Goal: Transaction & Acquisition: Purchase product/service

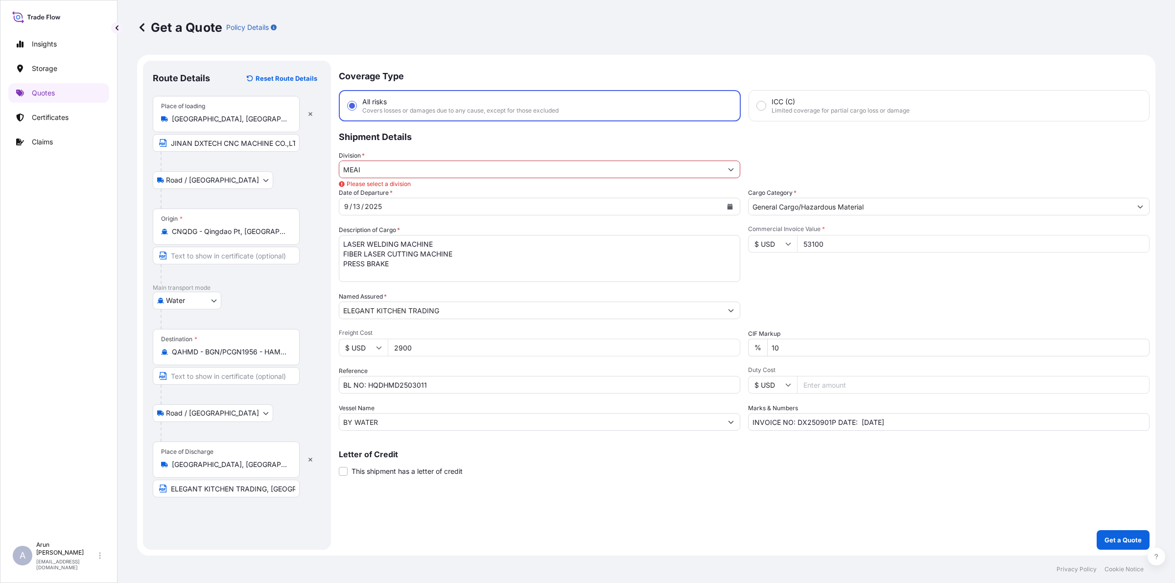
select select "Road / [GEOGRAPHIC_DATA]"
select select "Water"
select select "Road / [GEOGRAPHIC_DATA]"
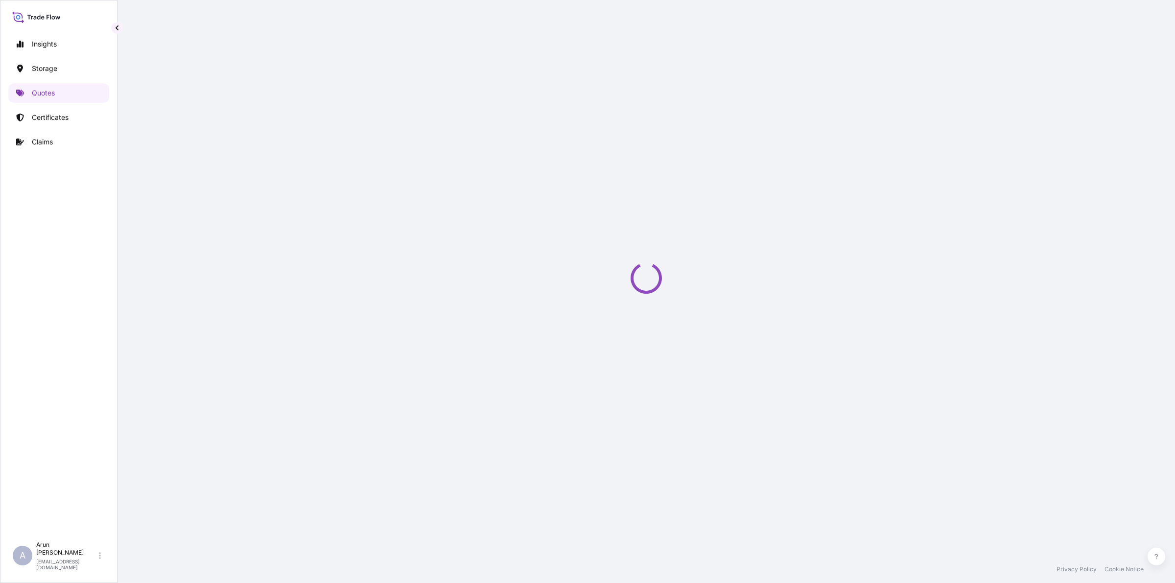
select select "Water"
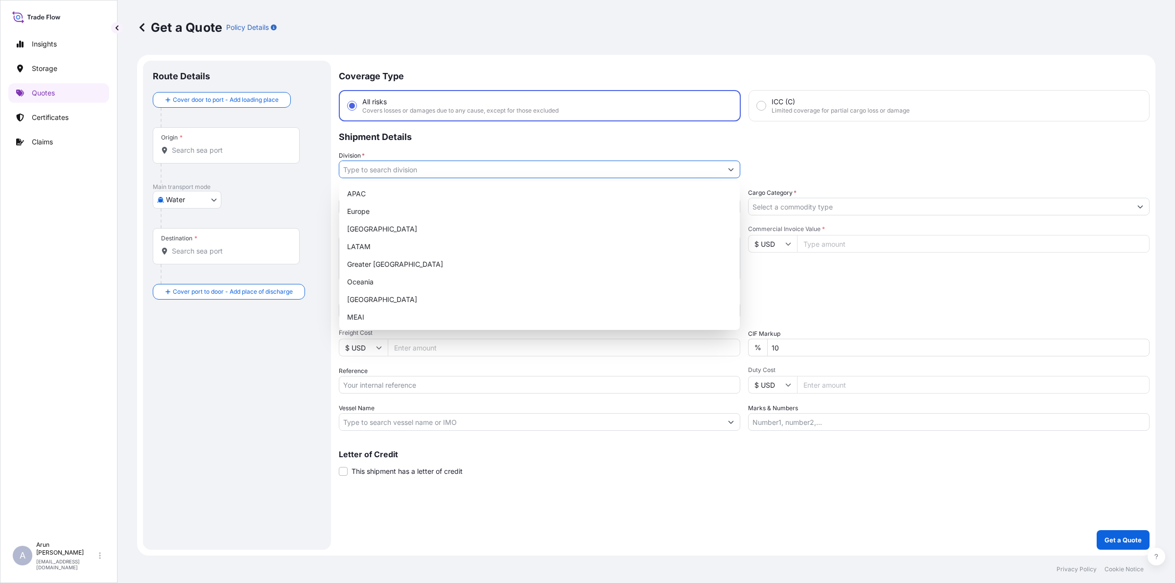
click at [691, 175] on input "Division *" at bounding box center [530, 170] width 383 height 18
click at [61, 70] on link "Storage" at bounding box center [58, 69] width 101 height 20
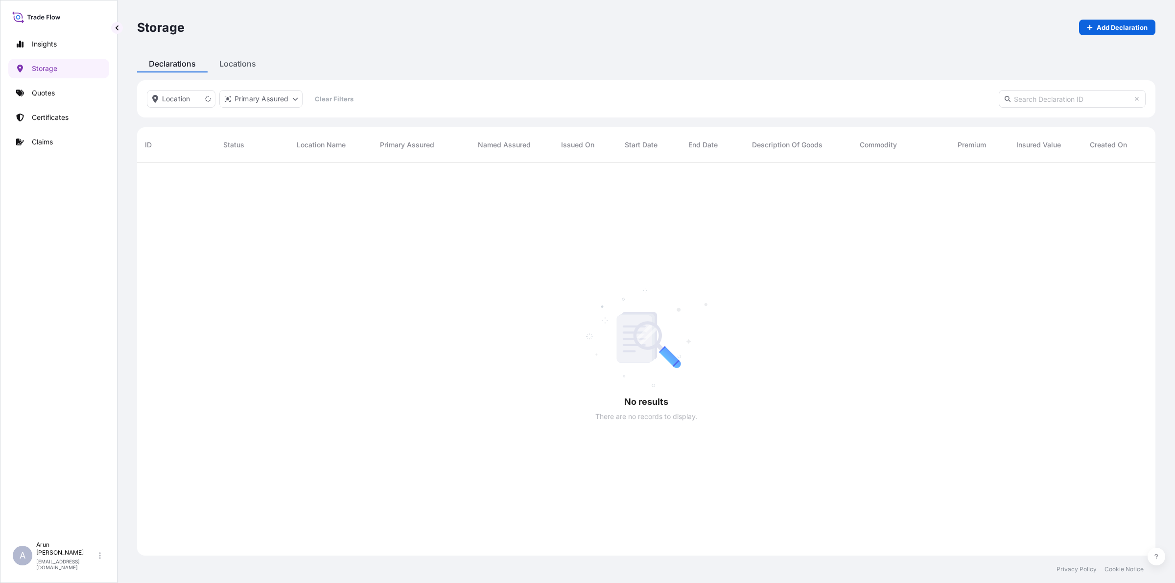
scroll to position [420, 1009]
click at [47, 92] on p "Quotes" at bounding box center [43, 93] width 23 height 10
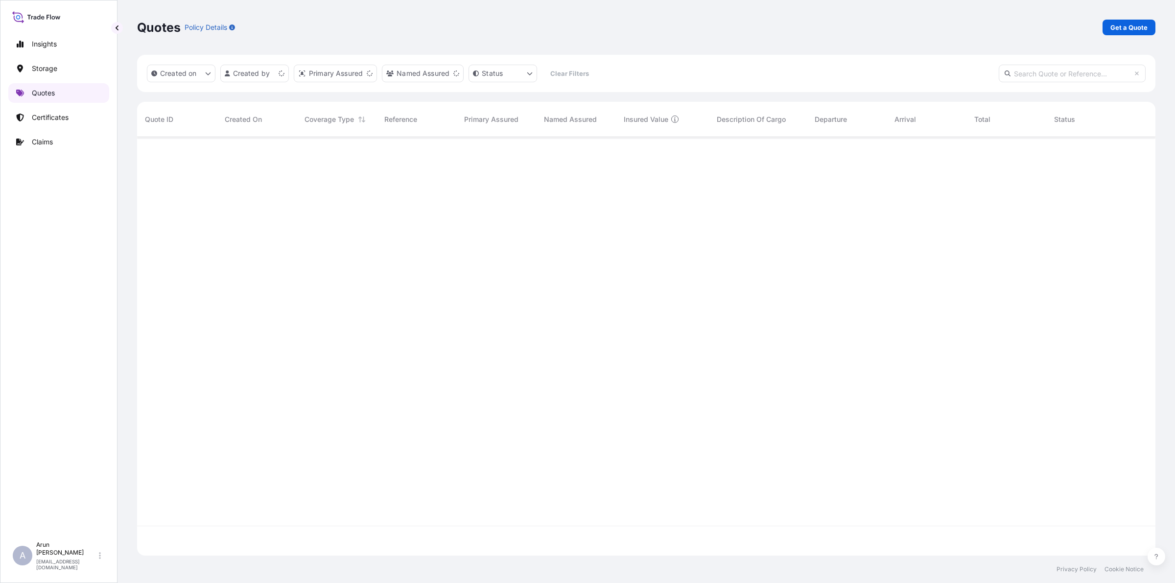
scroll to position [415, 1009]
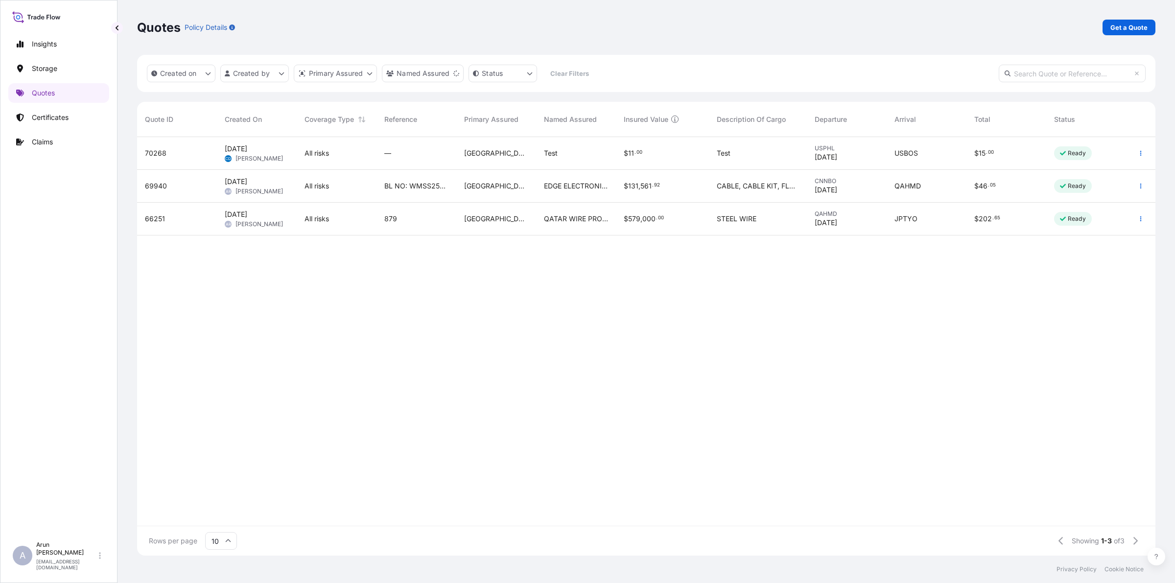
click at [250, 162] on span "Caroline Dougherty" at bounding box center [260, 159] width 48 height 8
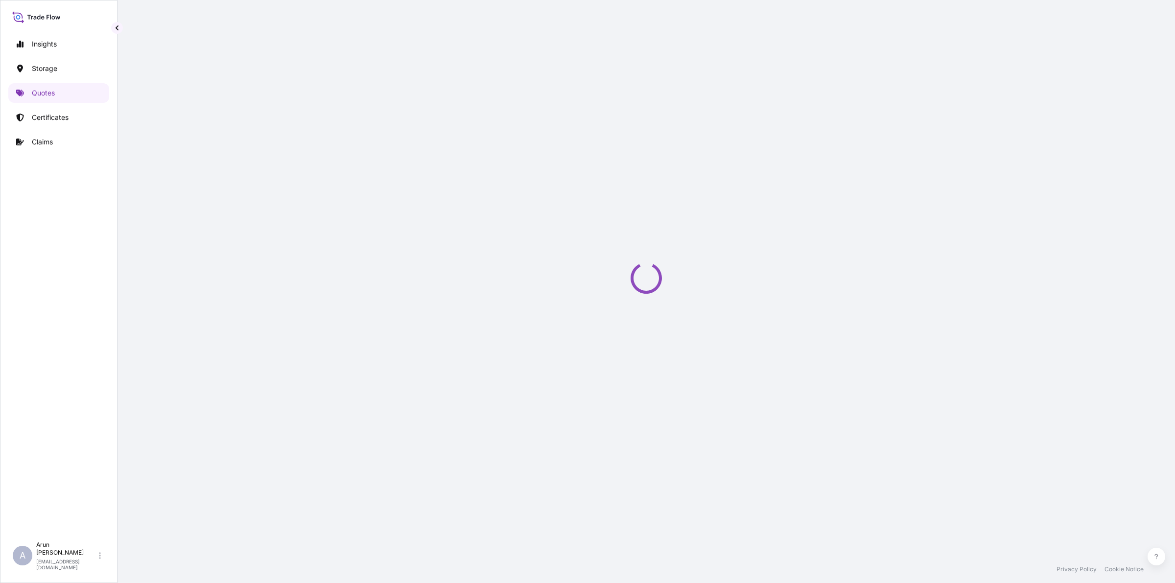
select select "Water"
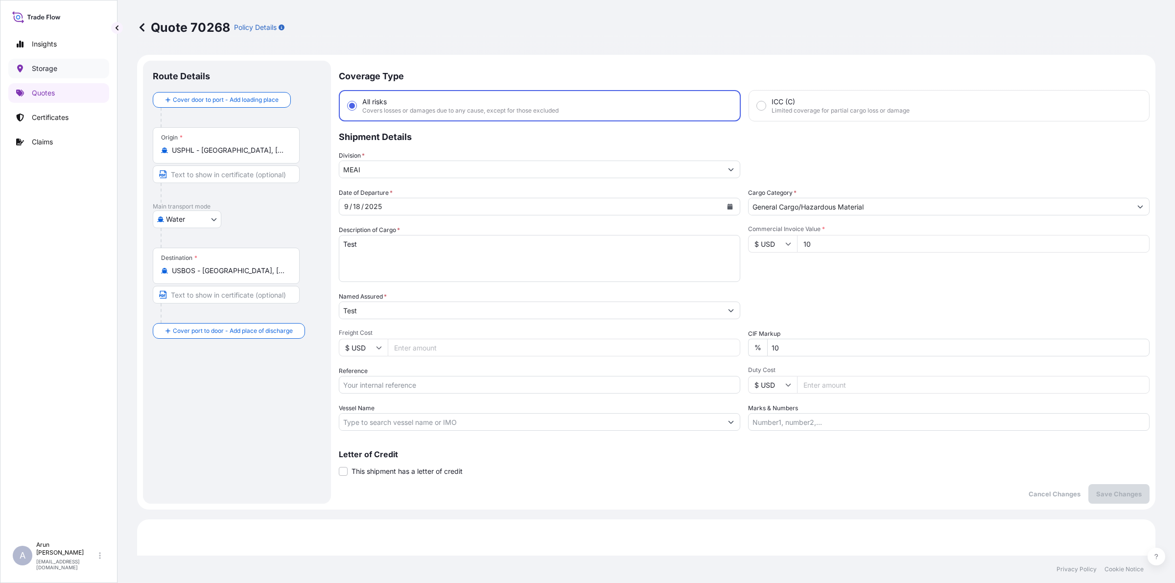
click at [36, 67] on p "Storage" at bounding box center [44, 69] width 25 height 10
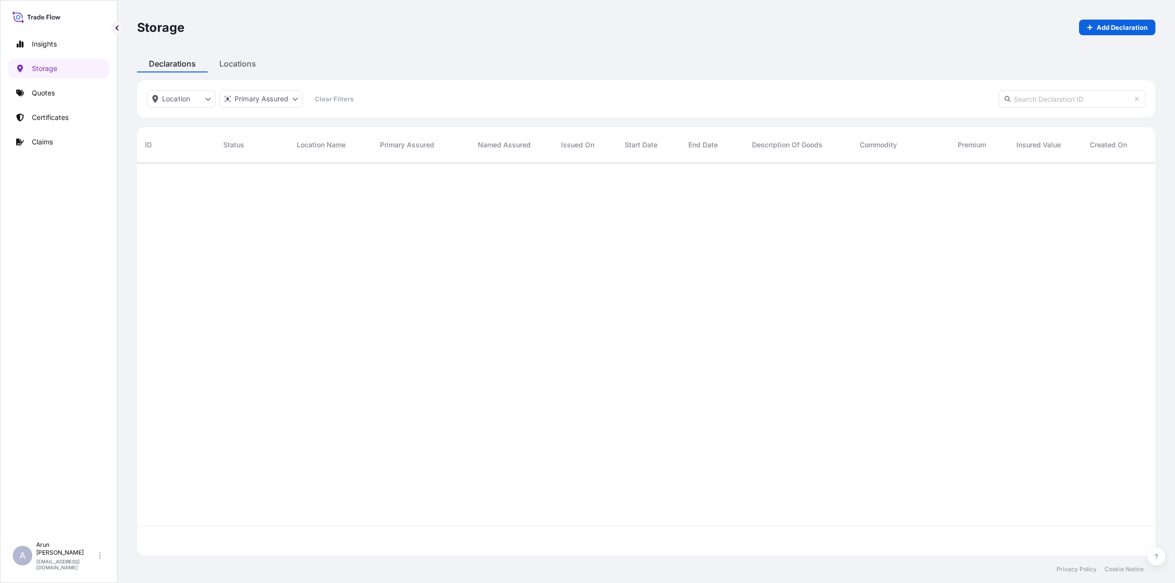
scroll to position [420, 1009]
click at [55, 92] on p "Quotes" at bounding box center [43, 93] width 23 height 10
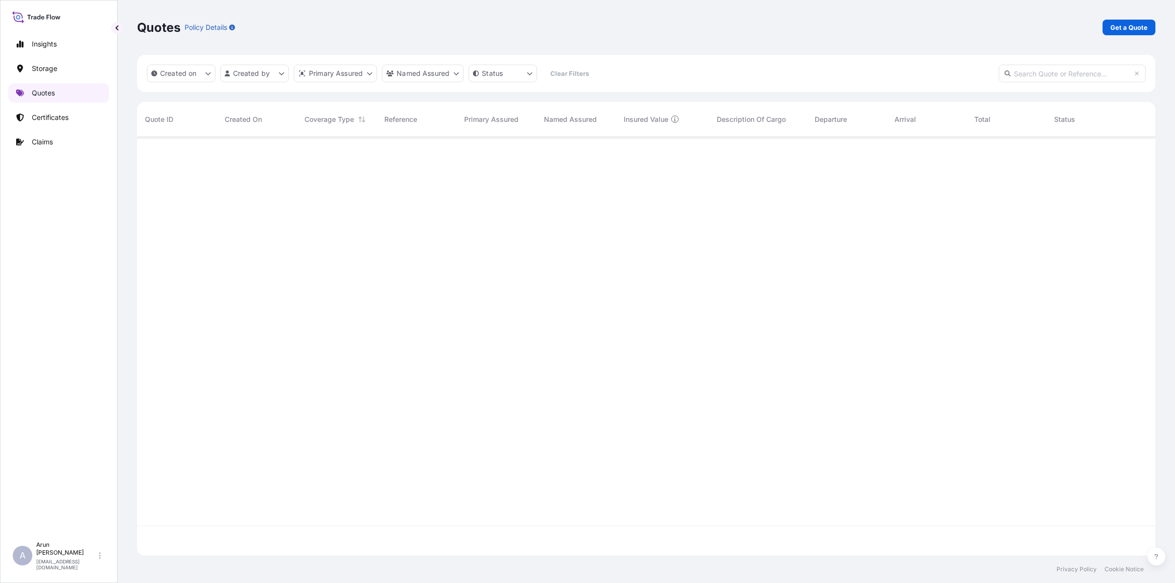
scroll to position [415, 1009]
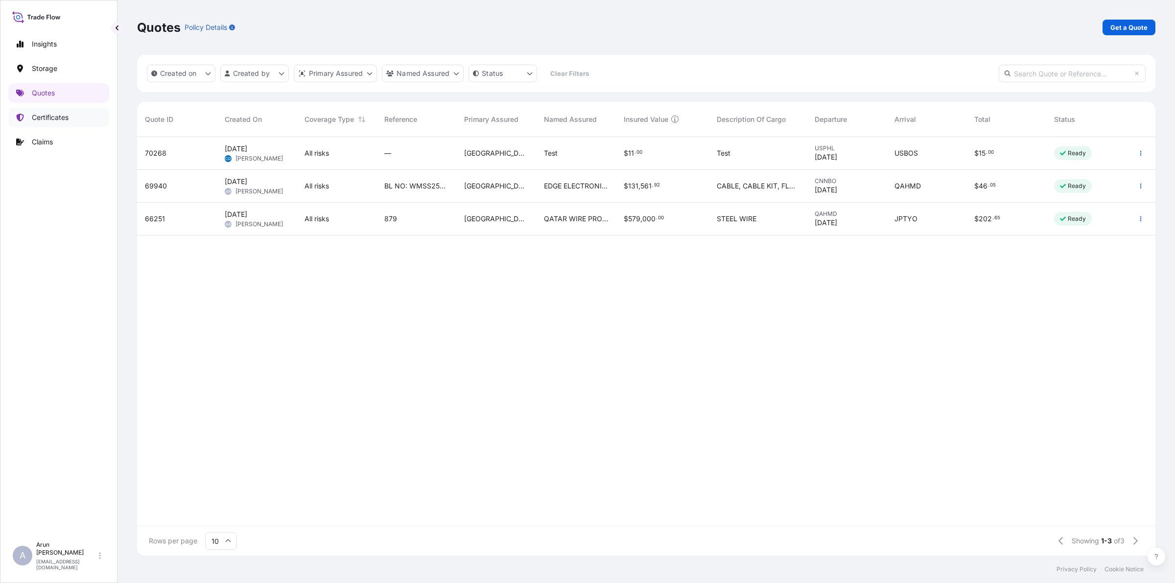
click at [41, 116] on p "Certificates" at bounding box center [50, 118] width 37 height 10
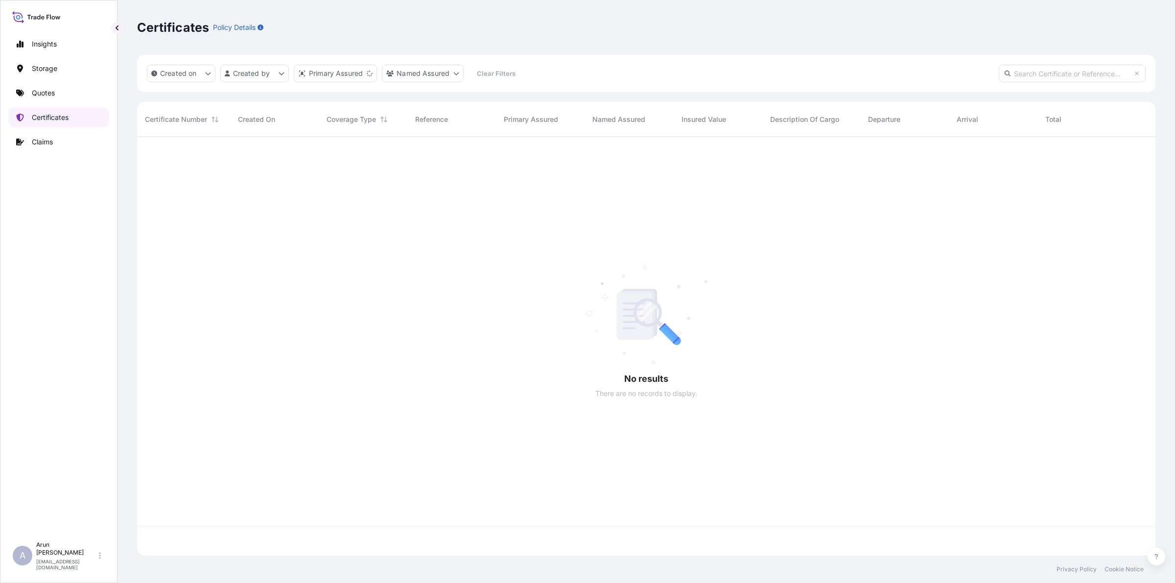
scroll to position [415, 1009]
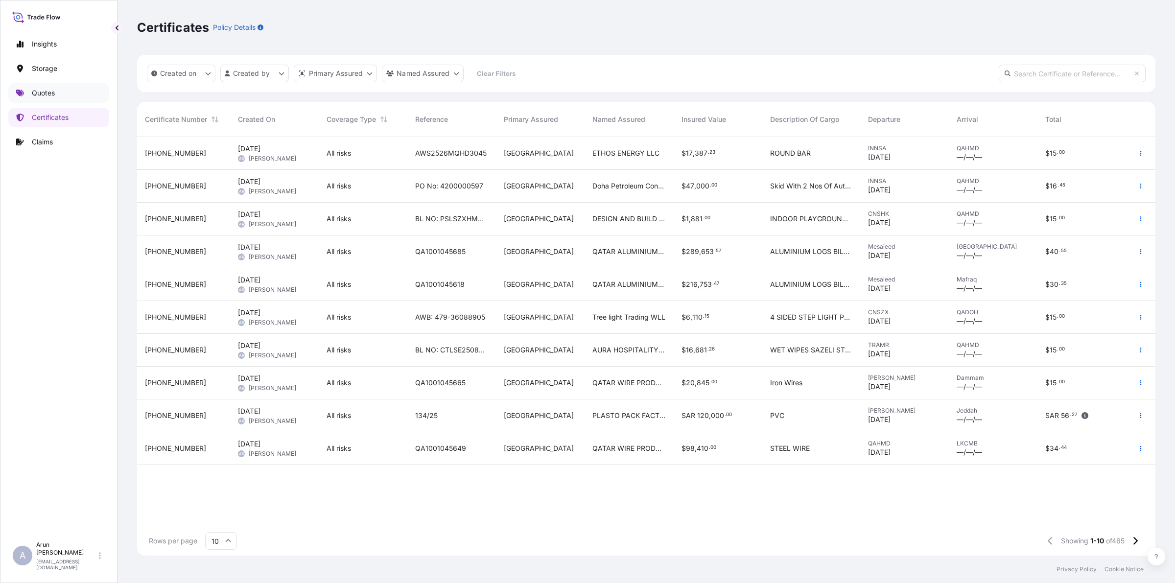
click at [52, 98] on p "Quotes" at bounding box center [43, 93] width 23 height 10
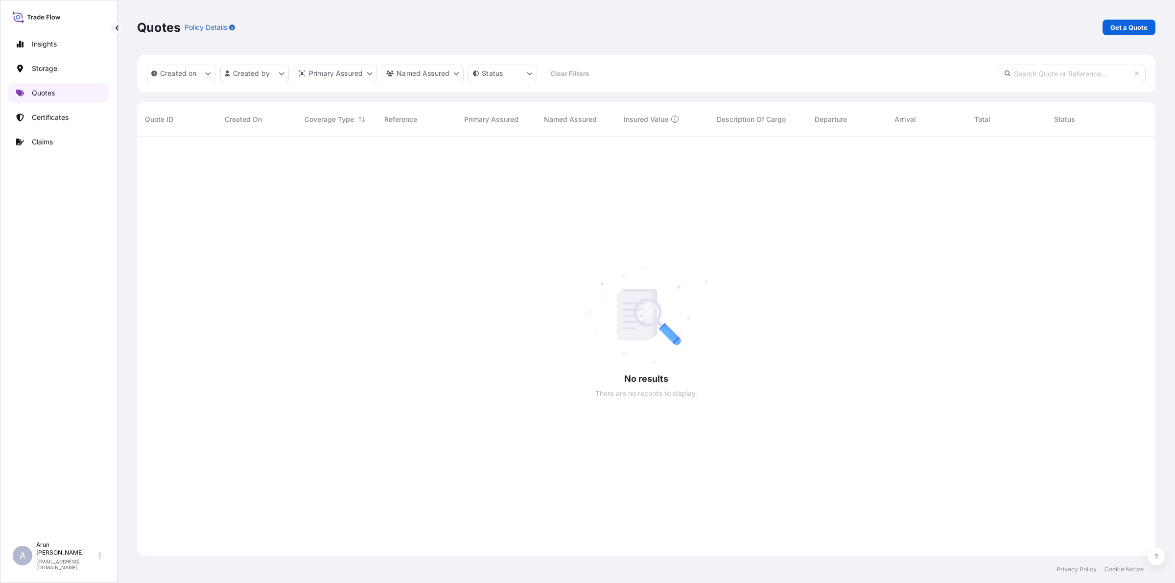
scroll to position [415, 1009]
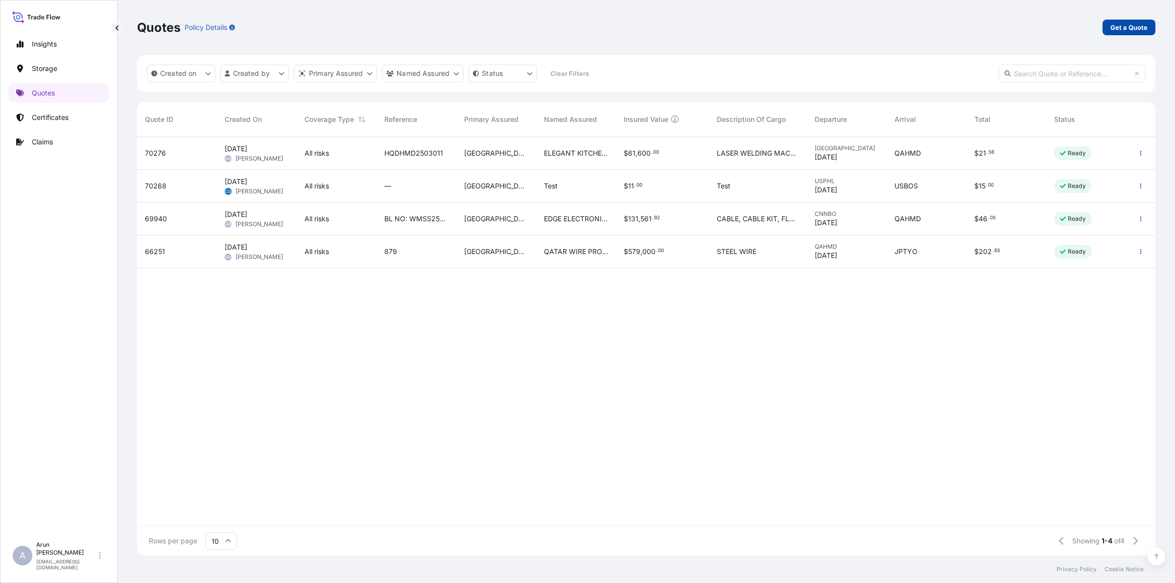
click at [1131, 29] on p "Get a Quote" at bounding box center [1129, 28] width 37 height 10
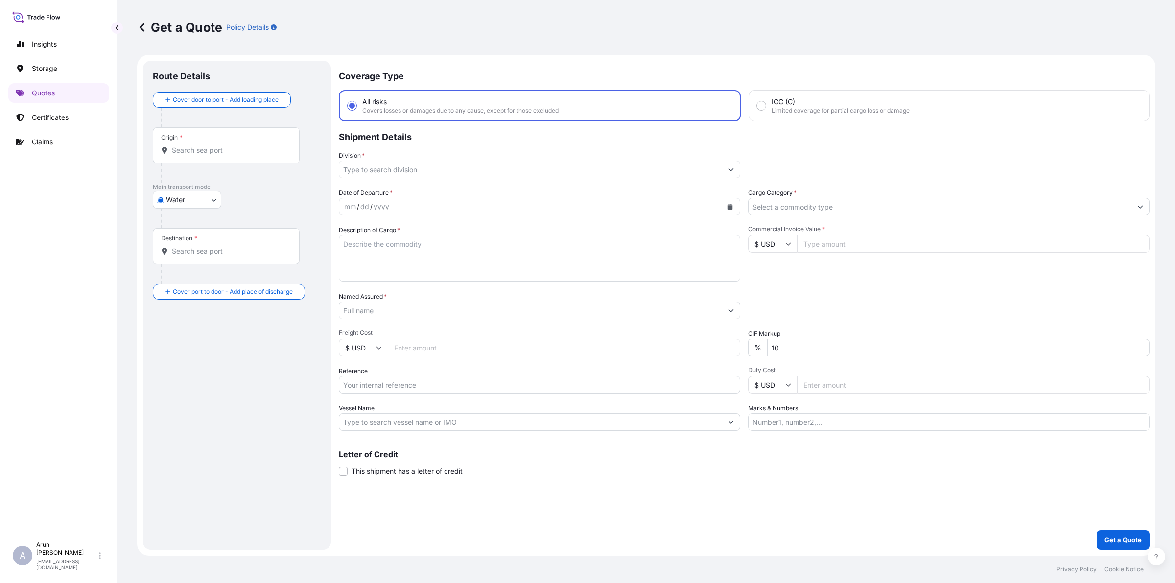
click at [204, 201] on body "Insights Storage Quotes Certificates Claims A Arun Radhakrishnan arun.radhakris…" at bounding box center [587, 291] width 1175 height 583
click at [170, 221] on div "Air" at bounding box center [187, 225] width 61 height 18
select select "Air"
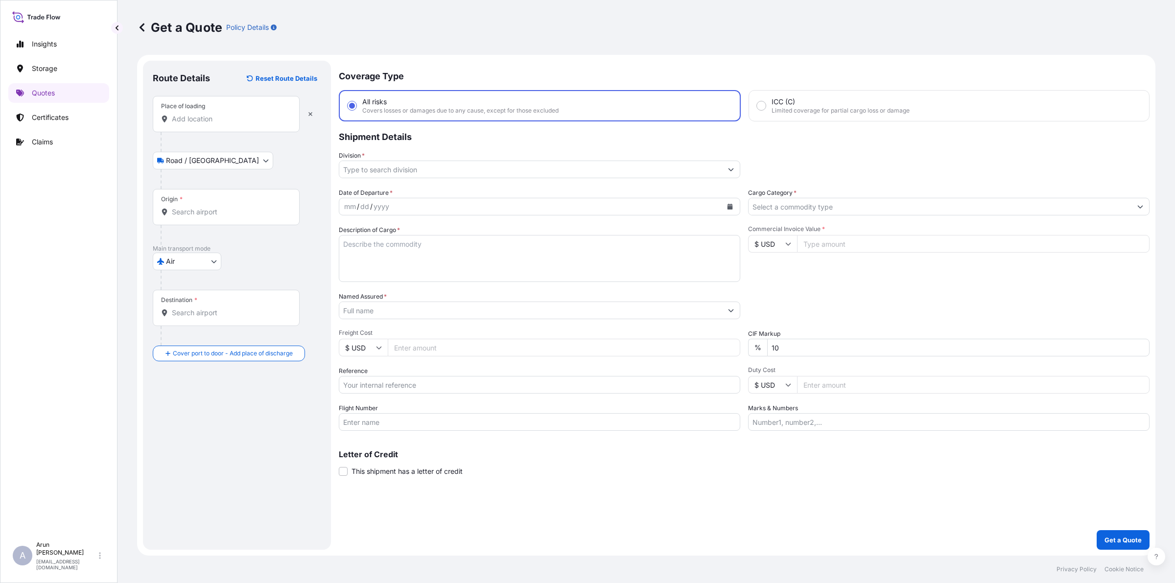
click at [723, 202] on button "Calendar" at bounding box center [730, 207] width 16 height 16
click at [354, 307] on tr "14 15 16 17 18 19 20" at bounding box center [412, 307] width 130 height 19
click at [354, 307] on div "14" at bounding box center [356, 307] width 18 height 18
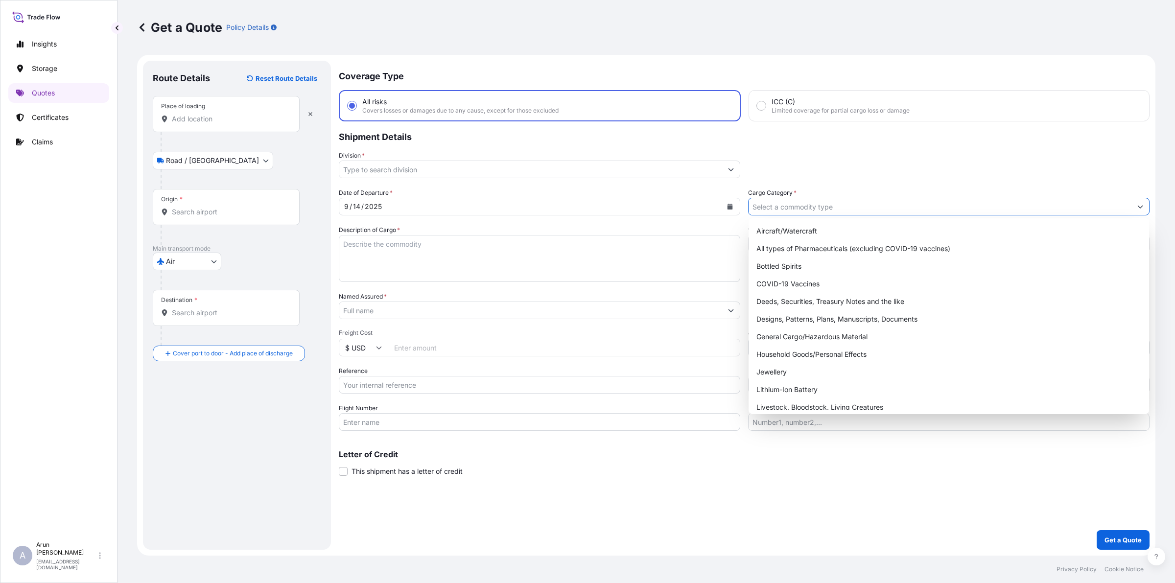
click at [800, 208] on input "Cargo Category *" at bounding box center [940, 207] width 383 height 18
click at [780, 334] on div "General Cargo/Hazardous Material" at bounding box center [949, 337] width 393 height 18
type input "General Cargo/Hazardous Material"
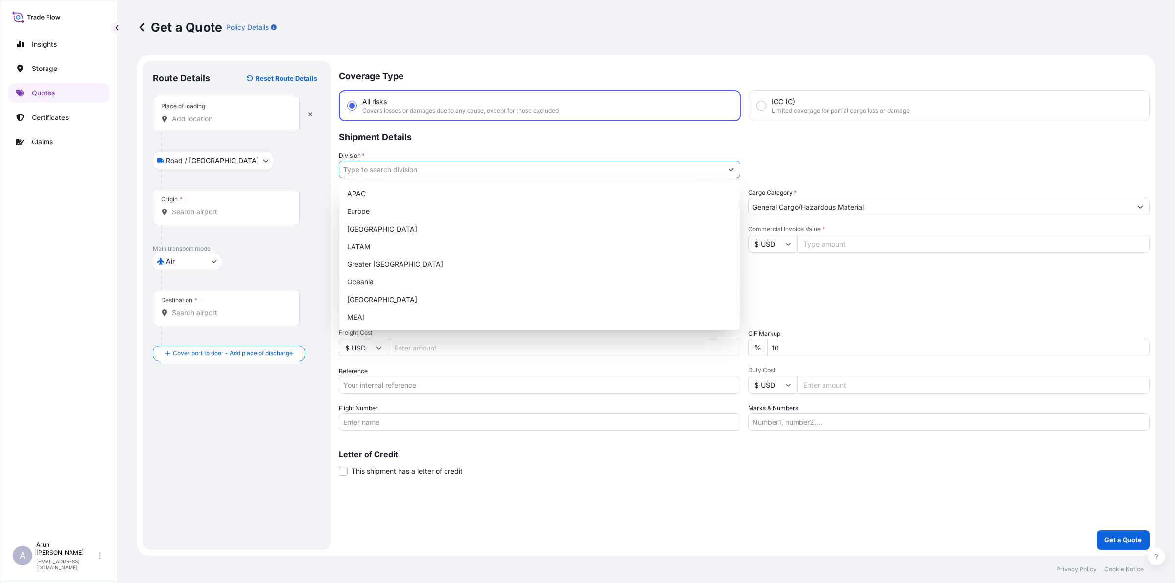
click at [429, 169] on input "Division *" at bounding box center [530, 170] width 383 height 18
click at [382, 291] on div "Turkey" at bounding box center [539, 300] width 393 height 18
type input "Turkey"
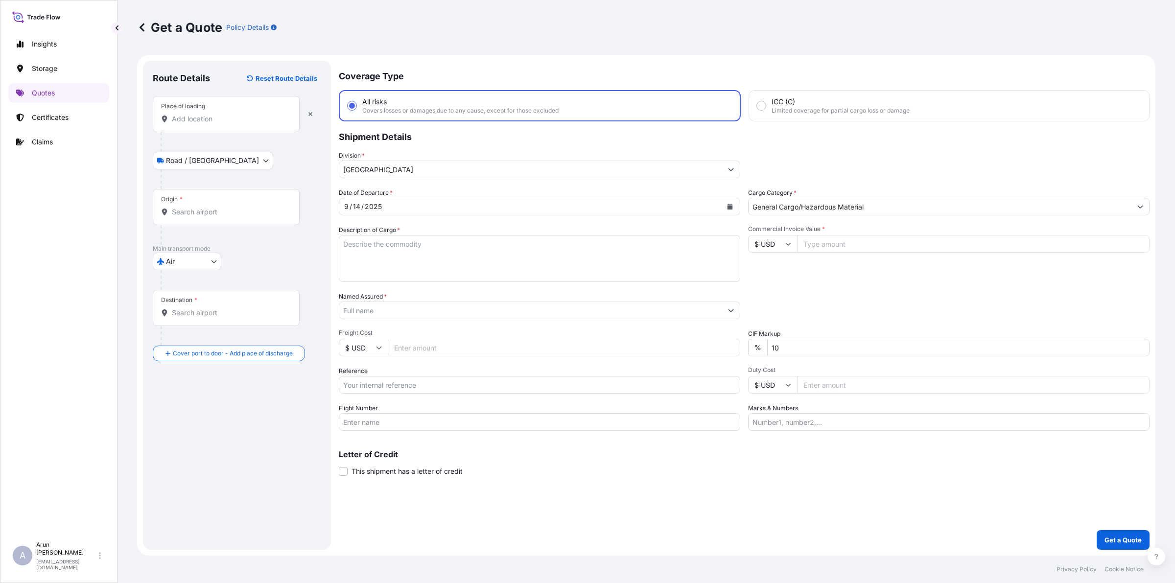
click at [228, 132] on div "Place of loading" at bounding box center [226, 114] width 147 height 36
click at [228, 124] on input "Place of loading" at bounding box center [230, 119] width 116 height 10
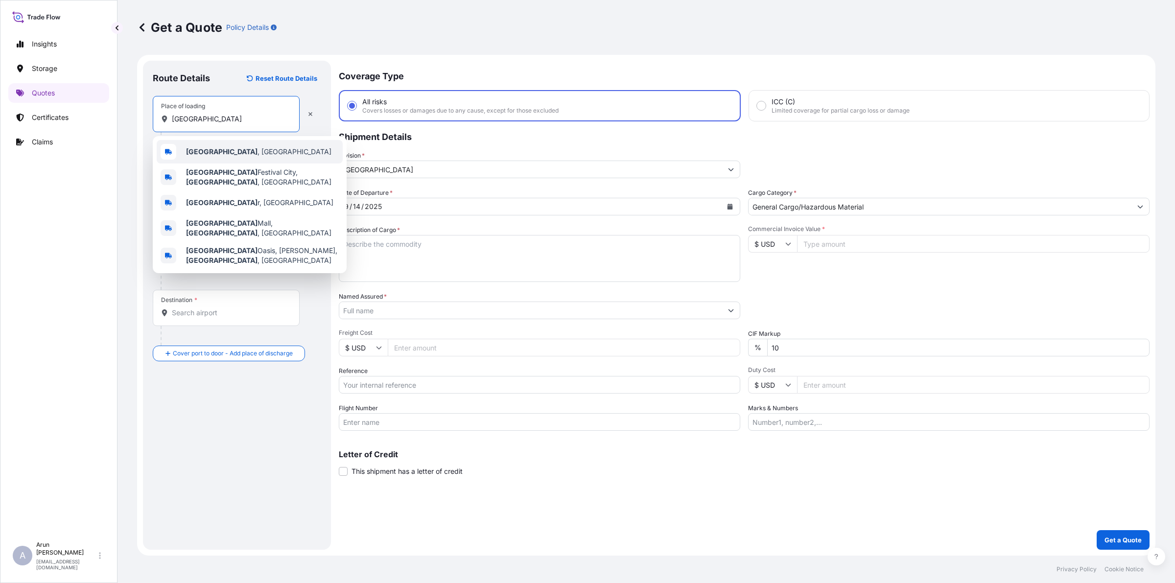
click at [224, 151] on span "Doha , Qatar" at bounding box center [258, 152] width 145 height 10
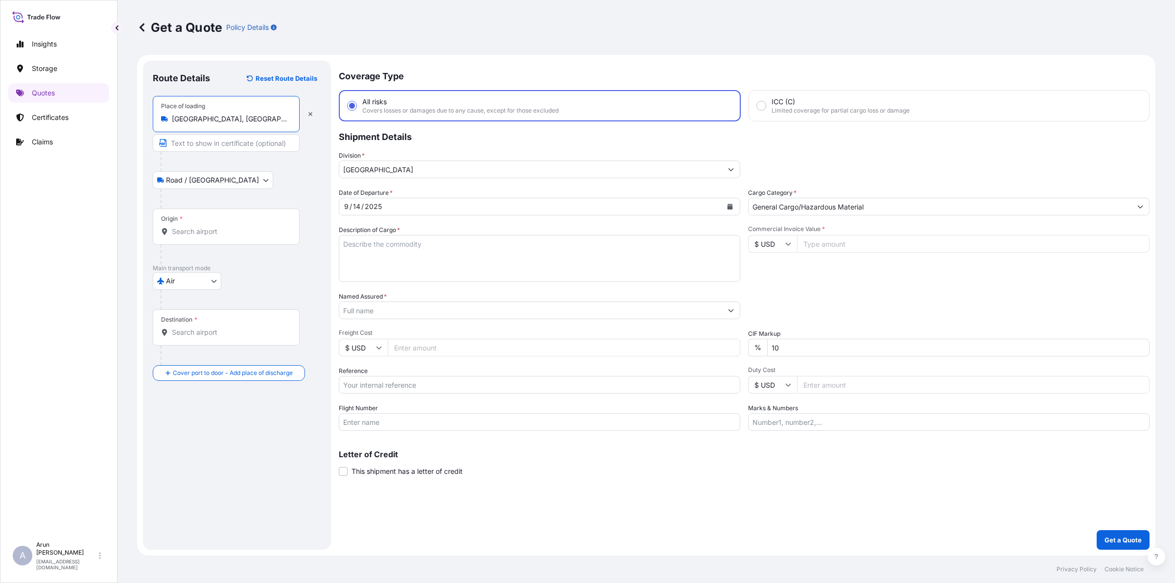
type input "[GEOGRAPHIC_DATA], [GEOGRAPHIC_DATA]"
click at [209, 143] on input "Text to appear on certificate" at bounding box center [226, 143] width 147 height 18
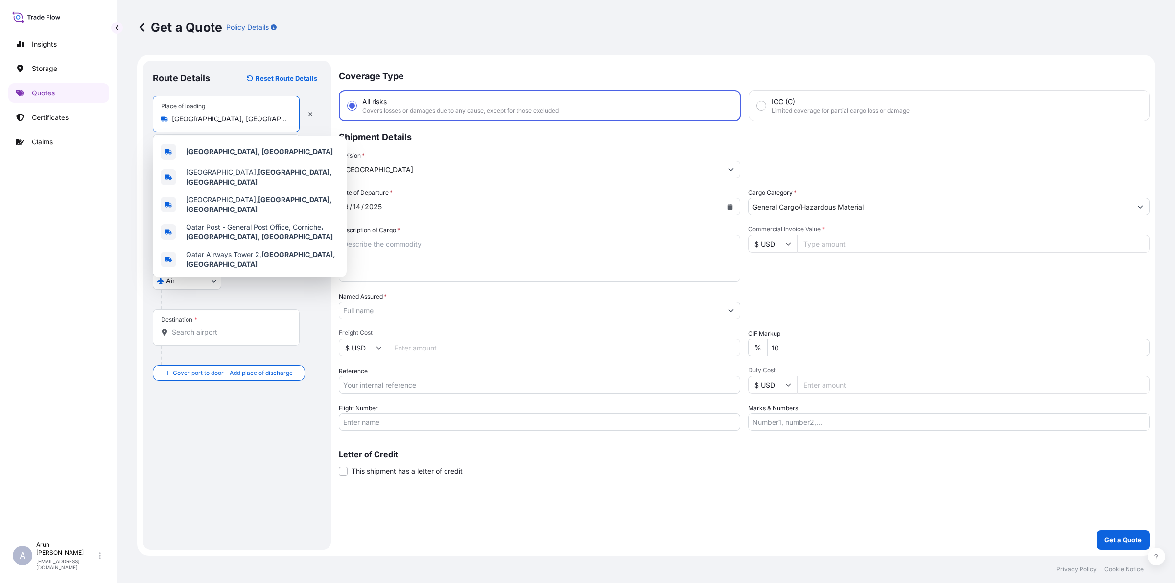
drag, startPoint x: 212, startPoint y: 123, endPoint x: 150, endPoint y: 133, distance: 62.0
click at [150, 133] on div "Route Details Reset Route Details Place of loading Doha, Qatar MESAIEED POWER C…" at bounding box center [237, 305] width 188 height 489
click at [196, 151] on b "[GEOGRAPHIC_DATA], [GEOGRAPHIC_DATA]" at bounding box center [259, 151] width 147 height 8
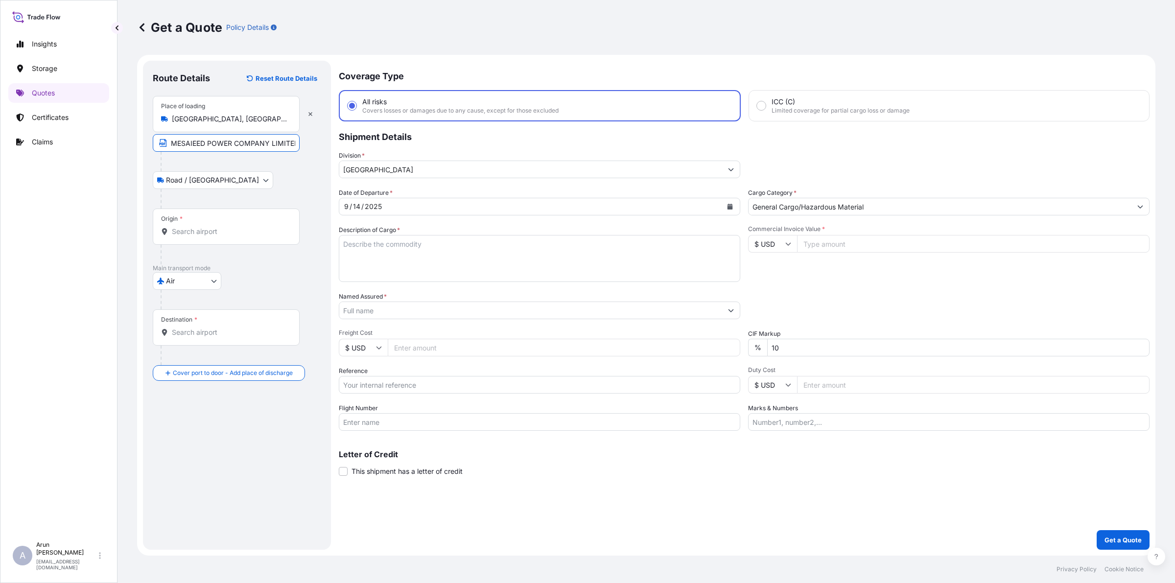
click at [294, 143] on input "MESAIEED POWER COMPANY LIMITED" at bounding box center [226, 143] width 147 height 18
paste input "[GEOGRAPHIC_DATA], [GEOGRAPHIC_DATA]"
click at [258, 143] on input "MESAIEED POWER COMPANY LIMITED,Doha, Qatar" at bounding box center [226, 143] width 147 height 18
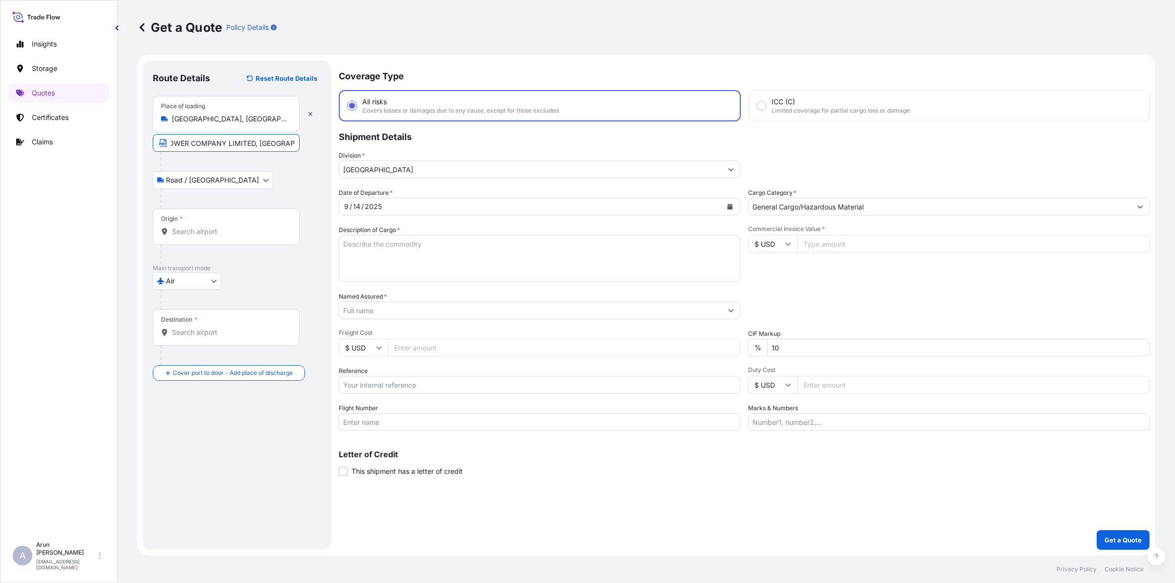
type input "MESAIEED POWER COMPANY LIMITED, Doha, Qatar"
click at [212, 228] on input "Origin *" at bounding box center [230, 232] width 116 height 10
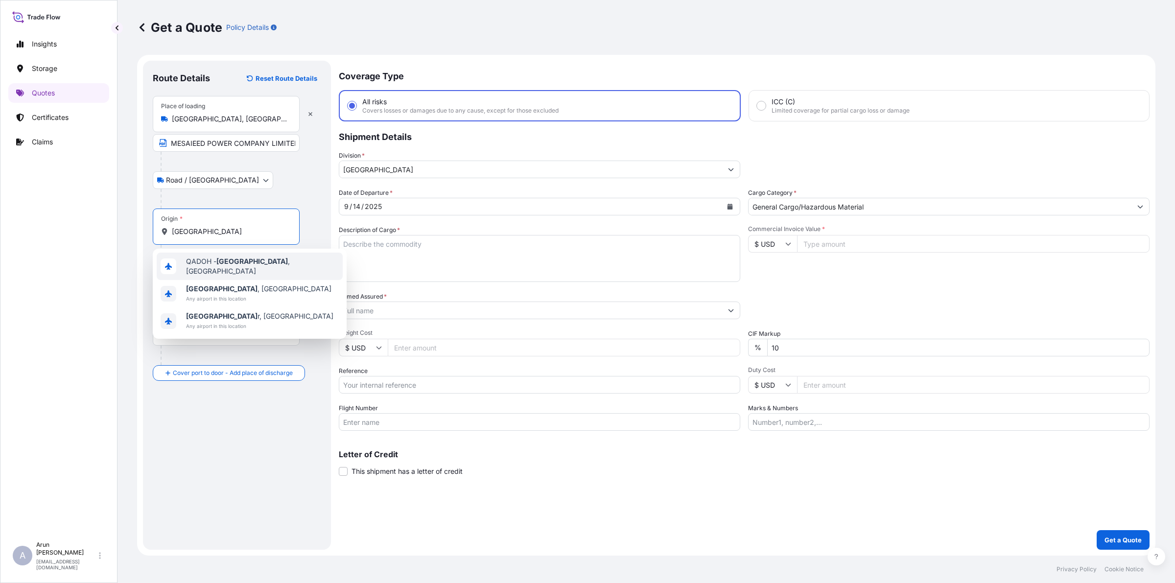
click at [233, 271] on div "QADOH - Doha , Qatar" at bounding box center [250, 266] width 186 height 27
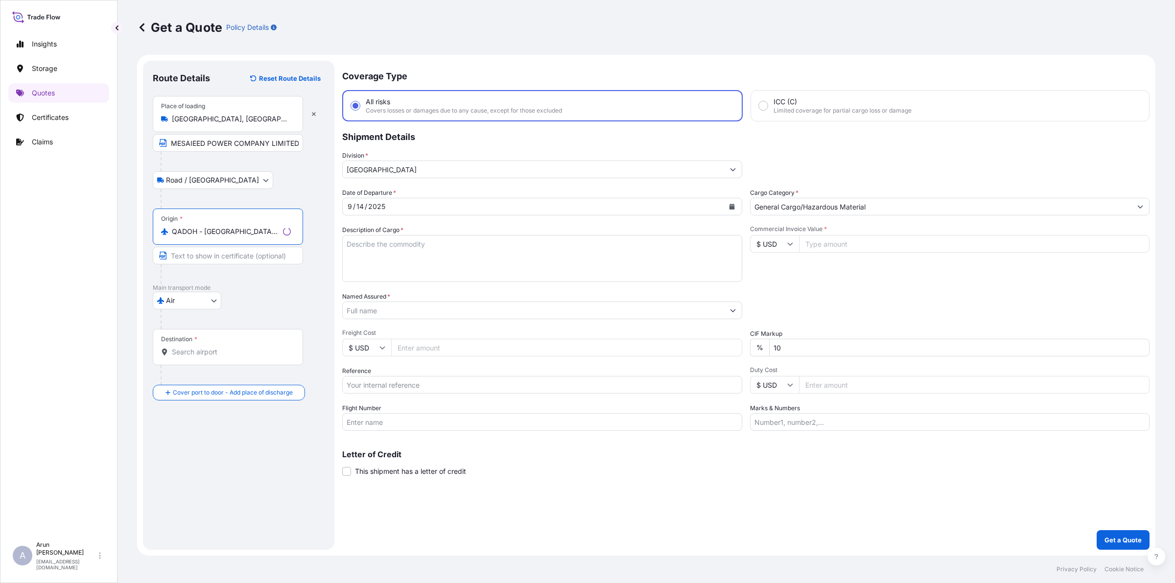
type input "QADOH - Doha, Qatar"
click at [213, 358] on div "Destination *" at bounding box center [228, 347] width 150 height 36
click at [213, 357] on input "Destination *" at bounding box center [231, 352] width 119 height 10
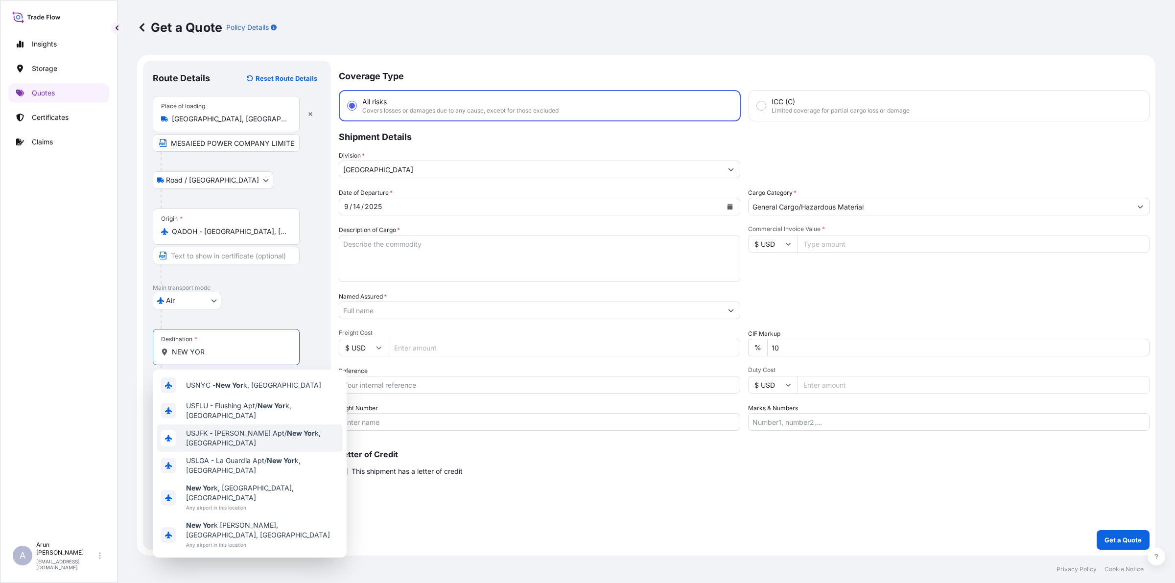
click at [221, 424] on div "USNYC - New Yor k, United States USFLU - Flushing Apt/ New Yor k, United States…" at bounding box center [250, 464] width 194 height 188
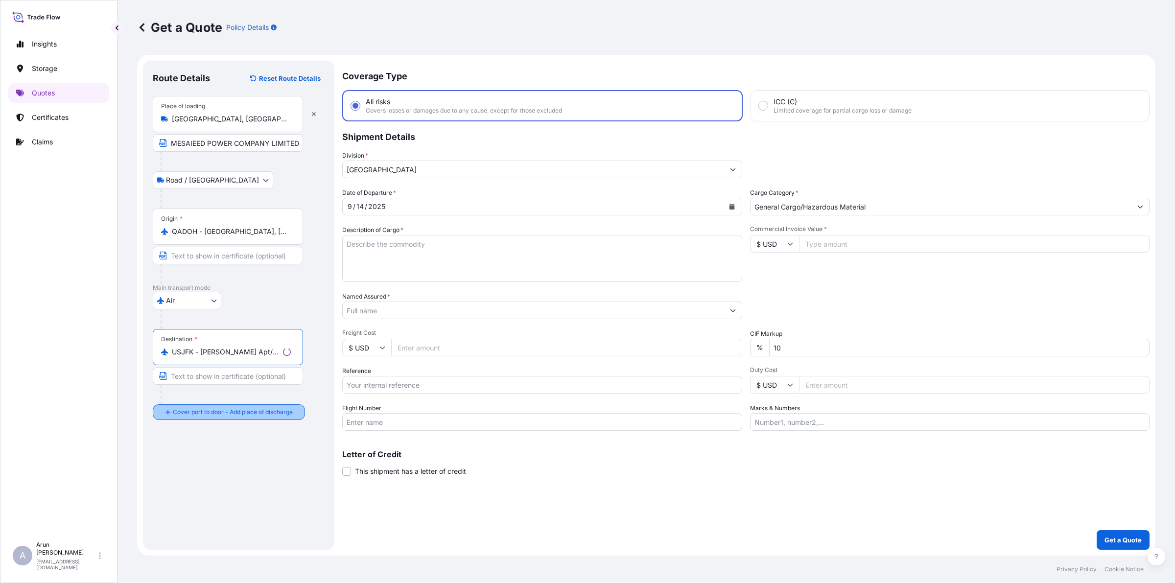
type input "USJFK - John F. Kennedy Apt/New York, United States"
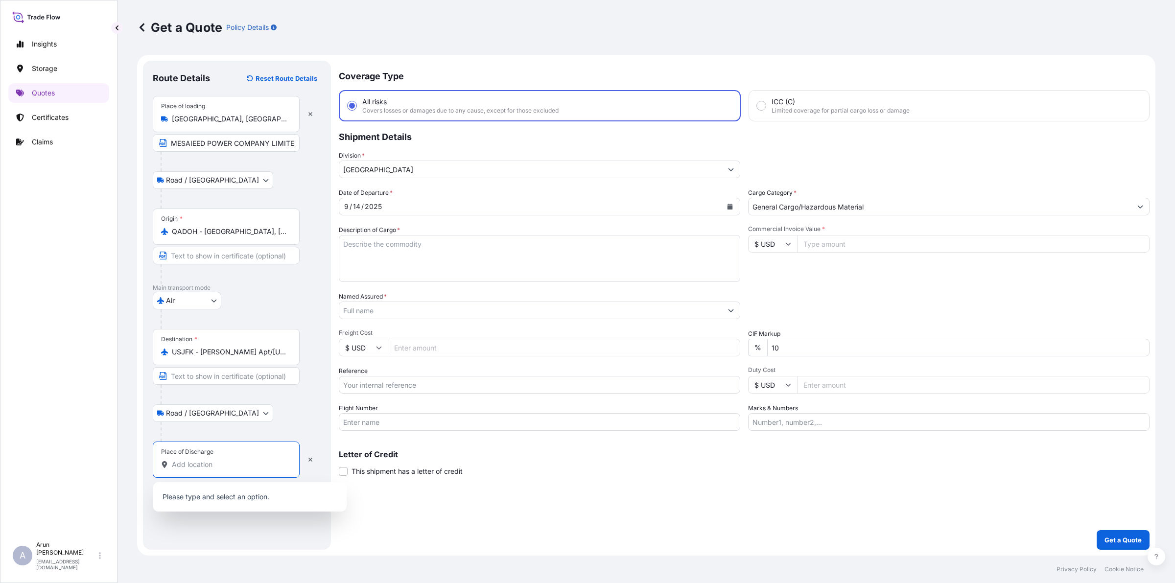
click at [213, 463] on input "Place of Discharge" at bounding box center [230, 465] width 116 height 10
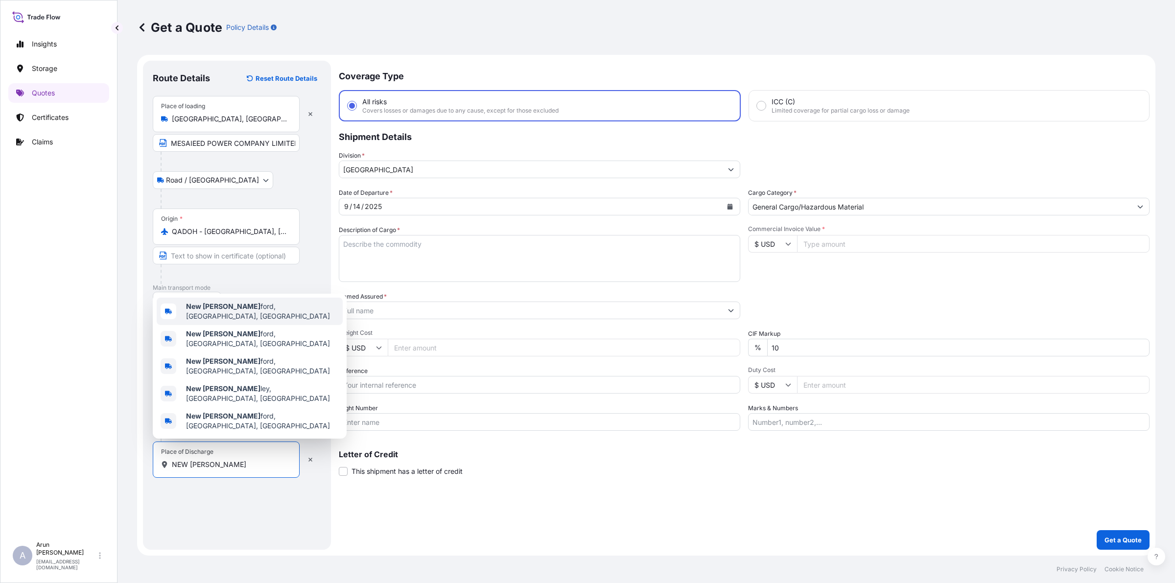
click at [221, 321] on span "New Hart ford, NY, USA" at bounding box center [262, 312] width 153 height 20
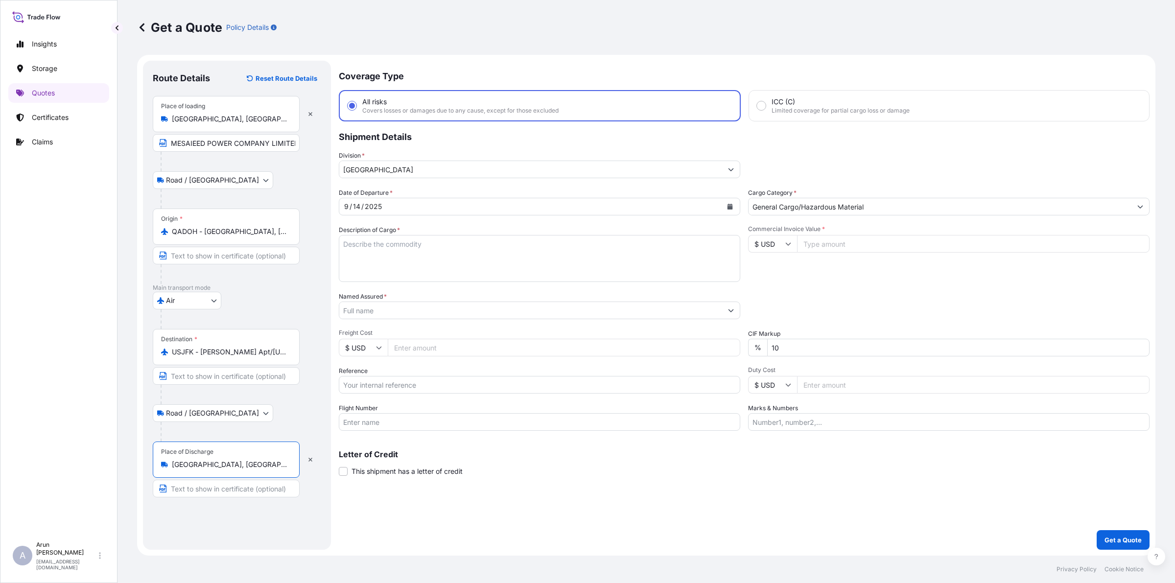
type input "New Hartford, NY, USA"
click at [388, 311] on input "Named Assured *" at bounding box center [530, 311] width 383 height 18
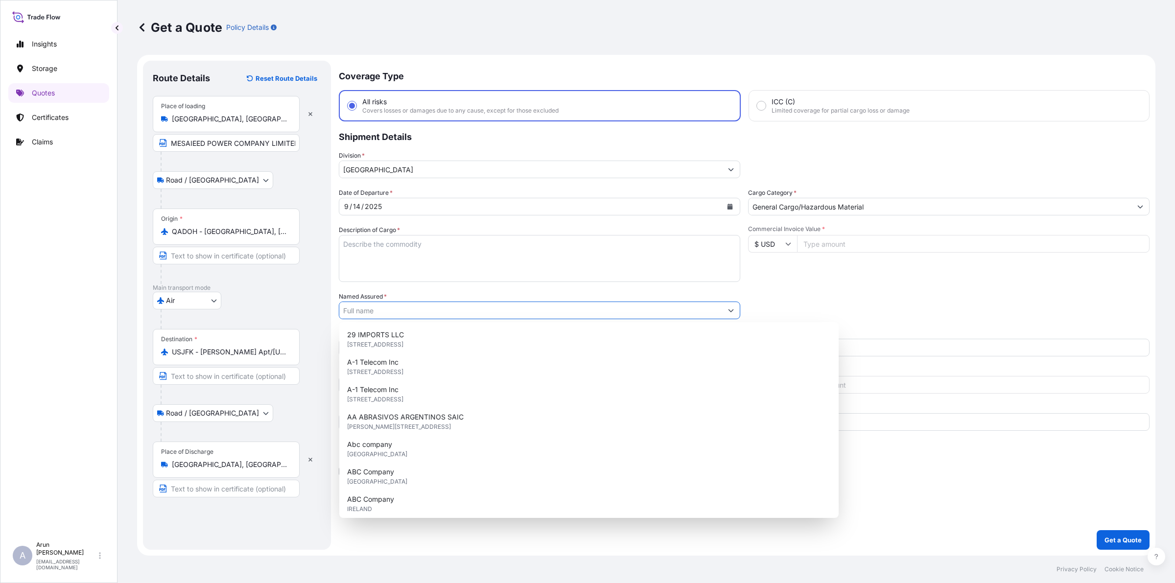
type input ","
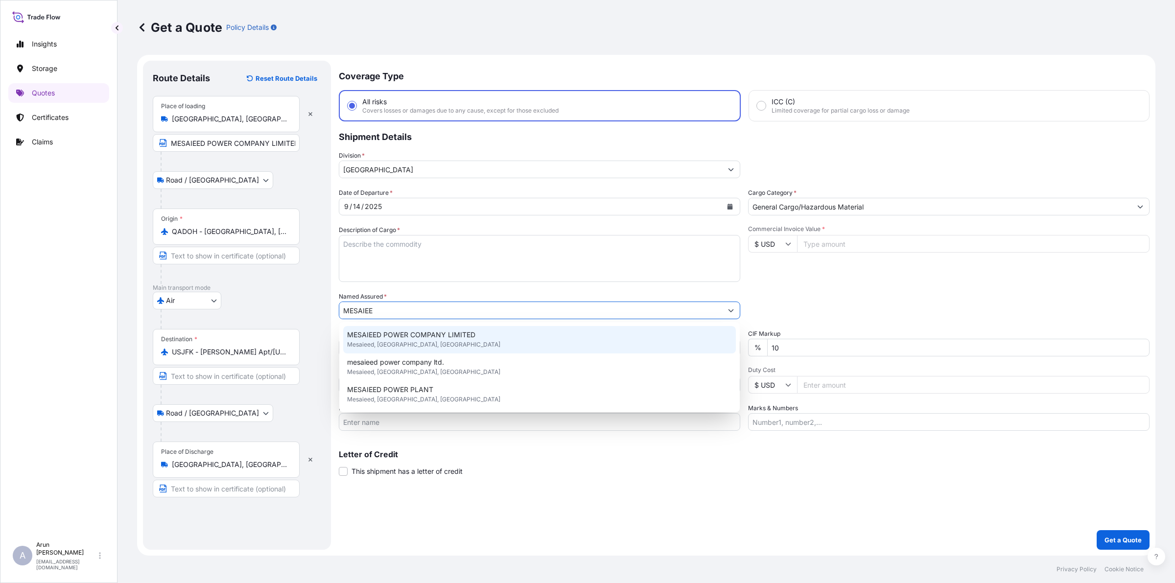
click at [399, 346] on span "Mesaieed, Mesaieed, Qatar" at bounding box center [423, 345] width 153 height 10
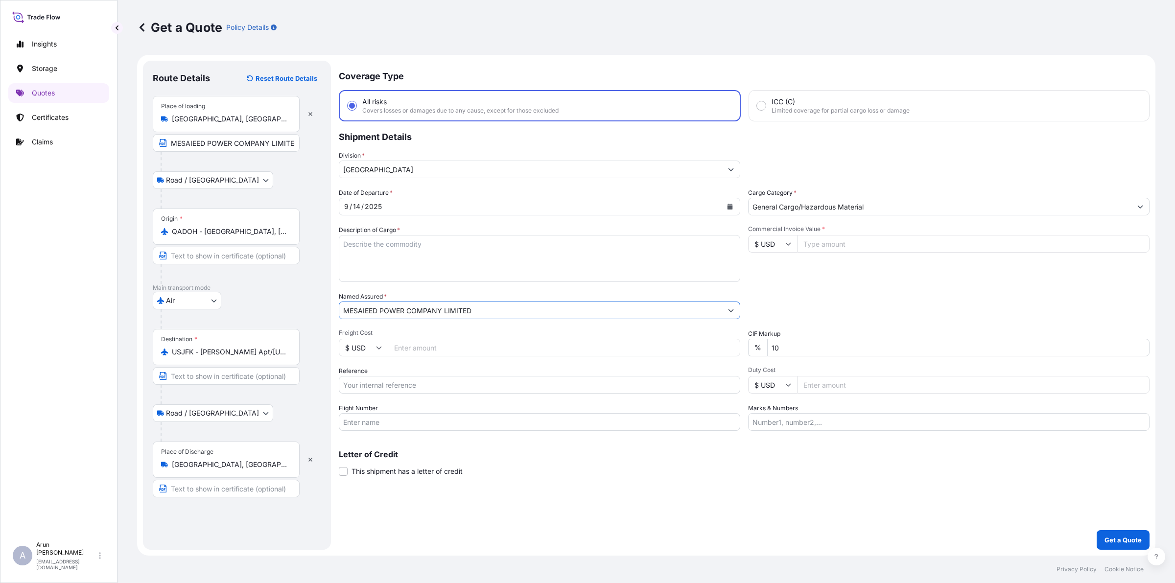
drag, startPoint x: 476, startPoint y: 309, endPoint x: 319, endPoint y: 329, distance: 157.6
click at [319, 329] on form "Route Details Reset Route Details Place of loading Doha, Qatar MESAIEED POWER C…" at bounding box center [646, 305] width 1019 height 501
type input "MESAIEED POWER COMPANY LIMITED"
click at [409, 341] on input "Freight Cost" at bounding box center [564, 348] width 353 height 18
type input "1000"
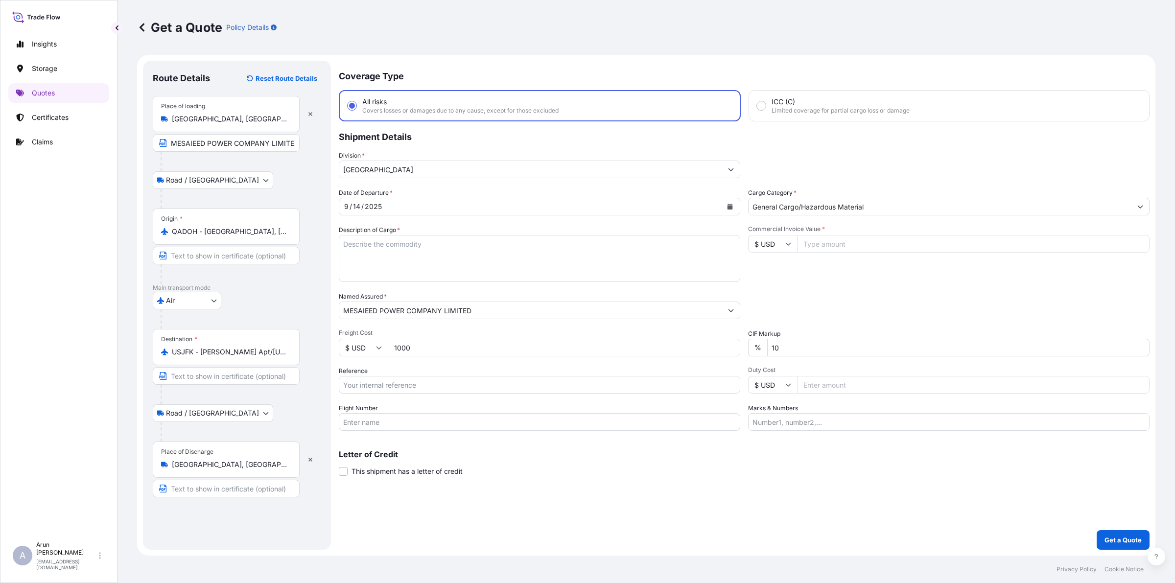
click at [206, 493] on input "Text to appear on certificate" at bounding box center [226, 489] width 147 height 18
paste input "MESAIEED POWER COMPANY LIMITED"
click at [294, 493] on input "MESAIEED POWER COMPANY LIMITED, MESAIEED, QATAR" at bounding box center [226, 489] width 147 height 18
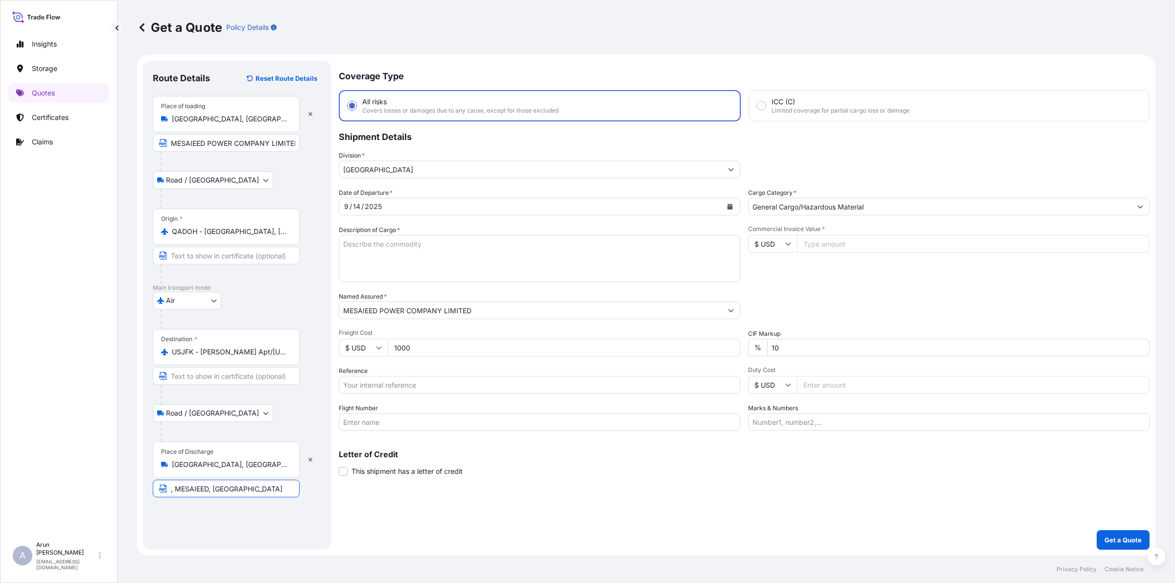
drag, startPoint x: 240, startPoint y: 483, endPoint x: 94, endPoint y: 514, distance: 149.6
click at [94, 514] on div "Insights Storage Quotes Certificates Claims A Arun Radhakrishnan arun.radhakris…" at bounding box center [587, 291] width 1175 height 583
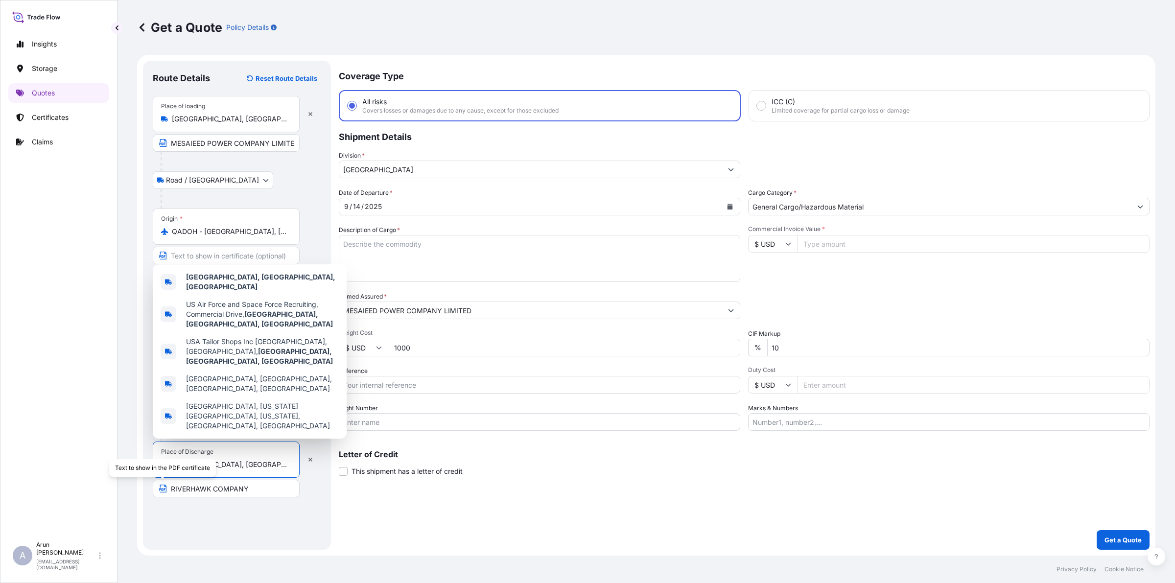
drag, startPoint x: 250, startPoint y: 467, endPoint x: 166, endPoint y: 483, distance: 86.3
click at [166, 483] on div "Place of Discharge New Hartford, NY, USA RIVERHAWK COMPANY" at bounding box center [237, 470] width 168 height 56
click at [271, 500] on div "Route Details Reset Route Details Place of loading Doha, Qatar MESAIEED POWER C…" at bounding box center [237, 306] width 168 height 470
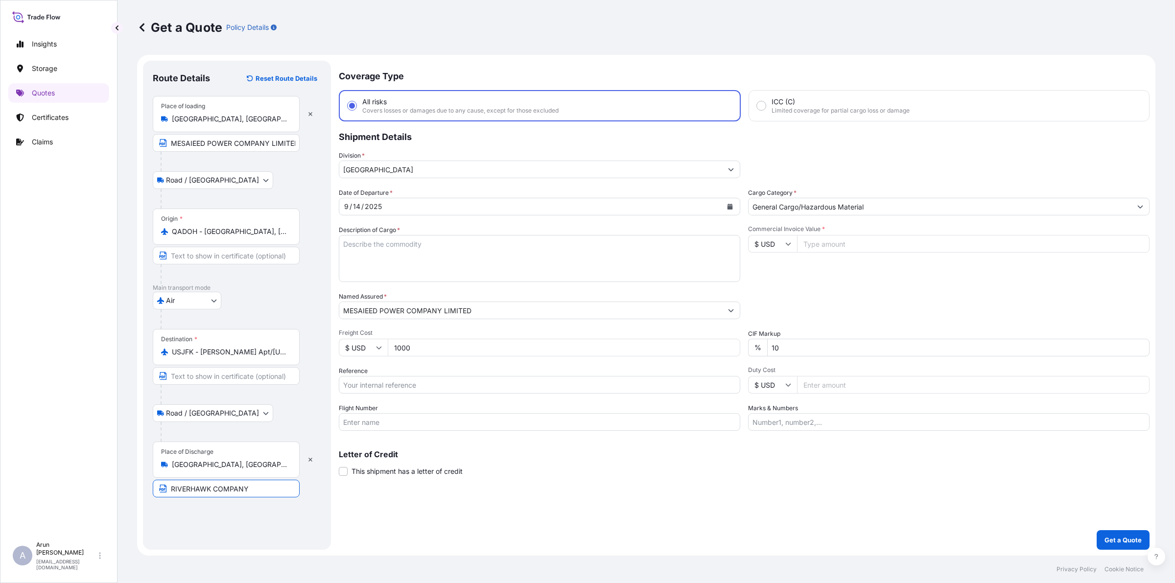
click at [262, 487] on input "RIVERHAWK COMPANY" at bounding box center [226, 489] width 147 height 18
paste input "New Hartford, NY, USA"
type input "RIVERHAWK COMPANY, New Hartford, NY, USA"
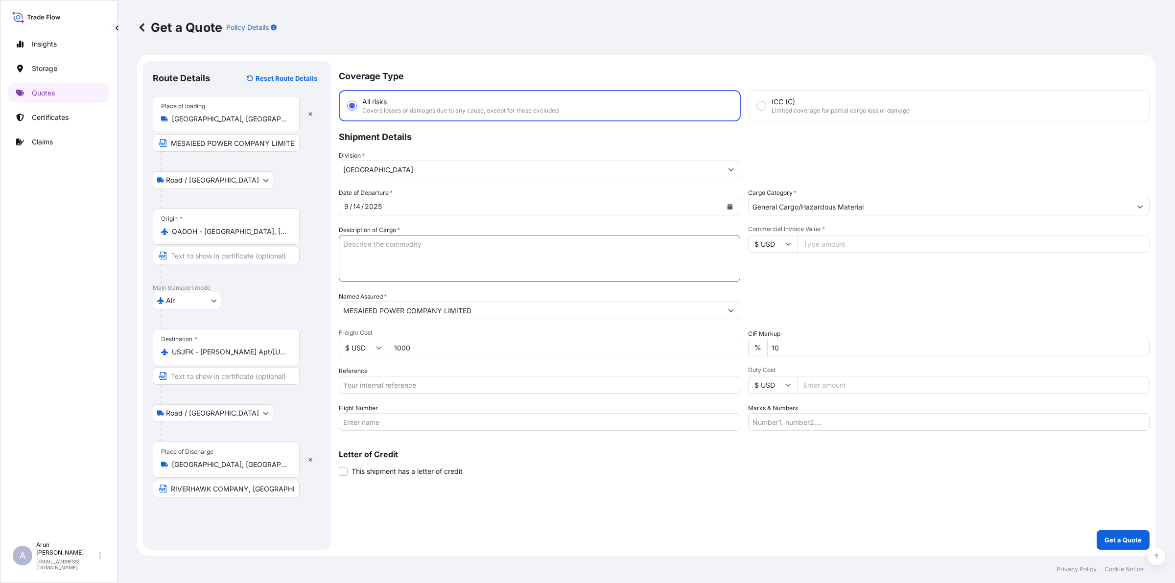
click at [424, 262] on textarea "Description of Cargo *" at bounding box center [540, 258] width 402 height 47
paste textarea "New Hartford, NY, USA"
drag, startPoint x: 210, startPoint y: 490, endPoint x: 110, endPoint y: 503, distance: 100.3
click at [110, 503] on div "Insights Storage Quotes Certificates Claims A Arun Radhakrishnan arun.radhakris…" at bounding box center [587, 291] width 1175 height 583
drag, startPoint x: 417, startPoint y: 247, endPoint x: 323, endPoint y: 256, distance: 94.4
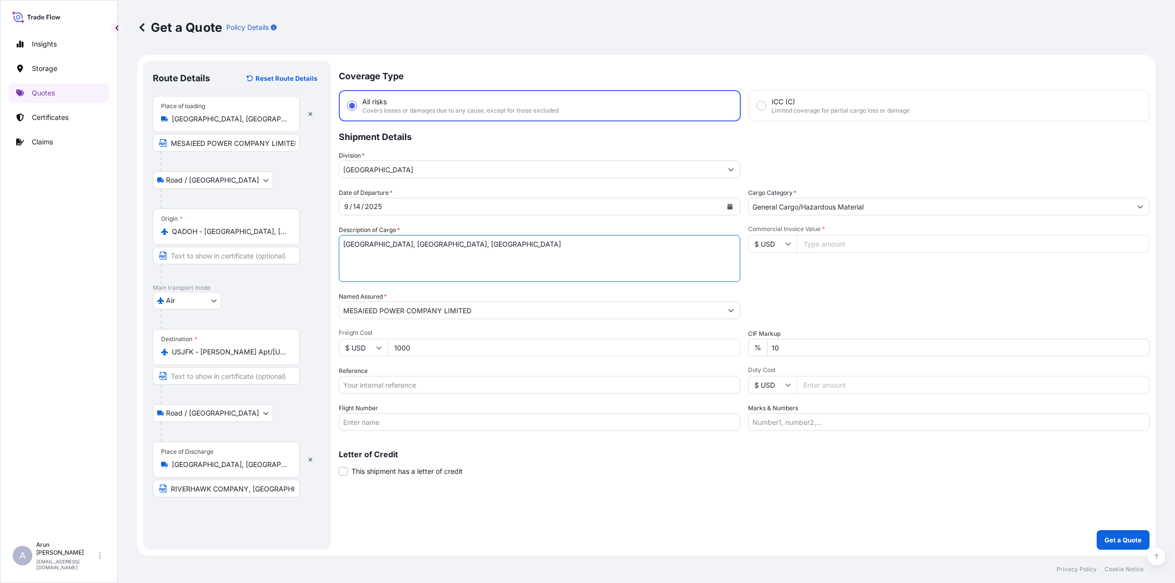
click at [323, 256] on form "Route Details Reset Route Details Place of loading Doha, Qatar MESAIEED POWER C…" at bounding box center [646, 305] width 1019 height 501
paste textarea "RIVERHAWK"
type textarea "RIVERHAWK TENSIONING KIT"
click at [401, 381] on input "Reference" at bounding box center [540, 385] width 402 height 18
drag, startPoint x: 393, startPoint y: 385, endPoint x: 449, endPoint y: 387, distance: 55.9
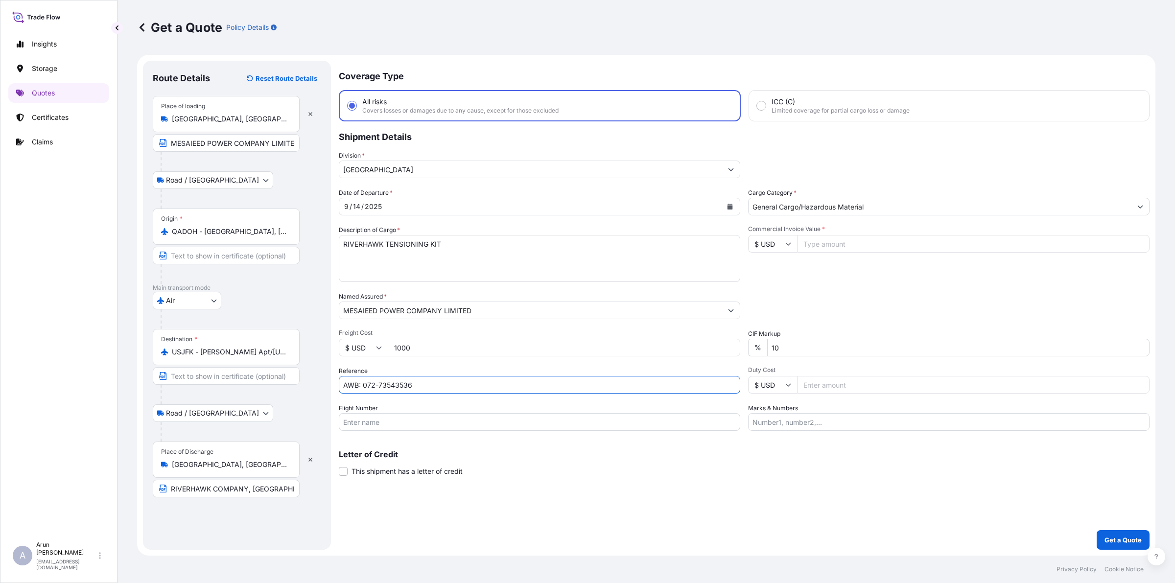
click at [449, 387] on input "AWB: 072-73543536" at bounding box center [540, 385] width 402 height 18
type input "AWB: 072-73543724"
click at [480, 417] on input "Flight Number" at bounding box center [540, 422] width 402 height 18
type input "BY AIR"
click at [831, 244] on input "Commercial Invoice Value *" at bounding box center [973, 244] width 353 height 18
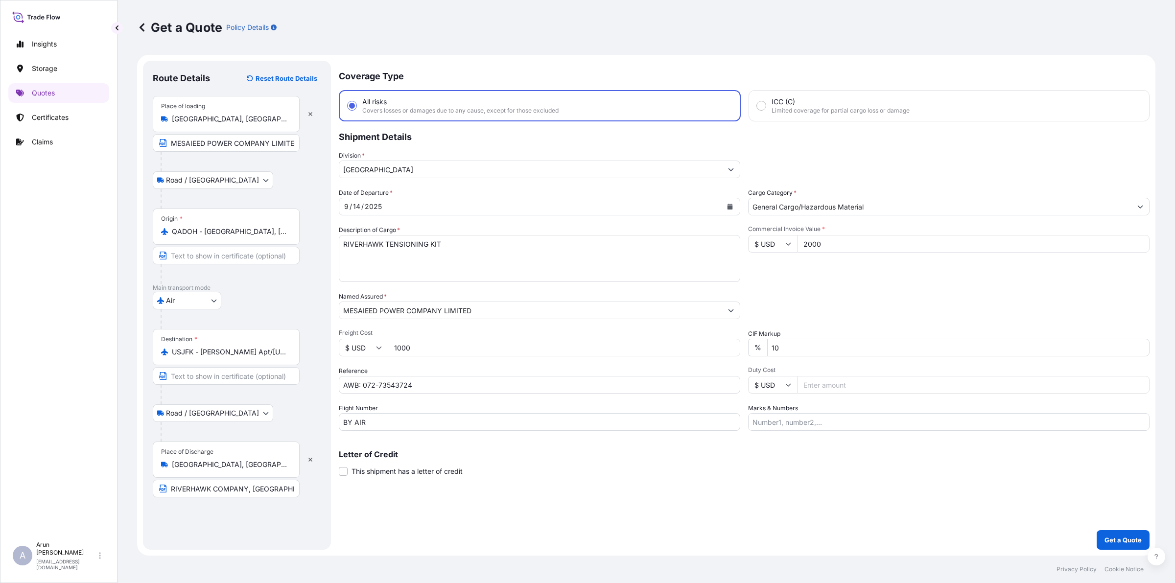
type input "2000"
click at [836, 424] on input "Marks & Numbers" at bounding box center [949, 422] width 402 height 18
drag, startPoint x: 796, startPoint y: 422, endPoint x: 838, endPoint y: 421, distance: 41.6
click at [838, 421] on input "INVOICE NO: CPI2025003 DATE: 15.08.2025" at bounding box center [949, 422] width 402 height 18
click at [905, 424] on input "INVOICE NO: MPCL-PROC-2025-0010 DATE: 15.08.2025" at bounding box center [949, 422] width 402 height 18
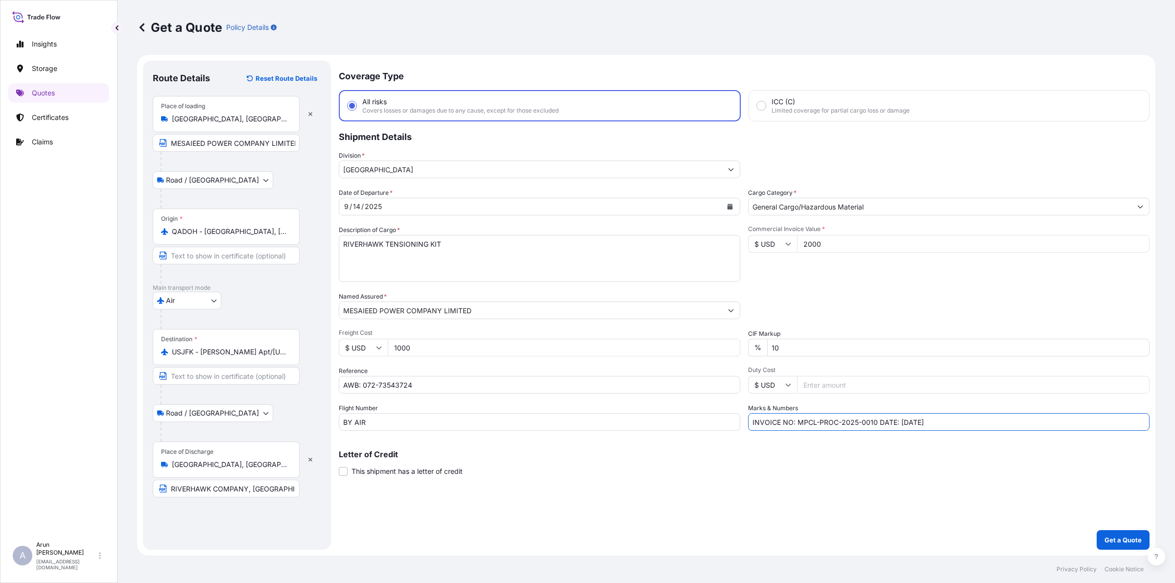
click at [1000, 414] on input "INVOICE NO: MPCL-PROC-2025-0010 DATE: 01.09.2025" at bounding box center [949, 422] width 402 height 18
type input "INVOICE NO: MPCL-PROC-2025-0010 DATE: 01.09.2025"
click at [1142, 535] on button "Get a Quote" at bounding box center [1123, 540] width 53 height 20
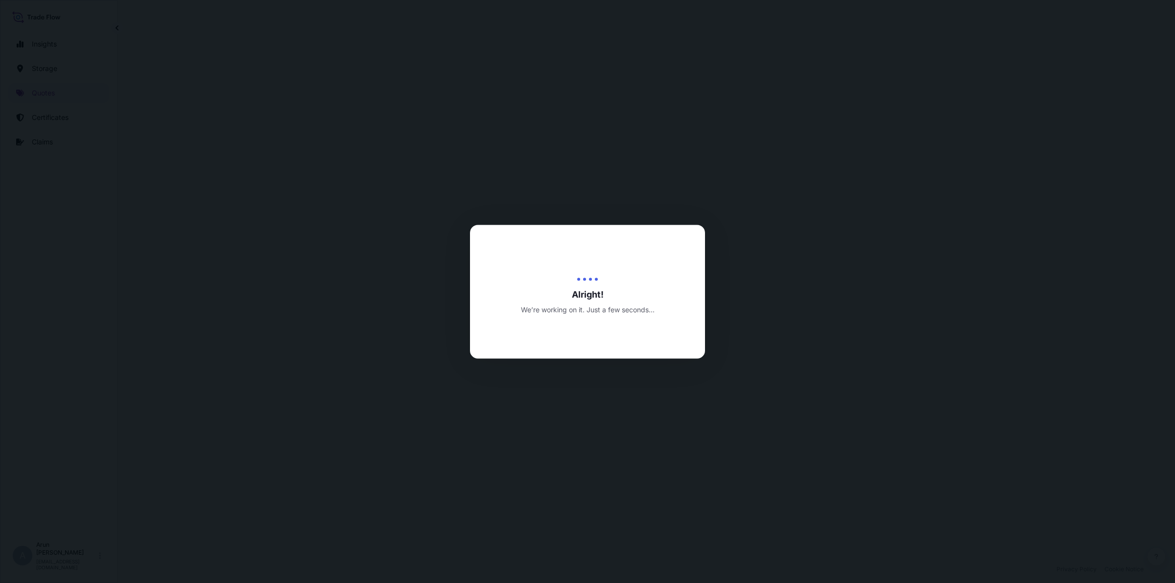
select select "Road / [GEOGRAPHIC_DATA]"
select select "Air"
select select "Road / [GEOGRAPHIC_DATA]"
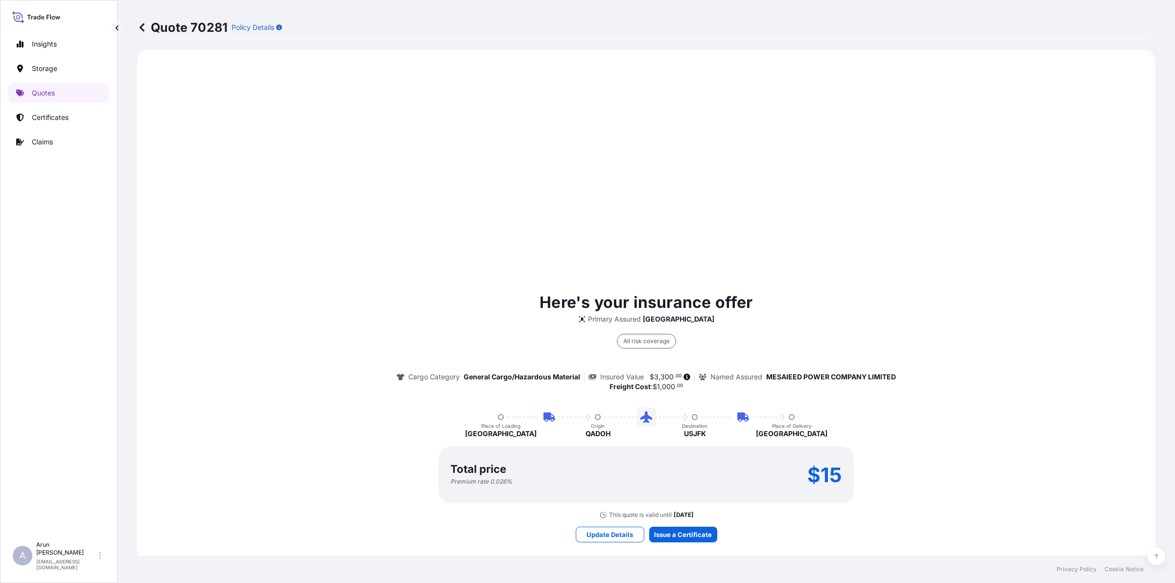
scroll to position [471, 0]
click at [54, 71] on p "Storage" at bounding box center [44, 69] width 25 height 10
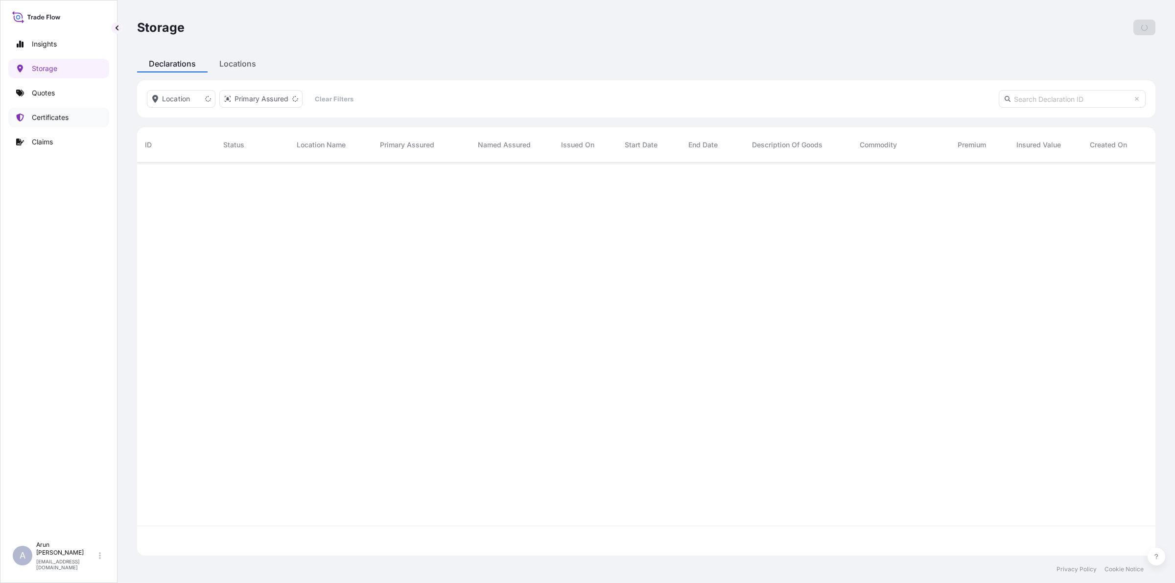
scroll to position [420, 1009]
click at [57, 123] on link "Certificates" at bounding box center [58, 118] width 101 height 20
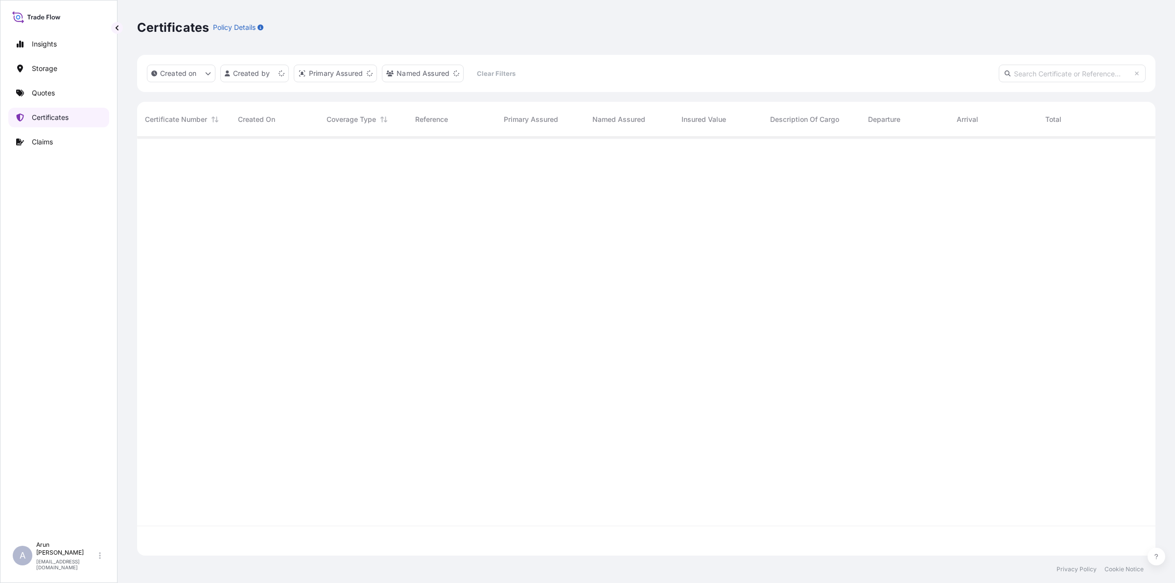
scroll to position [415, 1009]
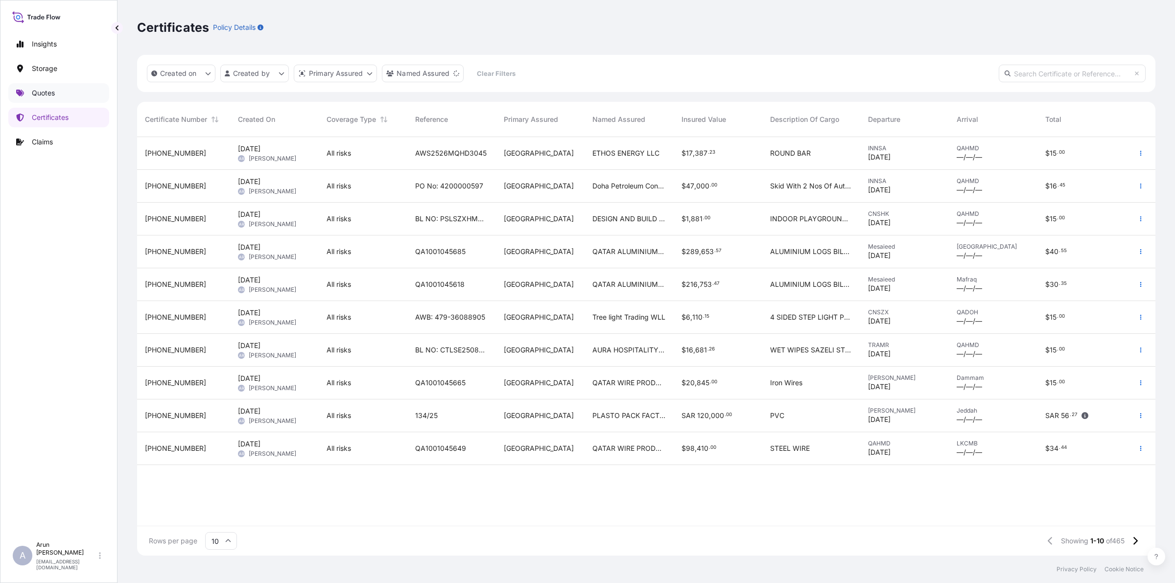
click at [45, 89] on p "Quotes" at bounding box center [43, 93] width 23 height 10
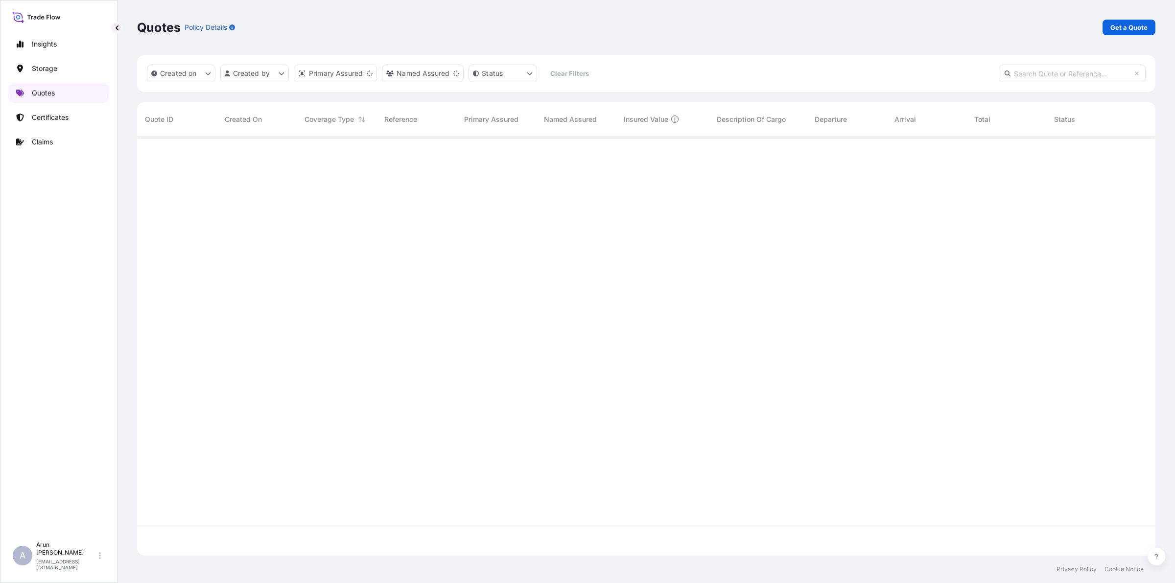
scroll to position [415, 1009]
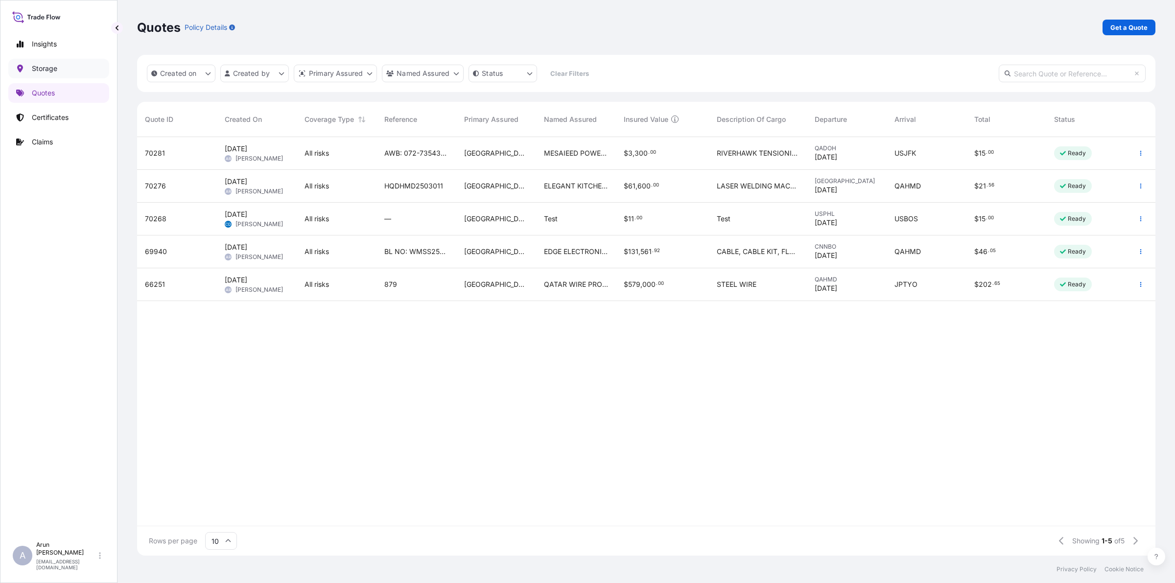
click at [47, 69] on p "Storage" at bounding box center [44, 69] width 25 height 10
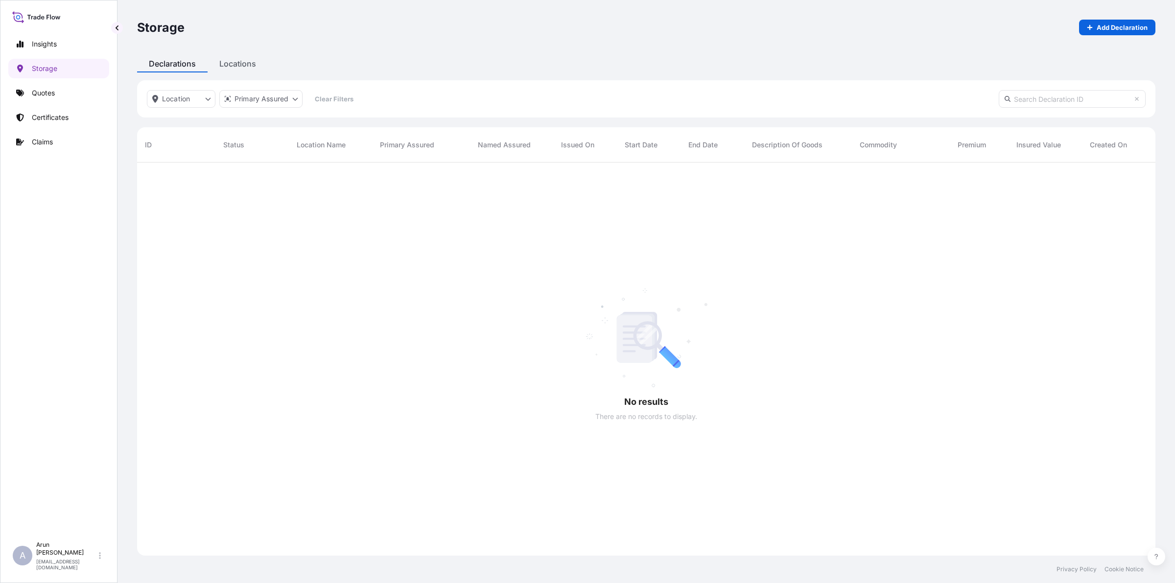
scroll to position [420, 1009]
click at [49, 94] on p "Quotes" at bounding box center [43, 93] width 23 height 10
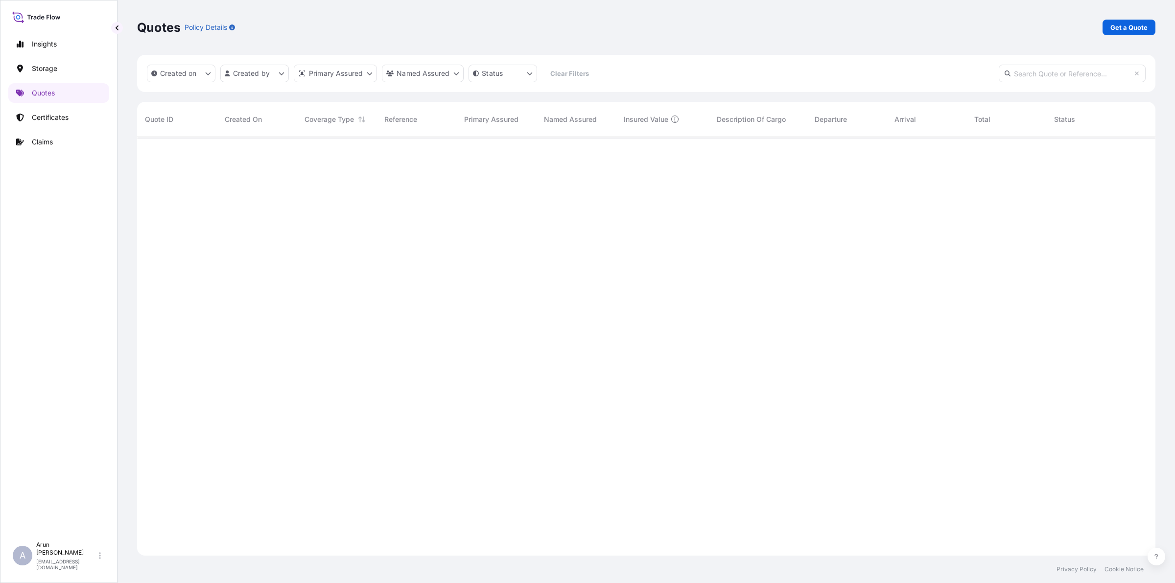
scroll to position [415, 1009]
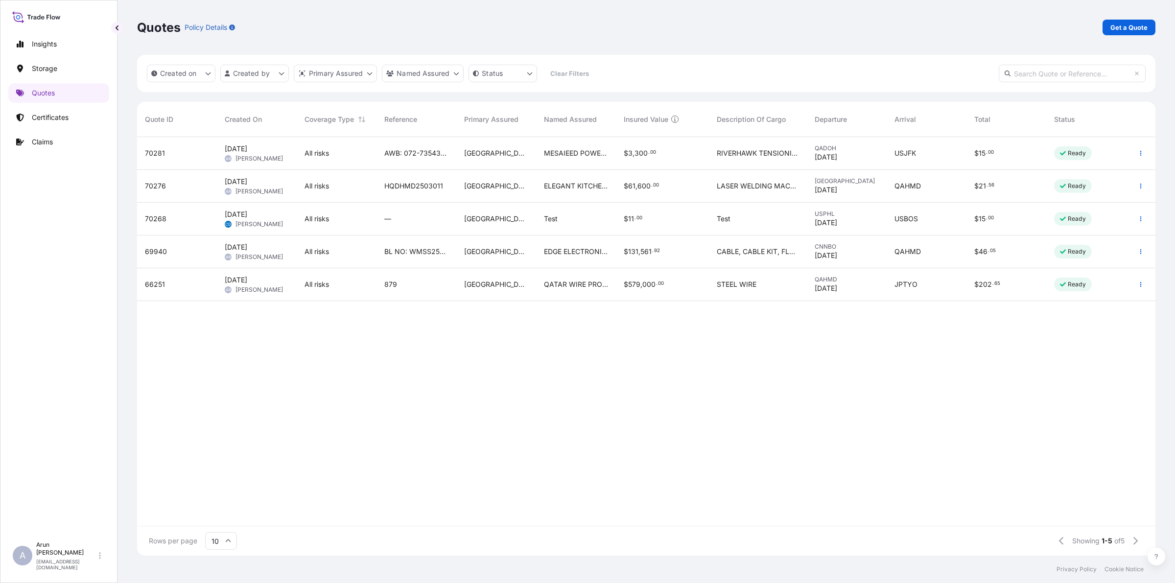
click at [571, 186] on span "ELEGANT KITCHEN TRADING" at bounding box center [576, 186] width 64 height 10
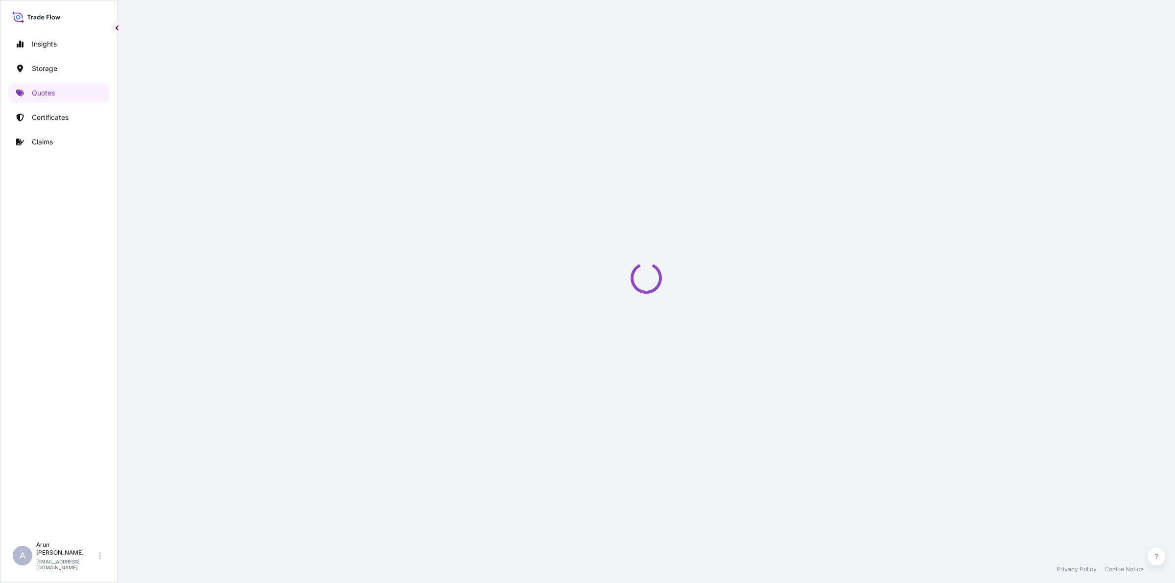
select select "Road / [GEOGRAPHIC_DATA]"
select select "Water"
select select "Road / [GEOGRAPHIC_DATA]"
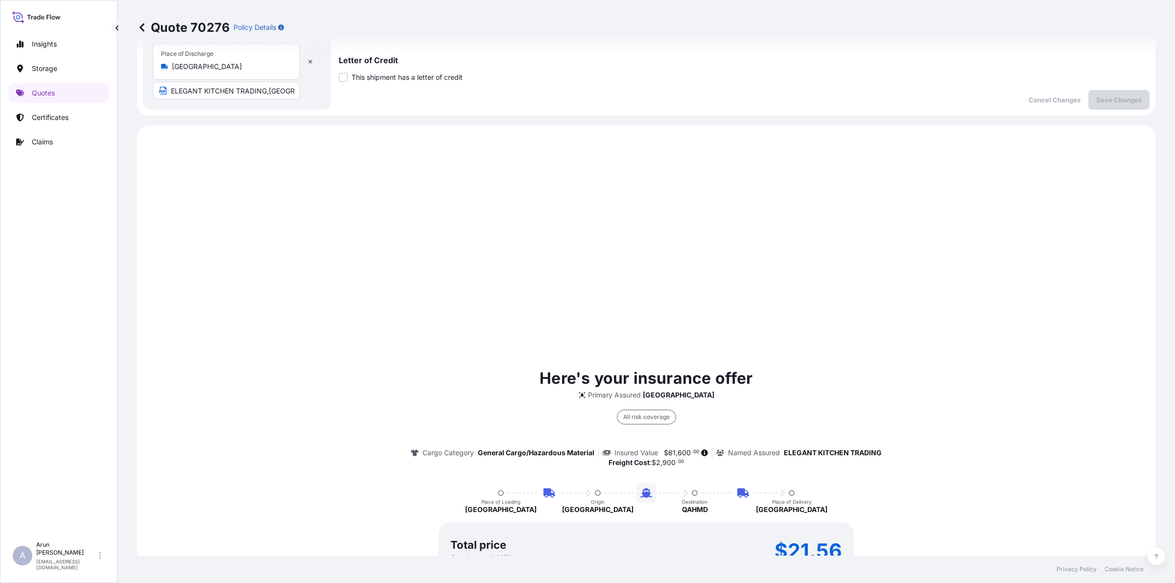
scroll to position [165, 0]
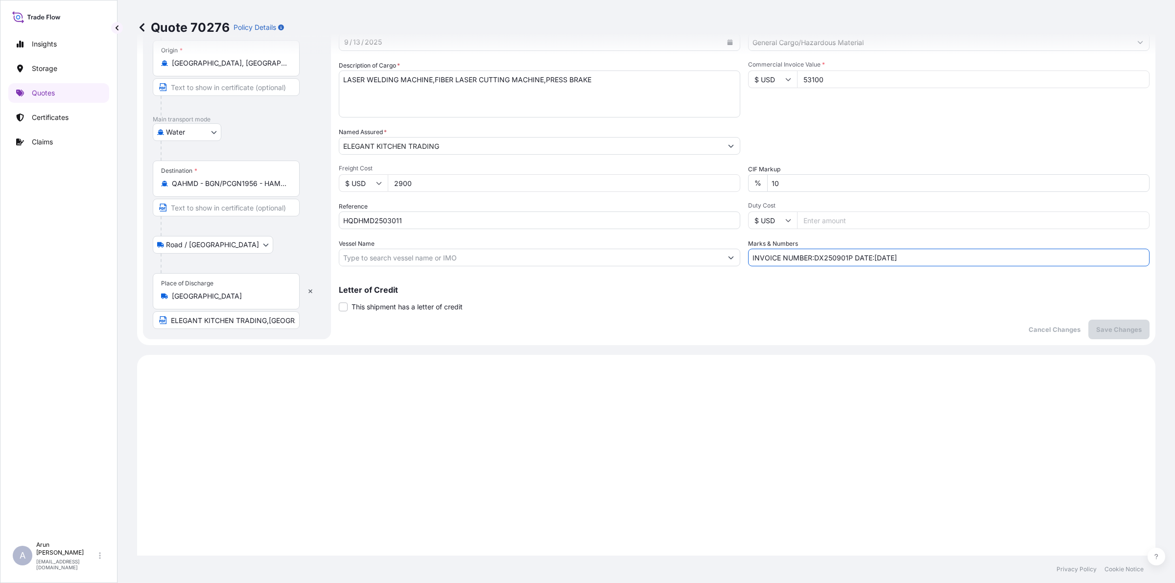
click at [809, 253] on input "INVOICE NUMBER:DX250901P DATE:01-09-2025" at bounding box center [949, 258] width 402 height 18
click at [870, 259] on input "INVOICE NUMBER: DX250901P DATE:01-09-2025" at bounding box center [949, 258] width 402 height 18
click at [882, 256] on input "INVOICE NUMBER: DX250901P DATE: 01-09-2025" at bounding box center [949, 258] width 402 height 18
type input "INVOICE NUMBER: DX250901P DATE: 01/09/2025"
click at [410, 265] on div at bounding box center [540, 258] width 402 height 18
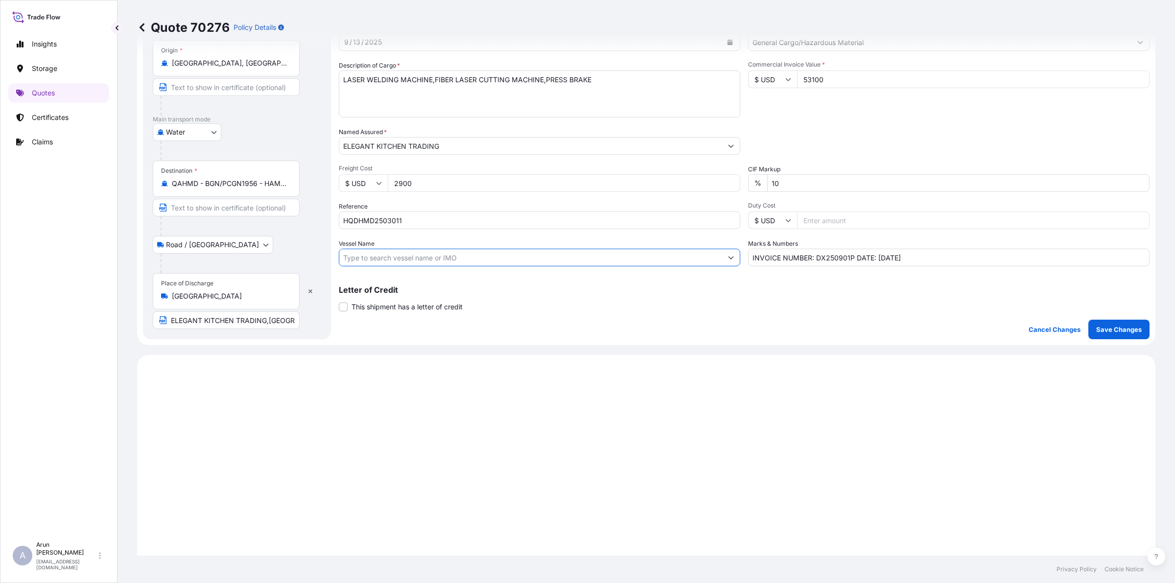
click at [410, 261] on input "Vessel Name" at bounding box center [530, 258] width 383 height 18
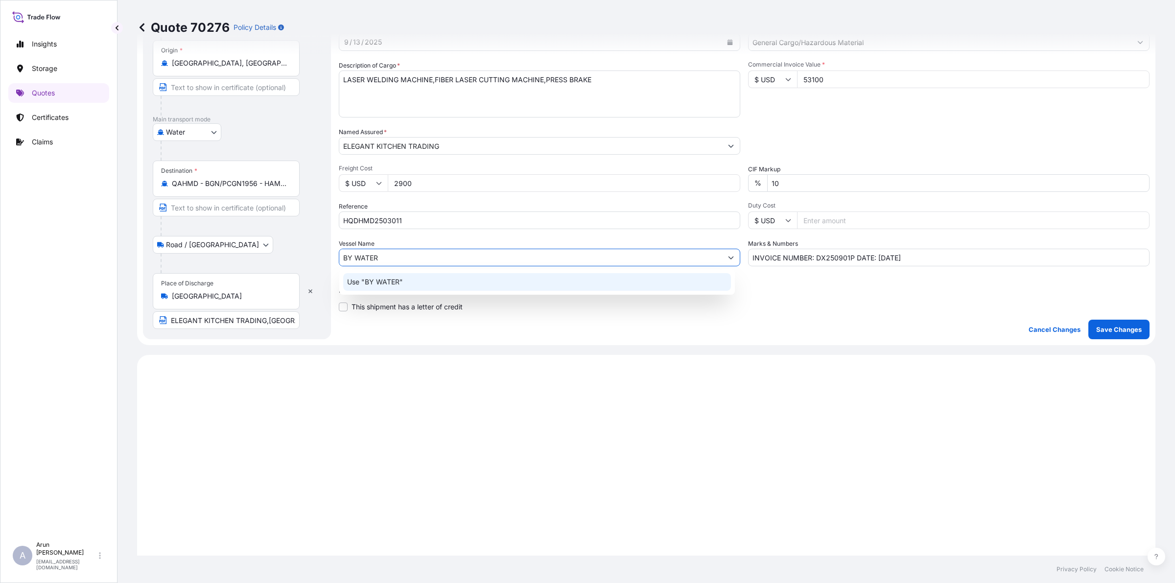
click at [380, 283] on p "Use "BY WATER"" at bounding box center [375, 282] width 56 height 10
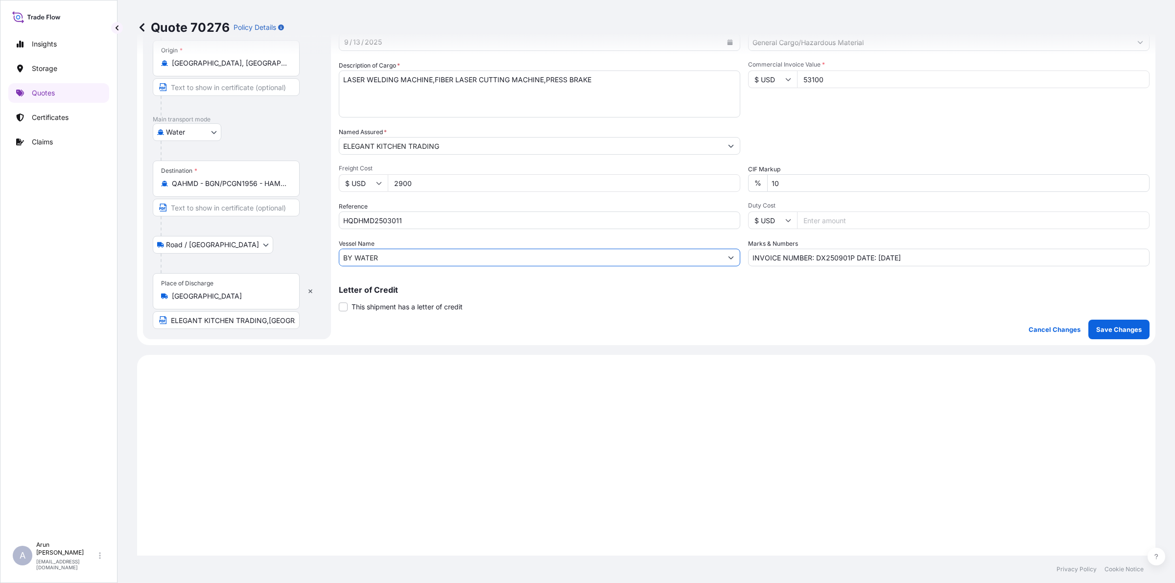
type input "BY WATER"
click at [343, 216] on input "HQDHMD2503011" at bounding box center [540, 221] width 402 height 18
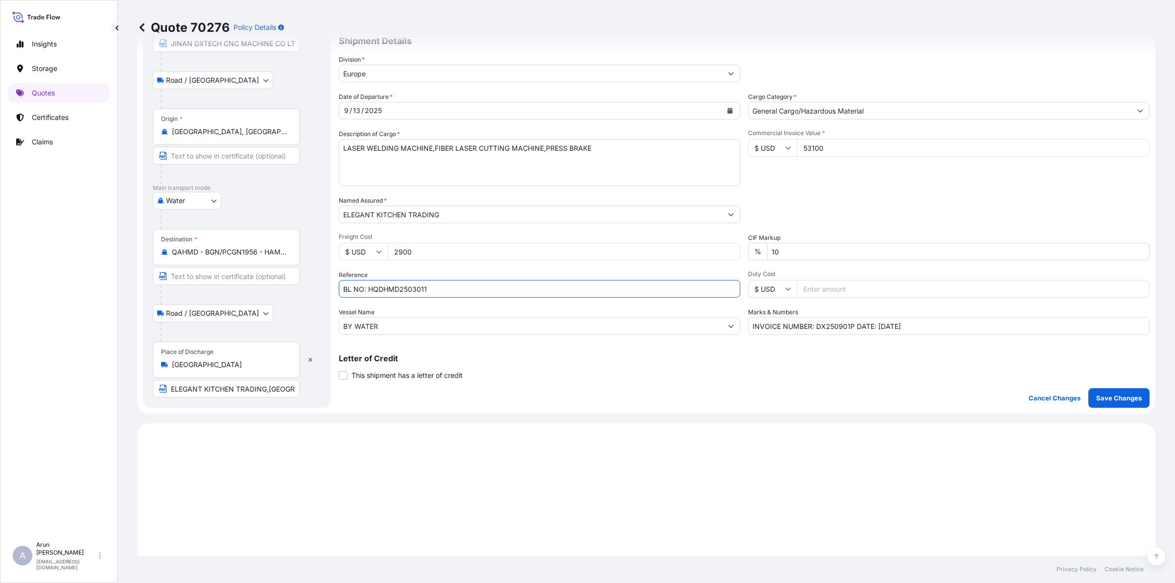
scroll to position [0, 0]
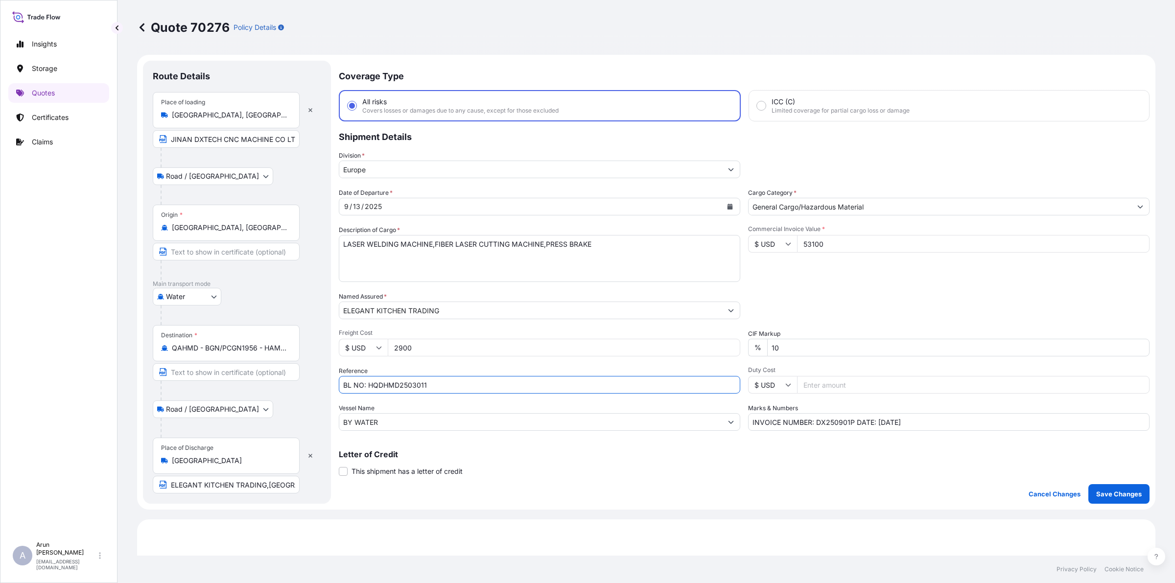
type input "BL NO: HQDHMD2503011"
click at [482, 340] on input "2900" at bounding box center [564, 348] width 353 height 18
click at [434, 242] on textarea "LASER WELDING MACHINE,FIBER LASER CUTTING MACHINE,PRESS BRAKE" at bounding box center [540, 258] width 402 height 47
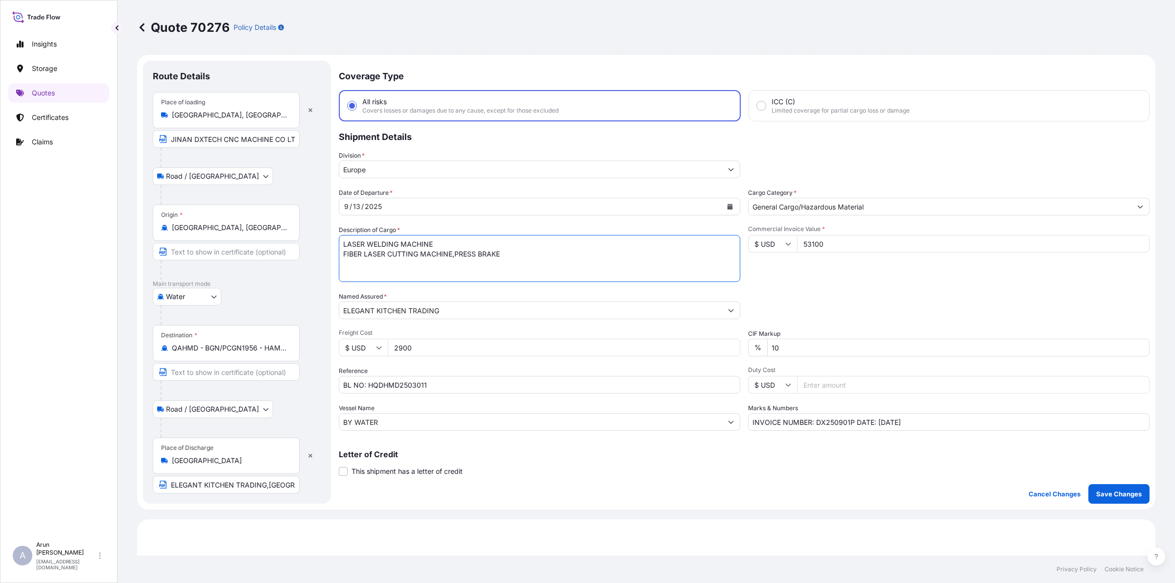
drag, startPoint x: 455, startPoint y: 253, endPoint x: 510, endPoint y: 257, distance: 54.5
click at [455, 253] on textarea "LASER WELDING MACHINE,FIBER LASER CUTTING MACHINE,PRESS BRAKE" at bounding box center [540, 258] width 402 height 47
drag, startPoint x: 523, startPoint y: 260, endPoint x: 606, endPoint y: 267, distance: 84.1
click at [523, 260] on textarea "LASER WELDING MACHINE,FIBER LASER CUTTING MACHINE,PRESS BRAKE" at bounding box center [540, 258] width 402 height 47
type textarea "LASER WELDING MACHINE FIBER LASER CUTTING MACHINE PRESS BRAKE"
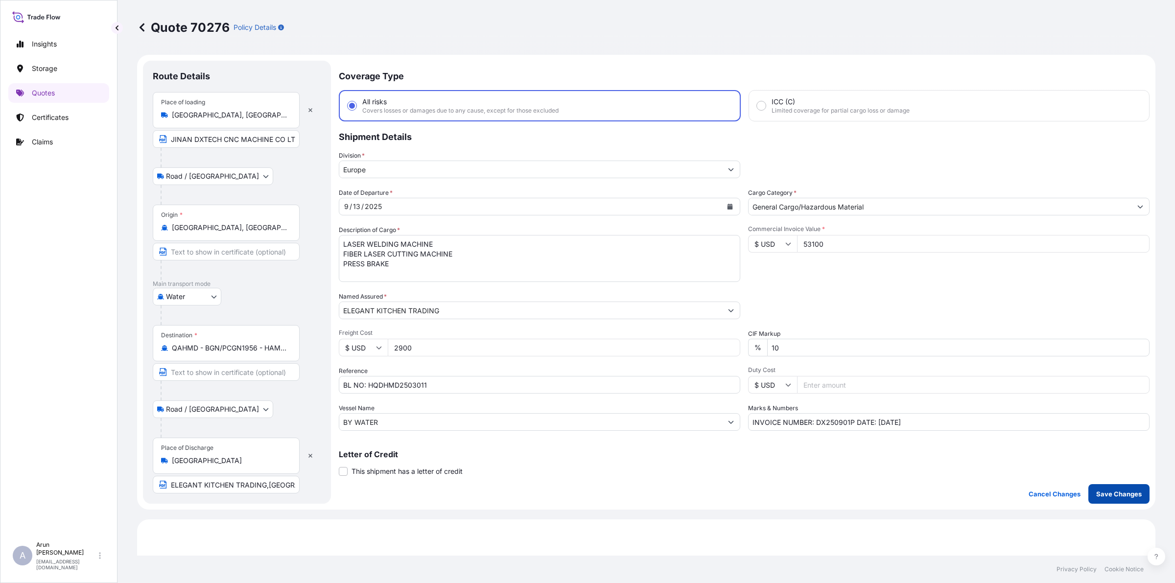
click at [1122, 498] on p "Save Changes" at bounding box center [1120, 494] width 46 height 10
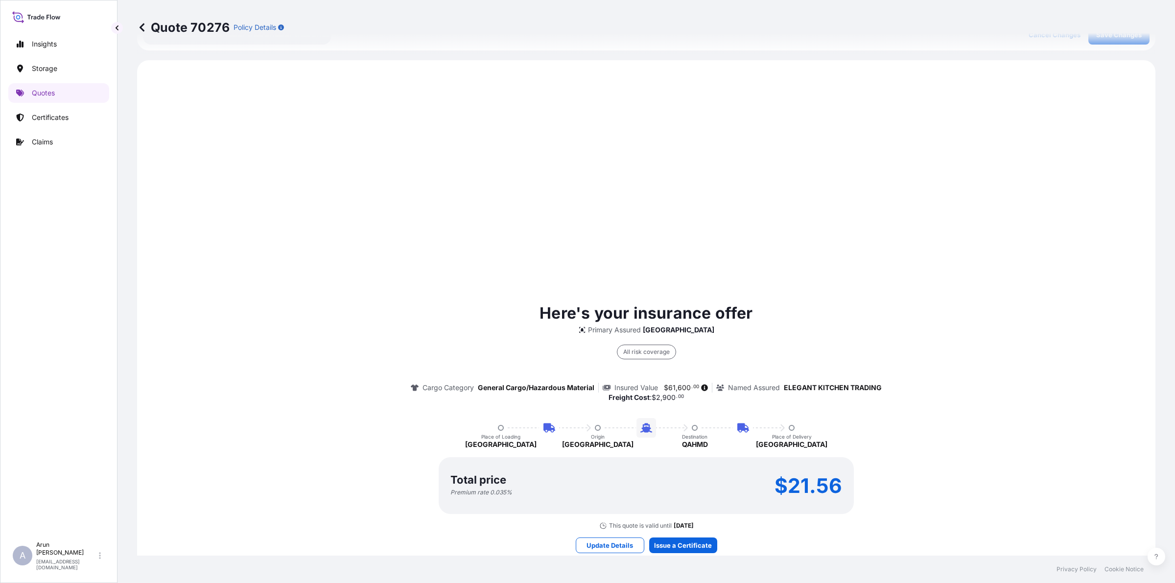
scroll to position [471, 0]
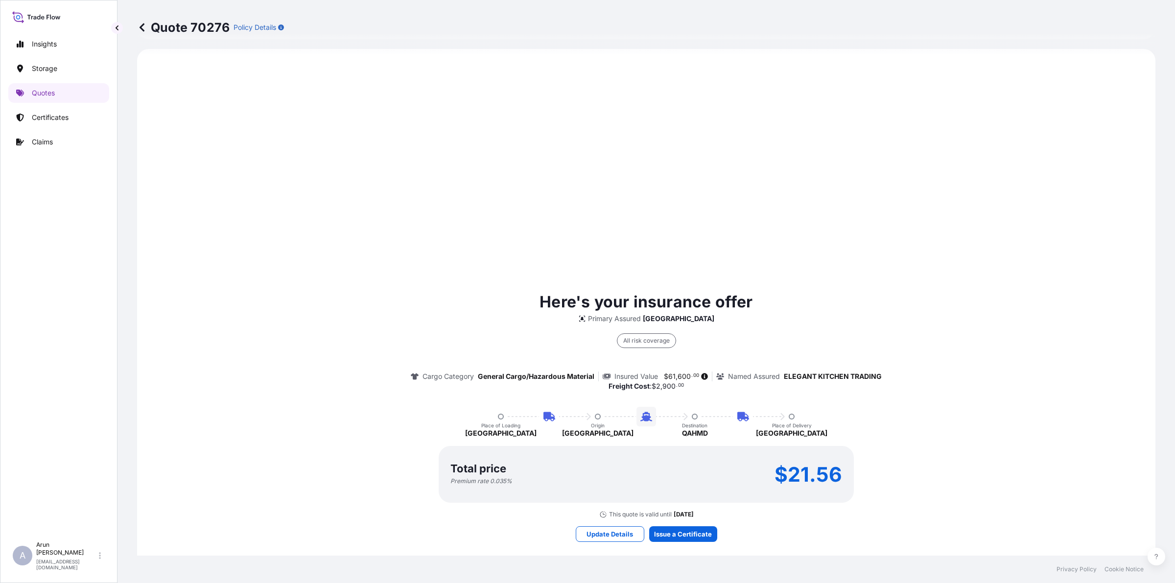
select select "Road / [GEOGRAPHIC_DATA]"
select select "Water"
select select "Road / [GEOGRAPHIC_DATA]"
click at [39, 70] on p "Storage" at bounding box center [44, 69] width 25 height 10
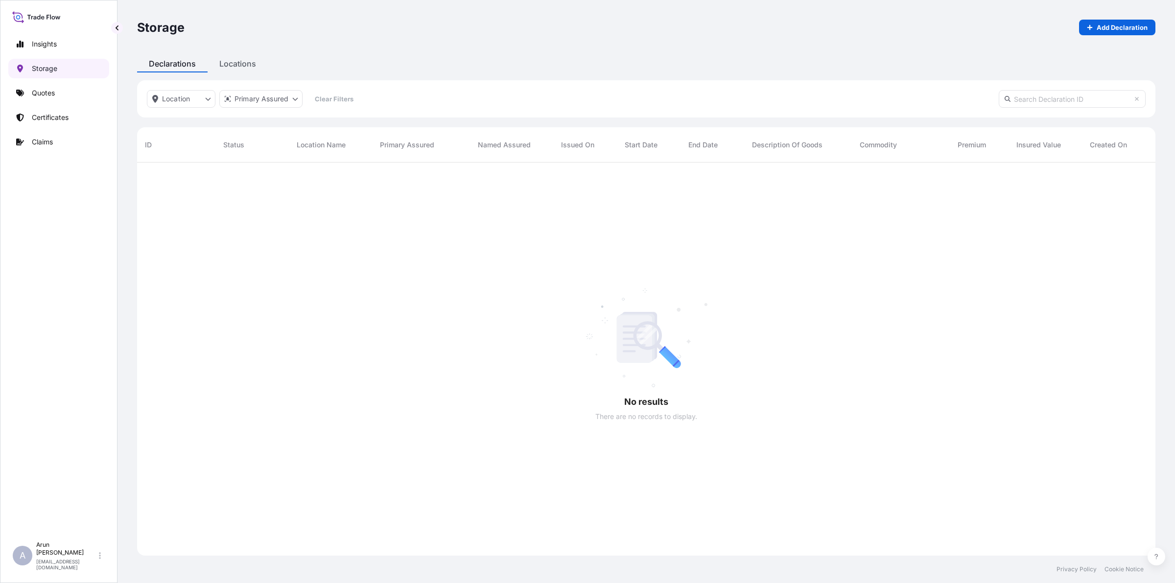
scroll to position [420, 1009]
click at [37, 94] on p "Quotes" at bounding box center [43, 93] width 23 height 10
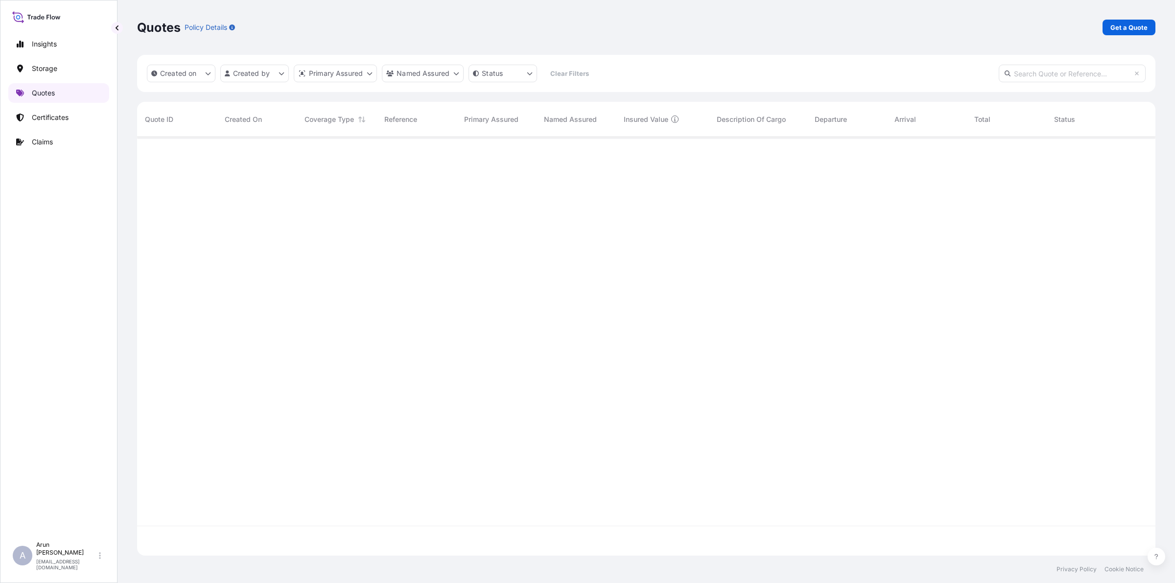
scroll to position [415, 1009]
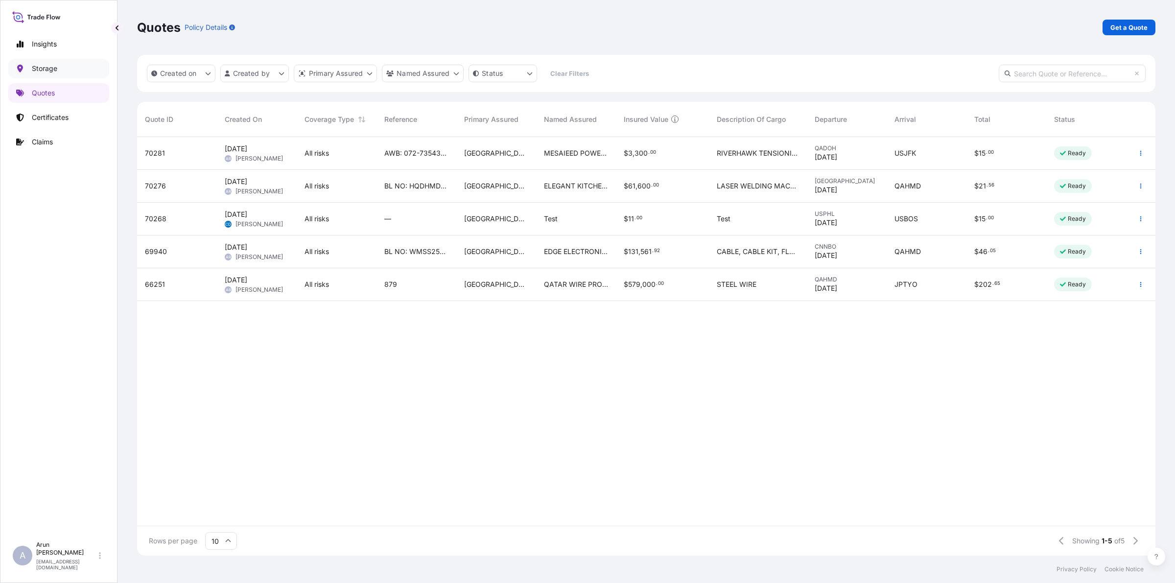
click at [46, 66] on p "Storage" at bounding box center [44, 69] width 25 height 10
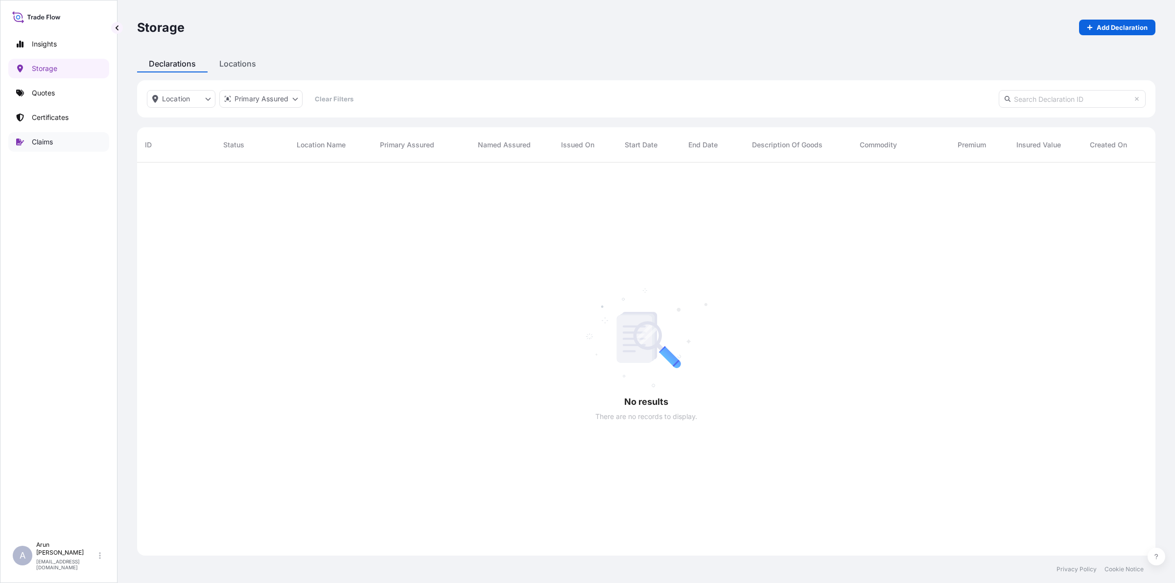
scroll to position [420, 1009]
click at [47, 126] on link "Certificates" at bounding box center [58, 118] width 101 height 20
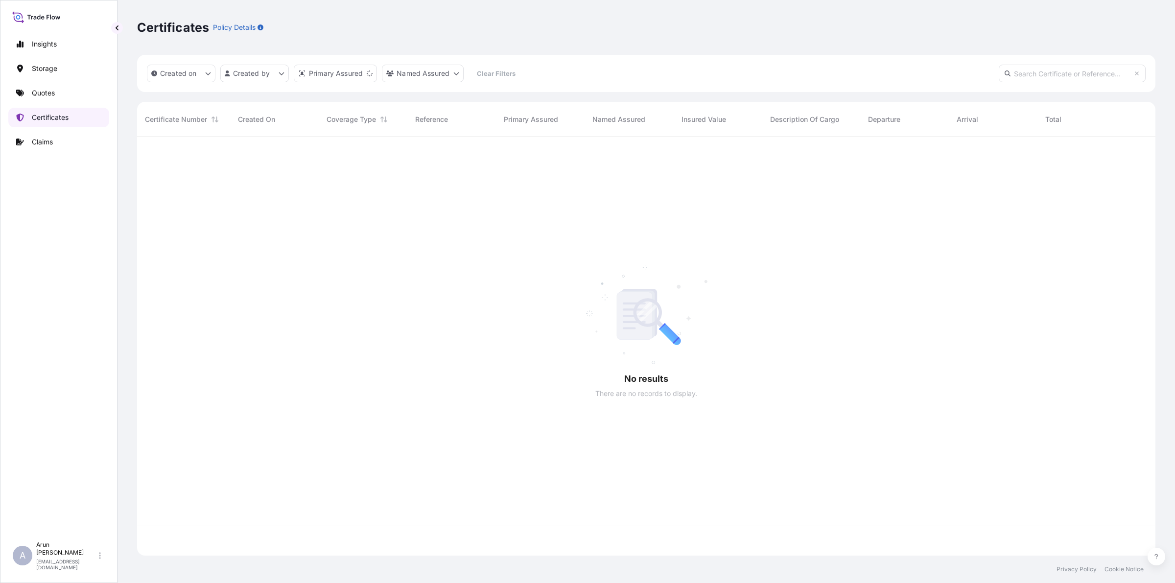
scroll to position [415, 1009]
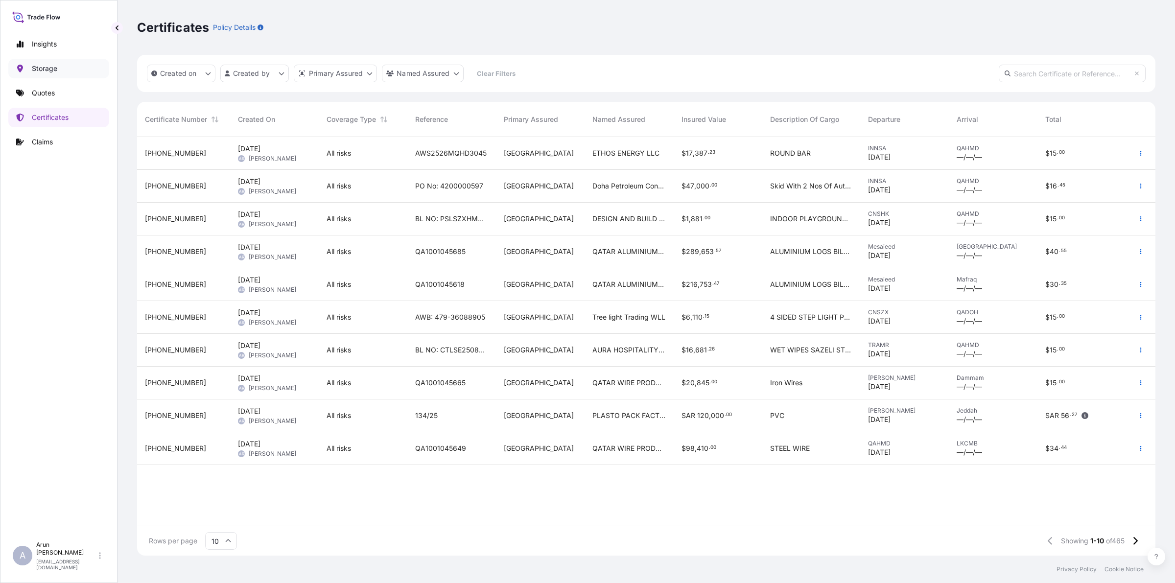
click at [43, 64] on p "Storage" at bounding box center [44, 69] width 25 height 10
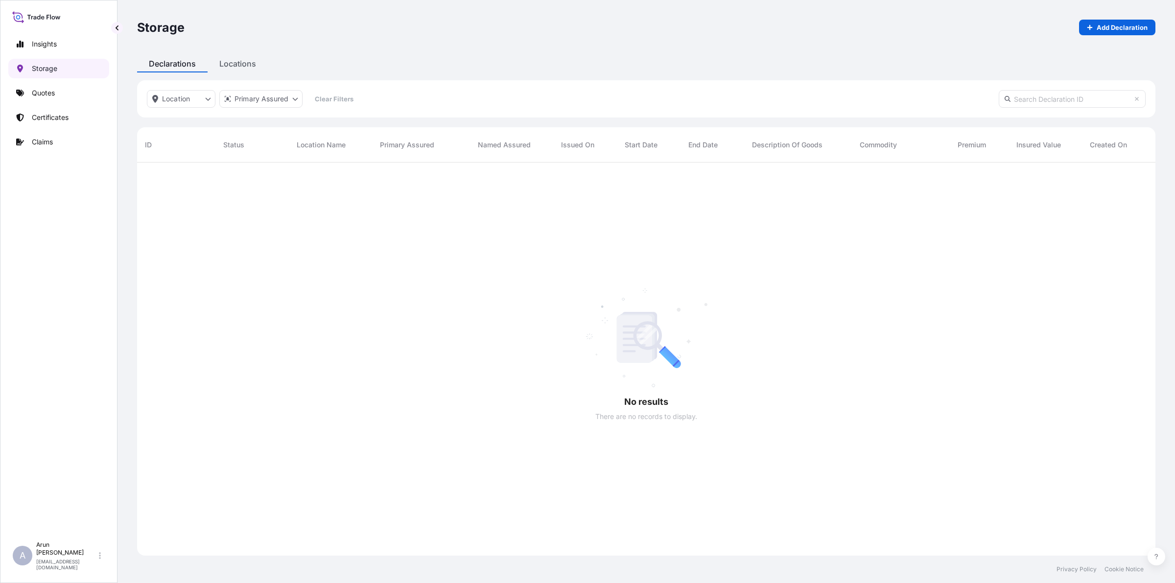
scroll to position [420, 1009]
click at [48, 43] on p "Insights" at bounding box center [44, 44] width 25 height 10
select select "2025"
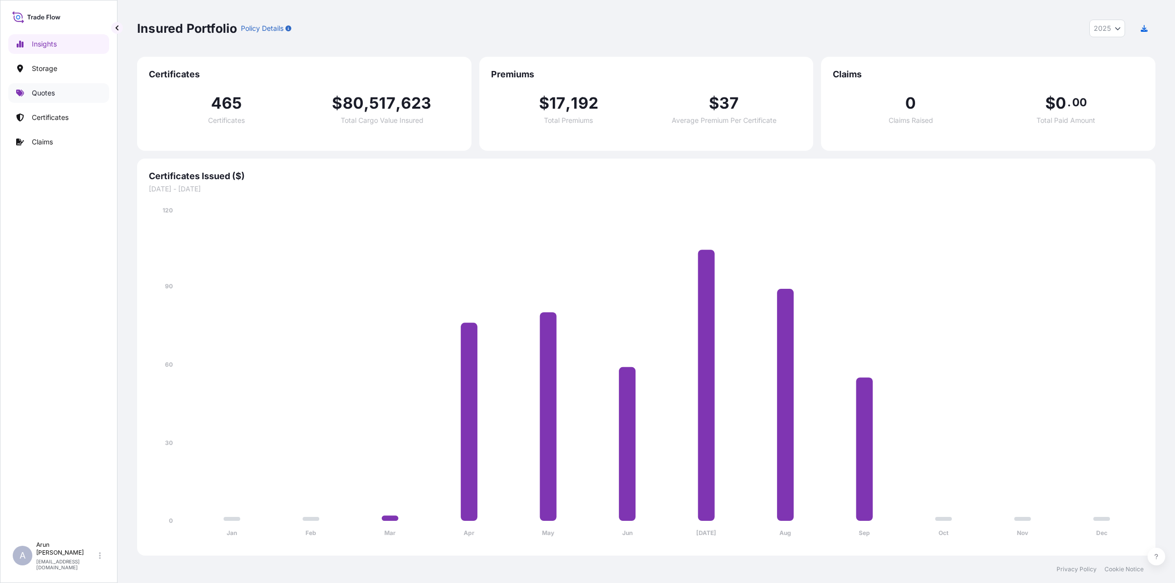
click at [35, 88] on p "Quotes" at bounding box center [43, 93] width 23 height 10
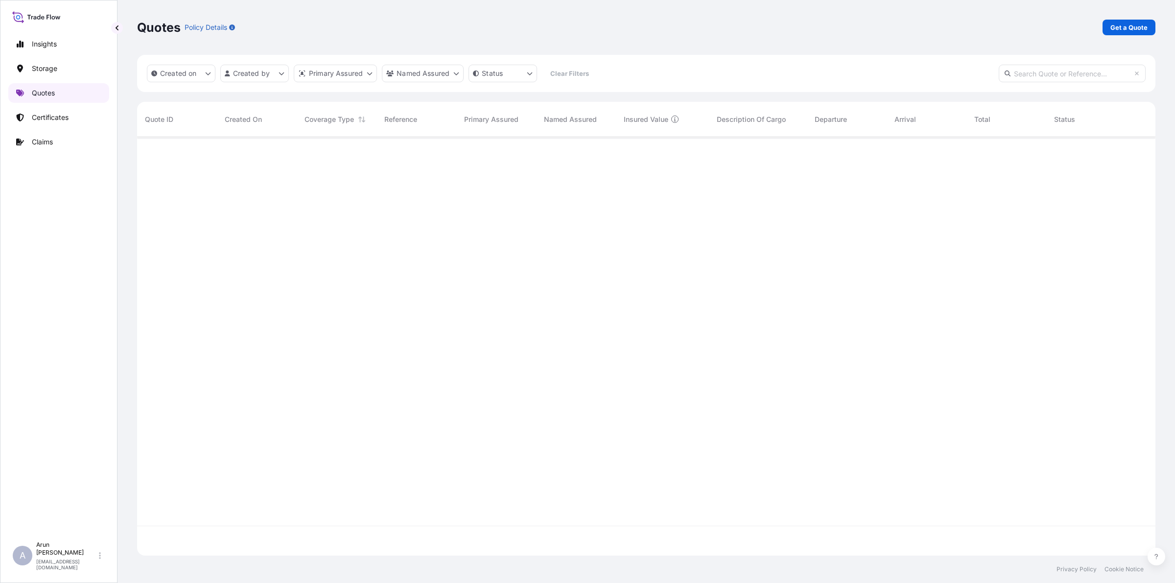
scroll to position [415, 1009]
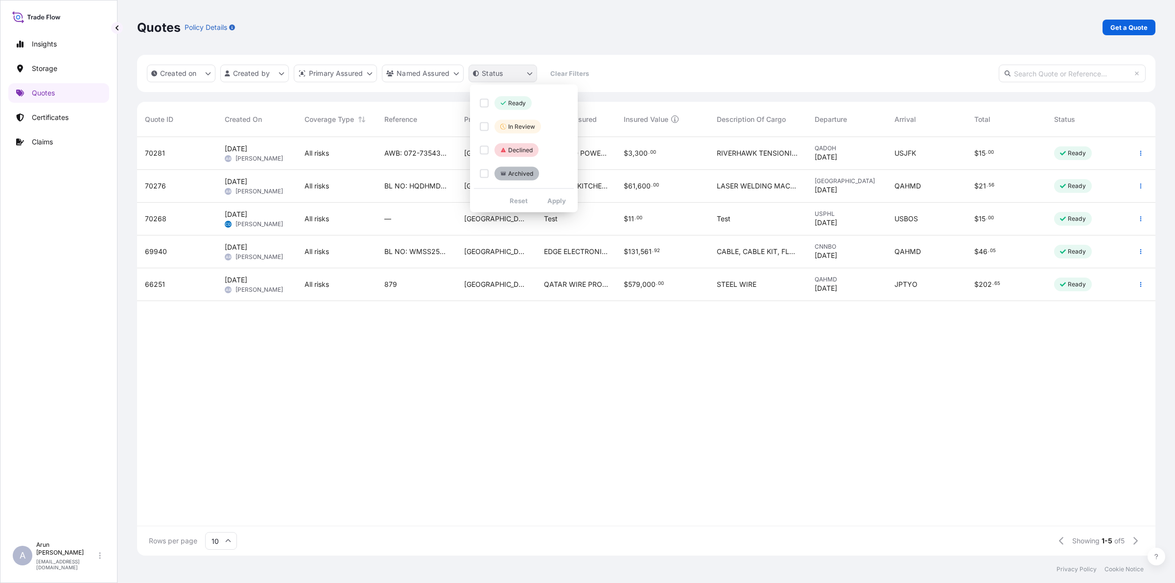
click at [529, 76] on html "Insights Storage Quotes Certificates Claims A Arun Radhakrishnan arun.radhakris…" at bounding box center [587, 291] width 1175 height 583
click at [453, 79] on html "Insights Storage Quotes Certificates Claims A Arun Radhakrishnan arun.radhakris…" at bounding box center [587, 291] width 1175 height 583
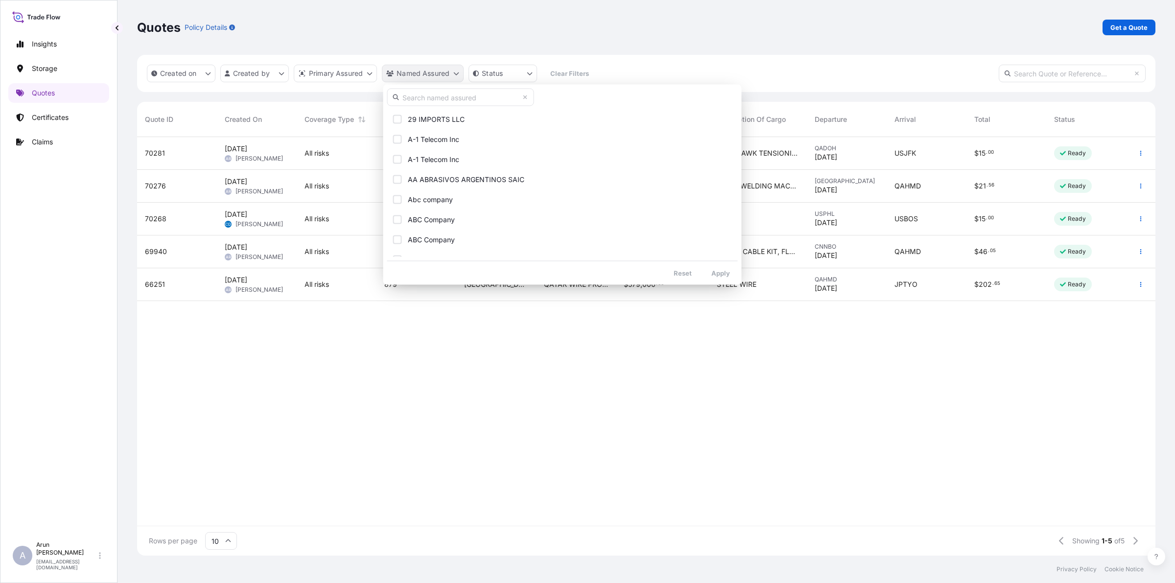
click at [453, 72] on html "Insights Storage Quotes Certificates Claims A Arun Radhakrishnan arun.radhakris…" at bounding box center [587, 291] width 1175 height 583
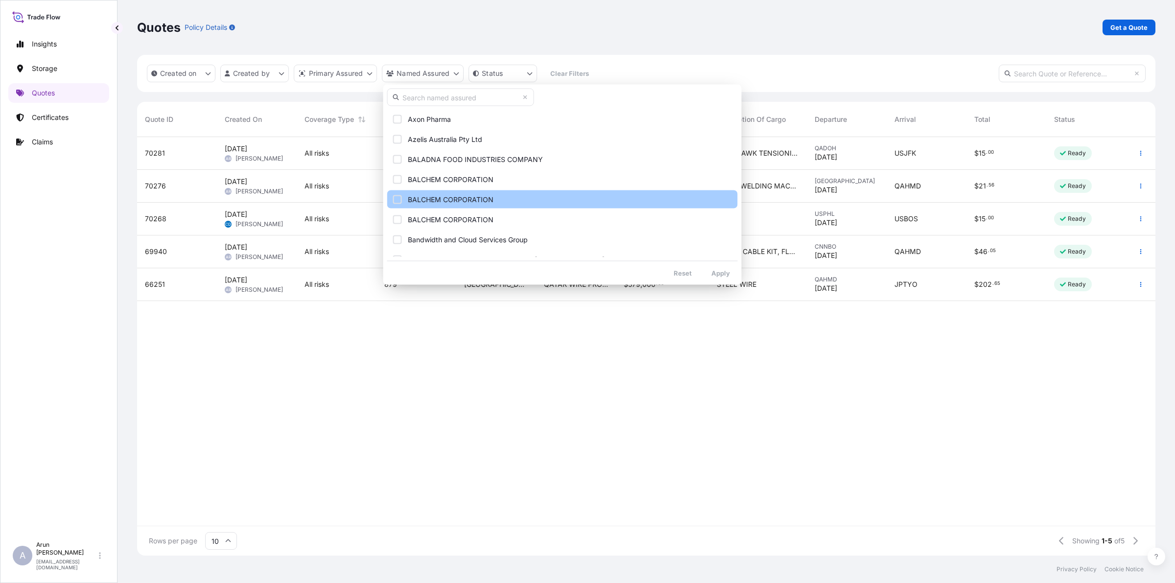
scroll to position [1808, 0]
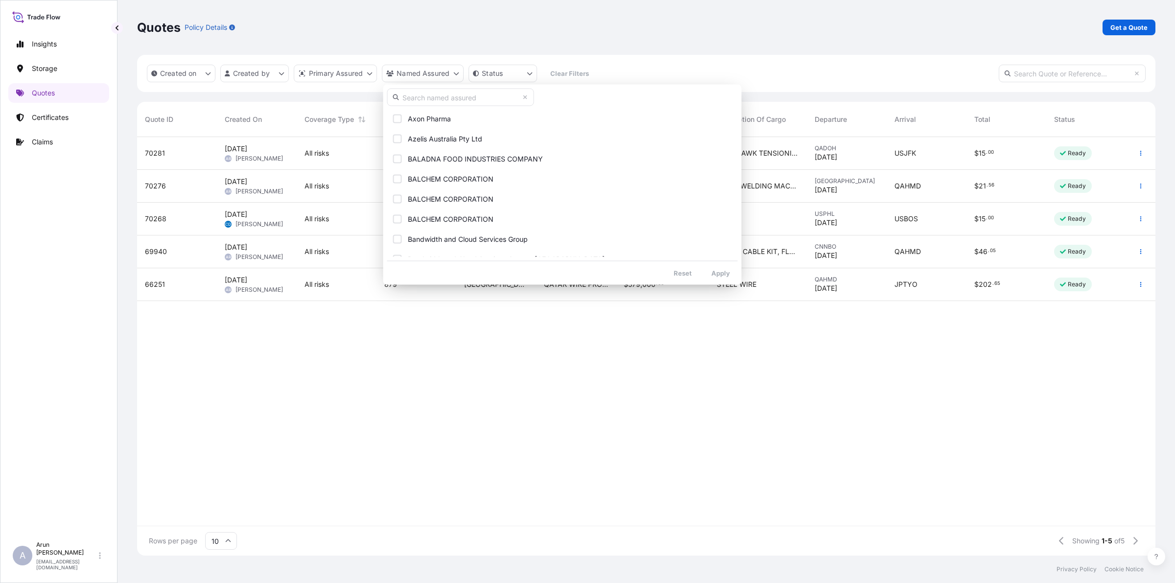
click at [331, 212] on html "Insights Storage Quotes Certificates Claims A Arun Radhakrishnan arun.radhakris…" at bounding box center [587, 291] width 1175 height 583
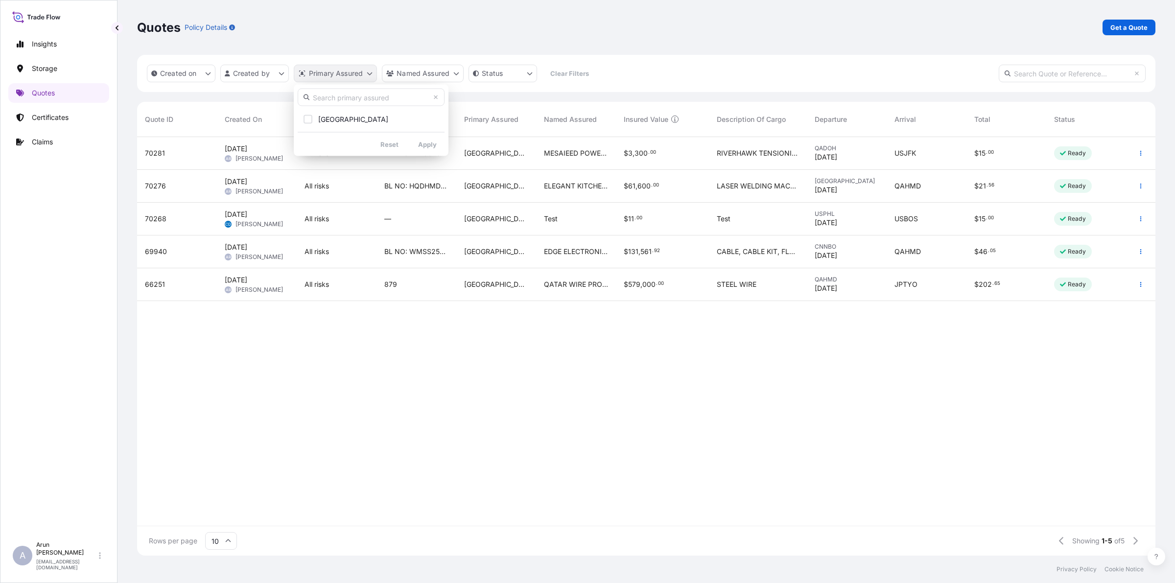
click at [373, 75] on html "Insights Storage Quotes Certificates Claims A Arun Radhakrishnan arun.radhakris…" at bounding box center [587, 291] width 1175 height 583
click at [283, 76] on html "Insights Storage Quotes Certificates Claims A Arun Radhakrishnan arun.radhakris…" at bounding box center [587, 291] width 1175 height 583
click at [280, 74] on html "Insights Storage Quotes Certificates Claims A Arun Radhakrishnan arun.radhakris…" at bounding box center [587, 291] width 1175 height 583
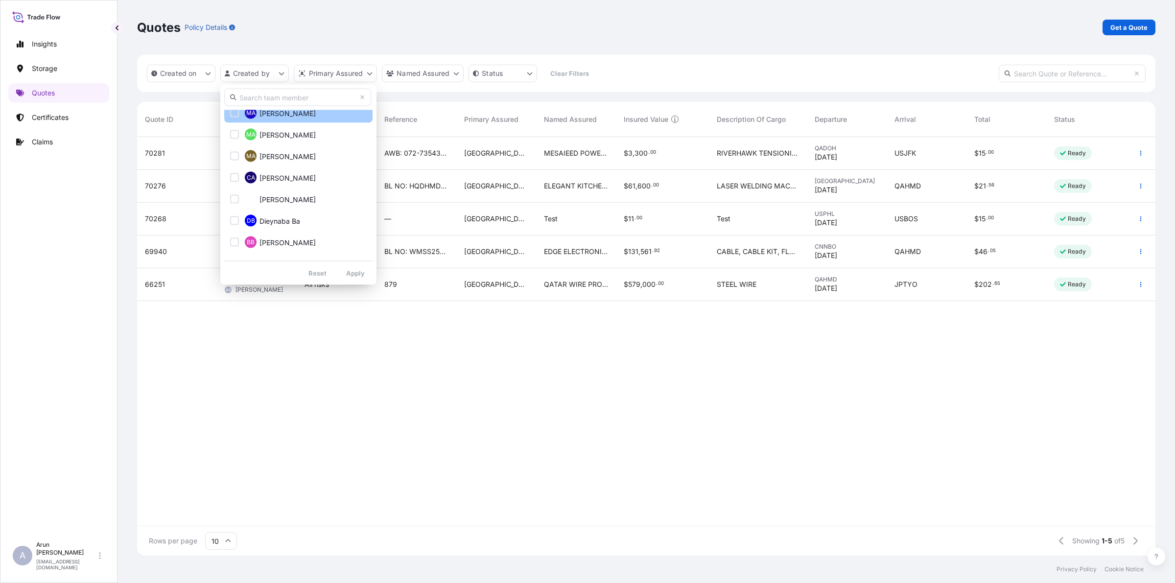
scroll to position [0, 0]
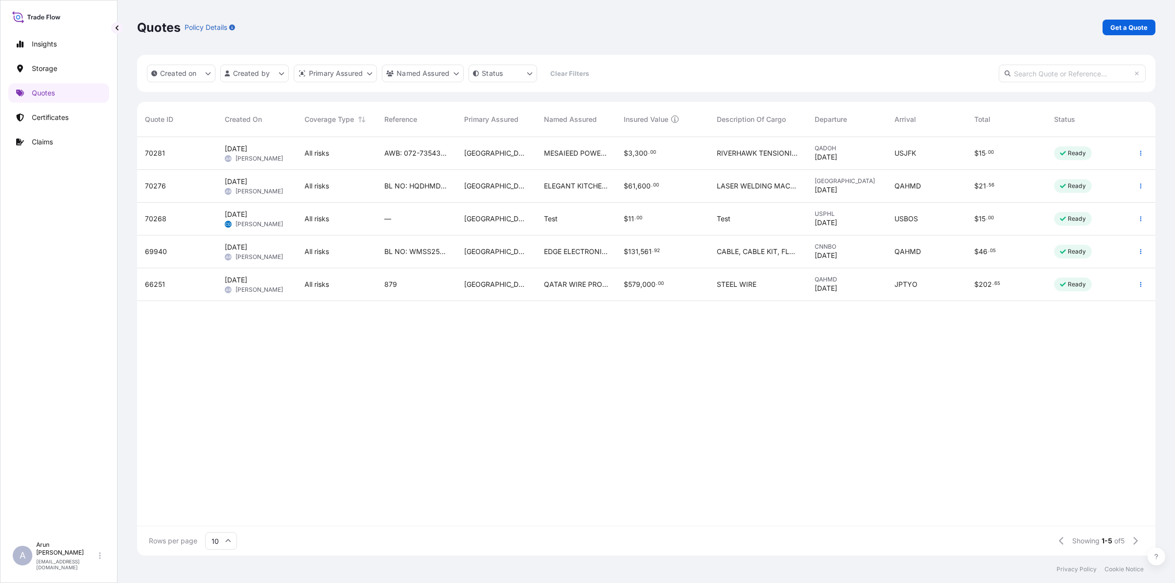
click at [204, 64] on html "Insights Storage Quotes Certificates Claims A Arun Radhakrishnan arun.radhakris…" at bounding box center [587, 291] width 1175 height 583
click at [206, 71] on icon "createdOn Filter options" at bounding box center [208, 74] width 6 height 6
drag, startPoint x: 174, startPoint y: 321, endPoint x: 129, endPoint y: 249, distance: 85.2
click at [174, 316] on div "70281 Sep 16, 2025 AR Arun Radhakrishnan All risks AWB: 072-73543724 Qatar MESA…" at bounding box center [646, 331] width 1019 height 389
click at [40, 66] on p "Storage" at bounding box center [44, 69] width 25 height 10
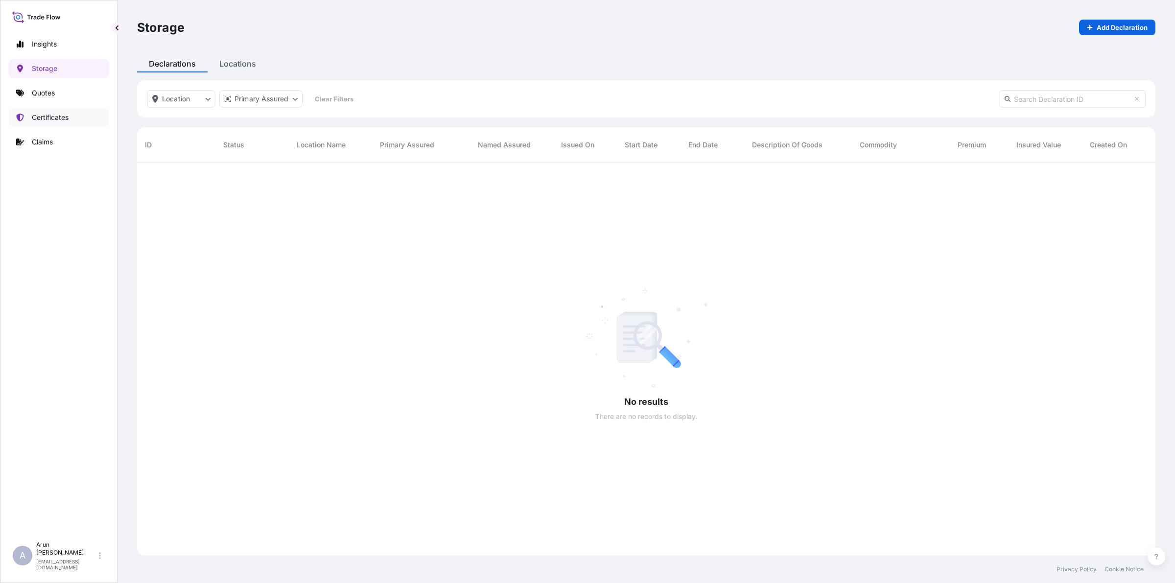
scroll to position [420, 1009]
click at [52, 96] on p "Quotes" at bounding box center [43, 93] width 23 height 10
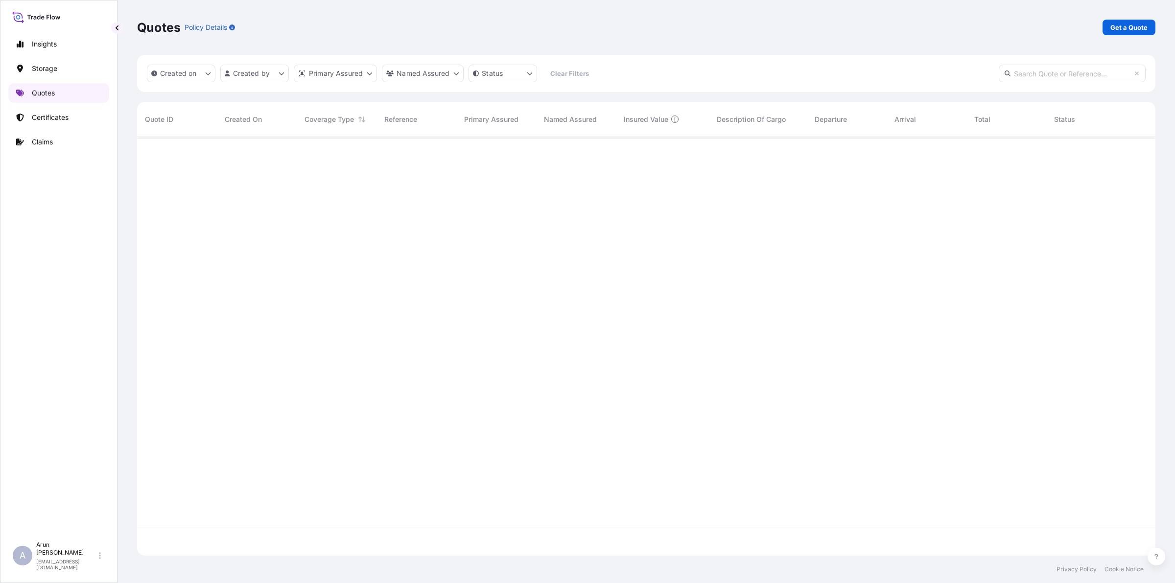
scroll to position [415, 1009]
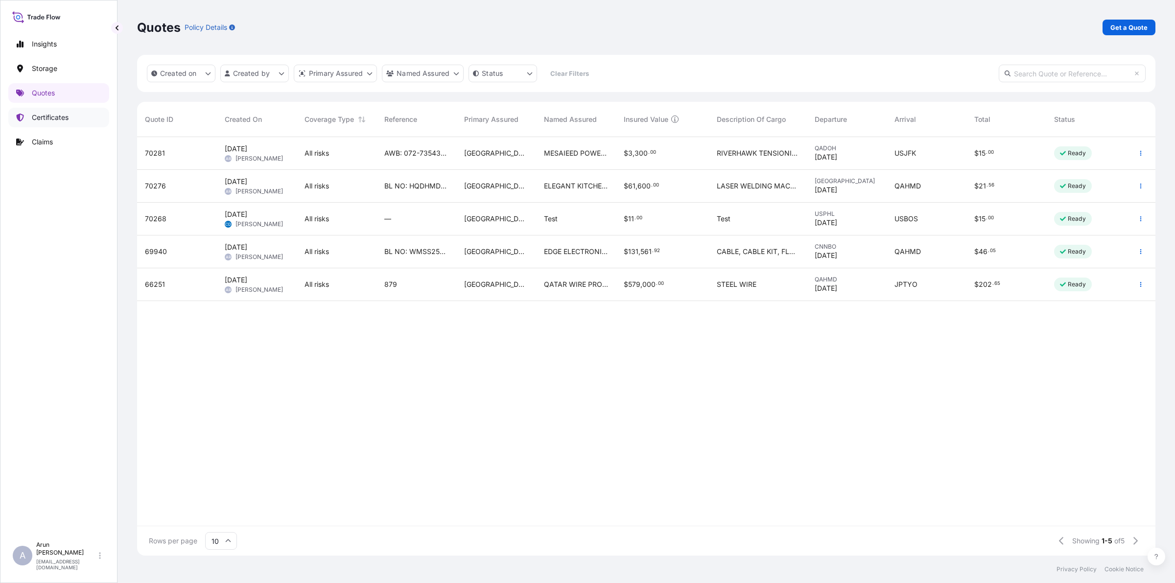
click at [56, 120] on p "Certificates" at bounding box center [50, 118] width 37 height 10
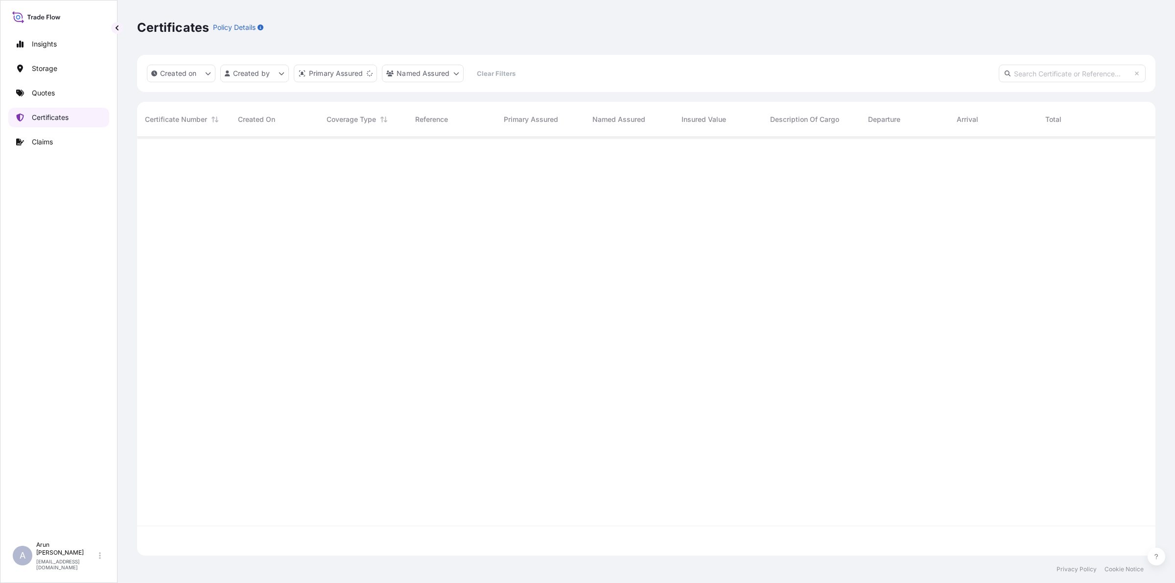
scroll to position [415, 1009]
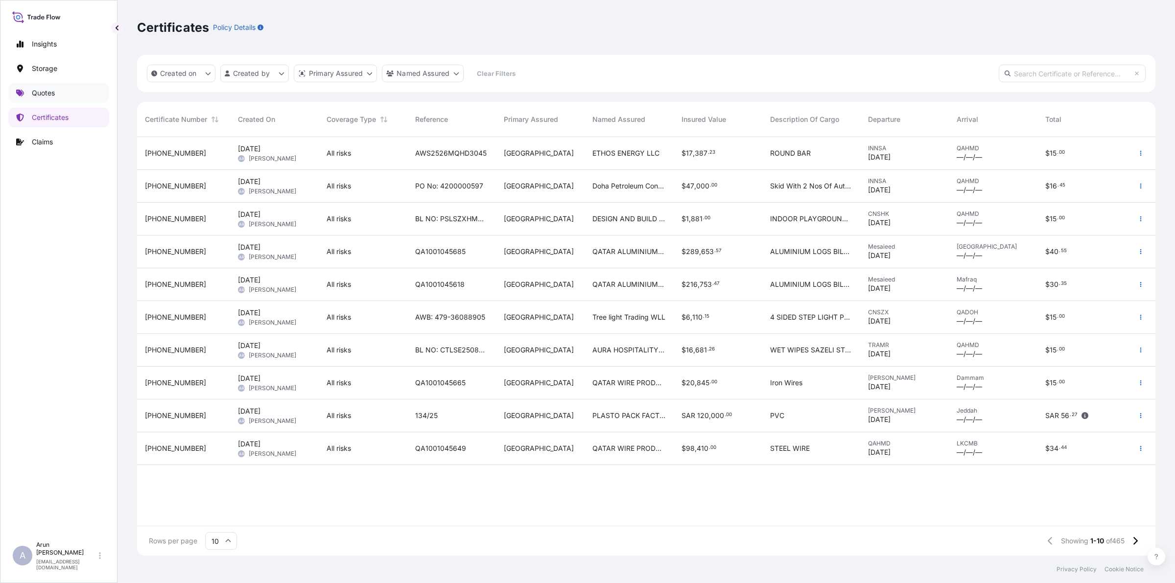
click at [55, 91] on p "Quotes" at bounding box center [43, 93] width 23 height 10
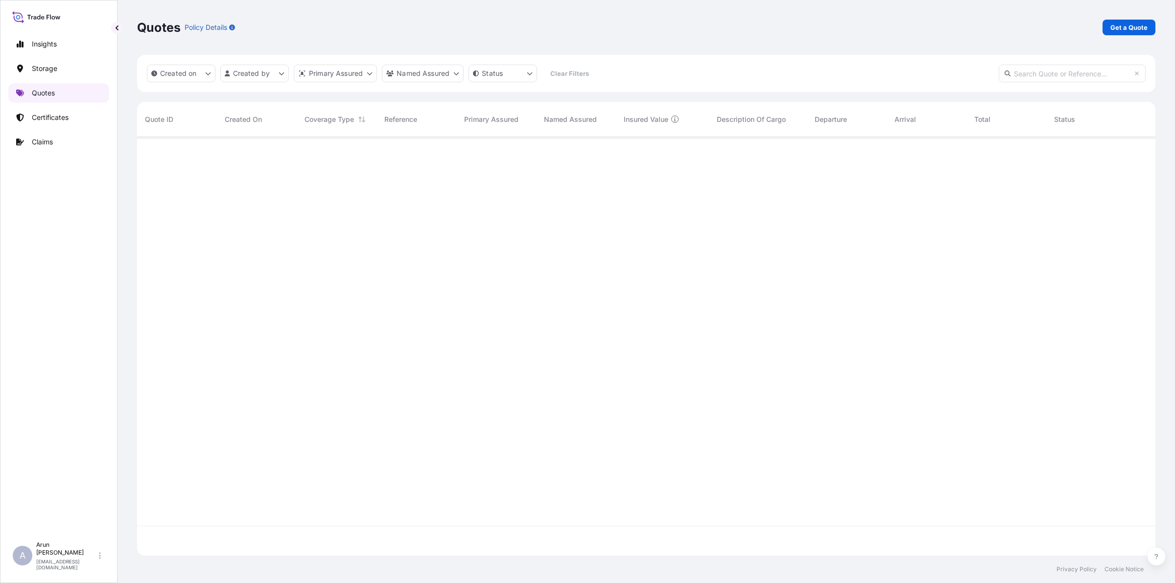
scroll to position [415, 1009]
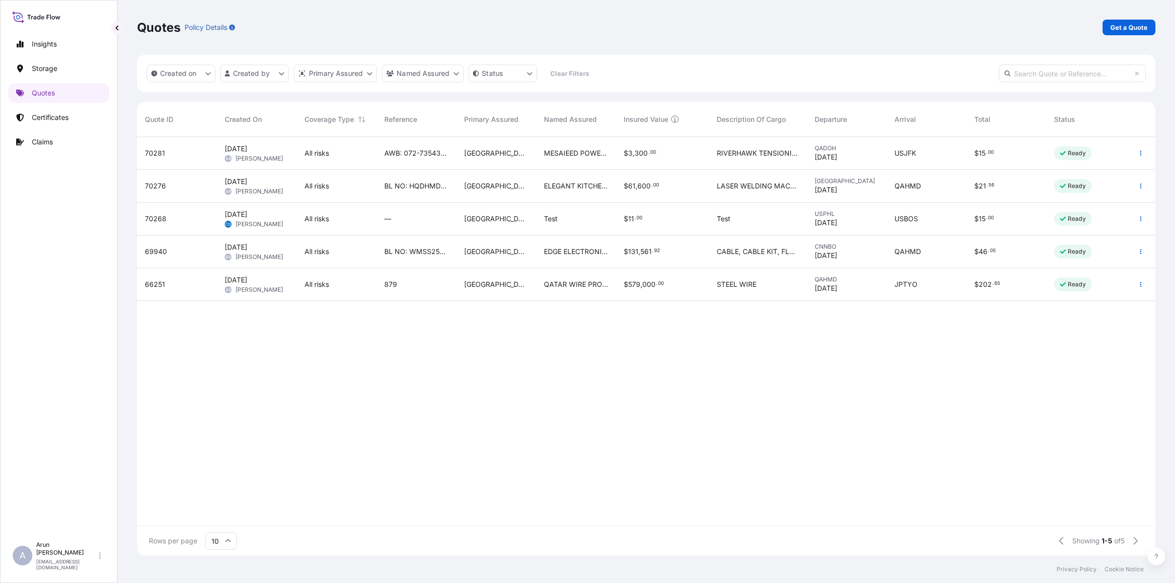
click at [456, 152] on div "Qatar" at bounding box center [496, 153] width 80 height 33
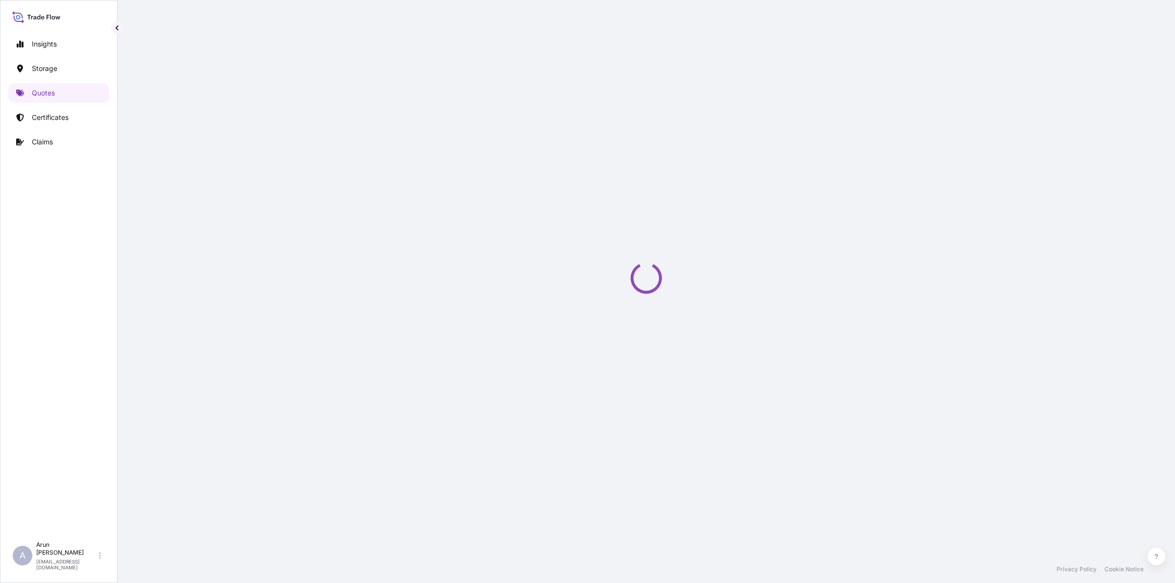
select select "Road / [GEOGRAPHIC_DATA]"
select select "Air"
select select "Road / [GEOGRAPHIC_DATA]"
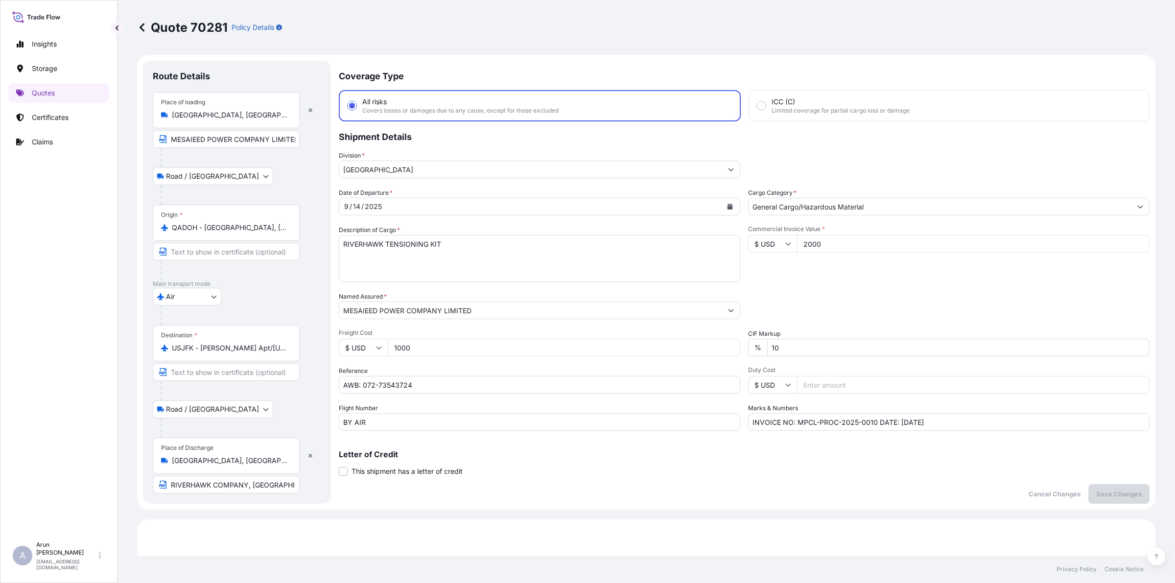
click at [488, 174] on input "Turkey" at bounding box center [530, 170] width 383 height 18
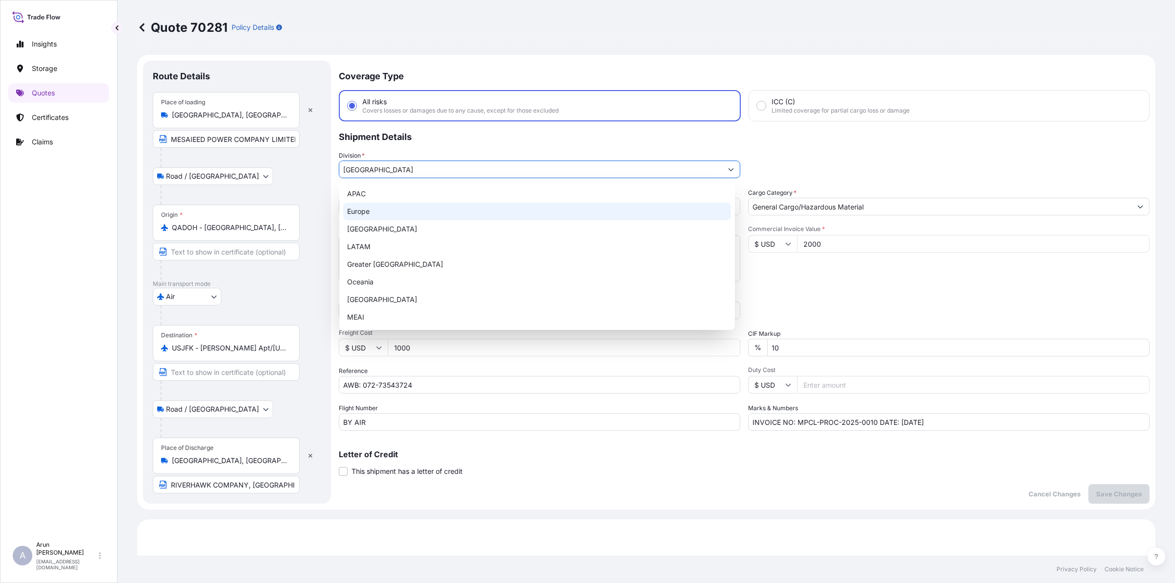
click at [373, 209] on div "Europe" at bounding box center [537, 212] width 388 height 18
type input "Europe"
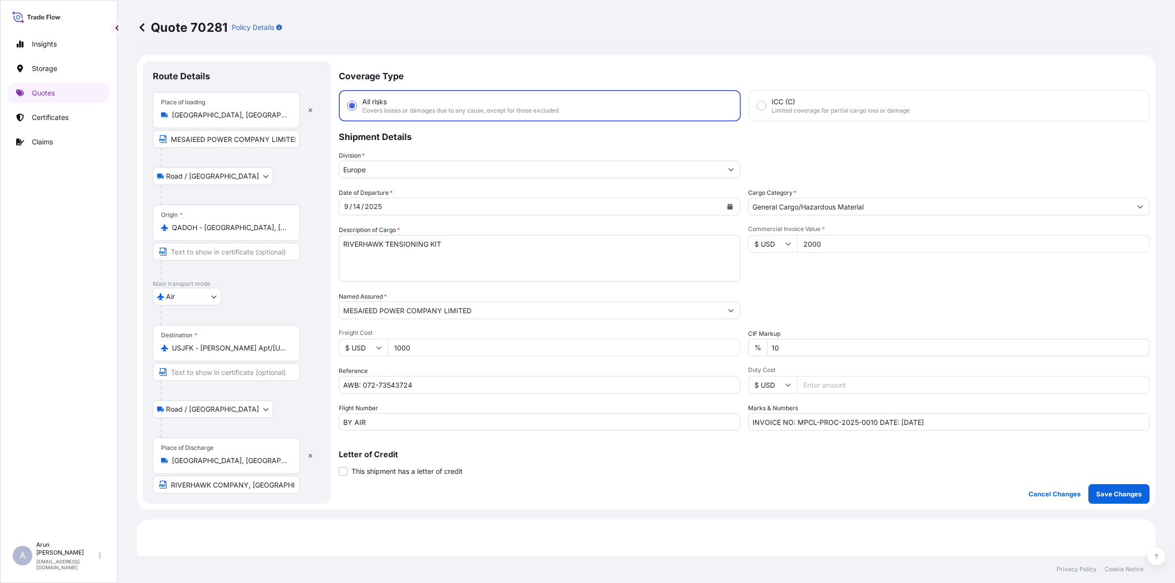
click at [1110, 478] on div "Coverage Type All risks Covers losses or damages due to any cause, except for t…" at bounding box center [744, 282] width 811 height 443
click at [1110, 493] on p "Save Changes" at bounding box center [1120, 494] width 46 height 10
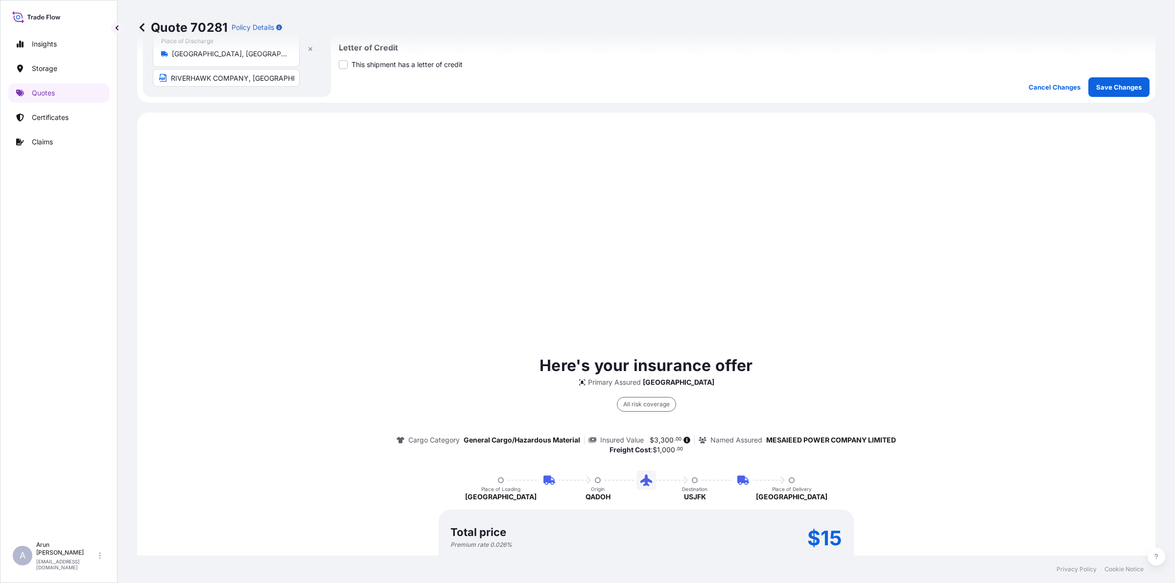
scroll to position [471, 0]
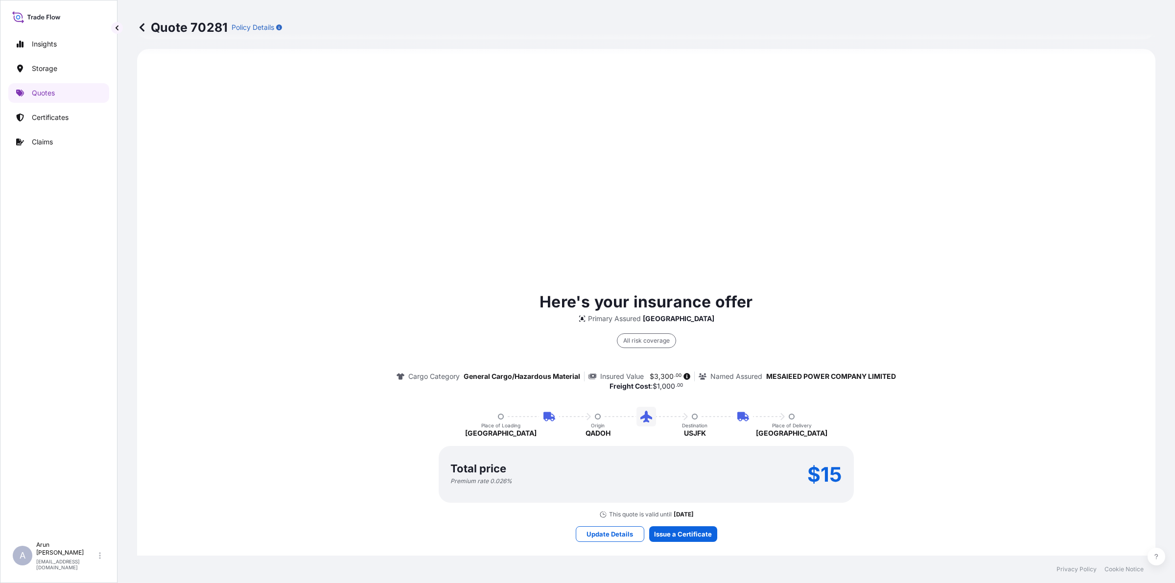
select select "Road / [GEOGRAPHIC_DATA]"
select select "Air"
select select "Road / [GEOGRAPHIC_DATA]"
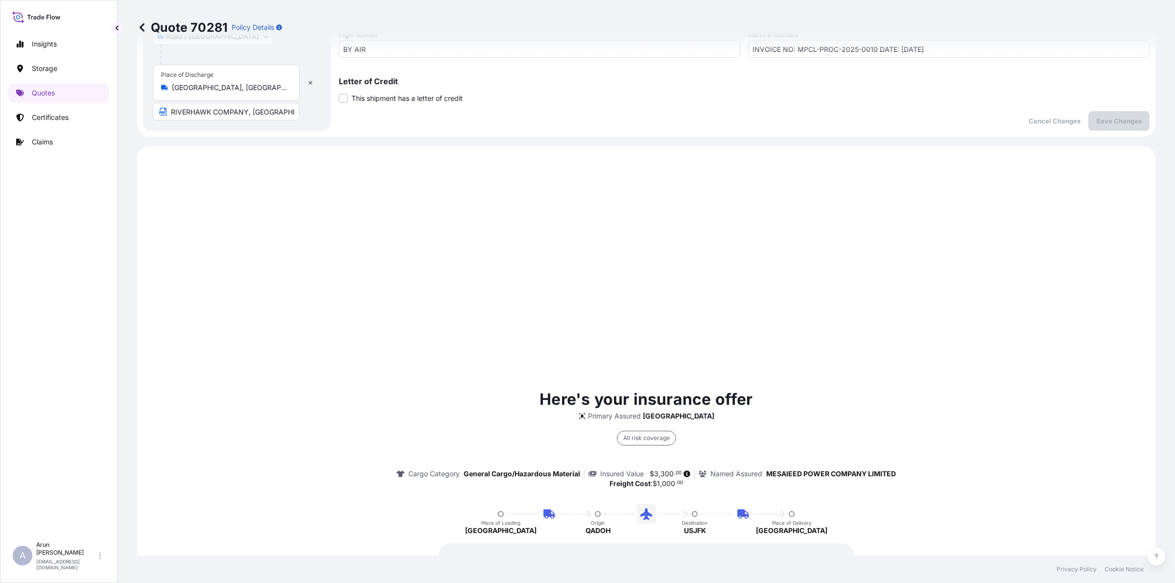
scroll to position [287, 0]
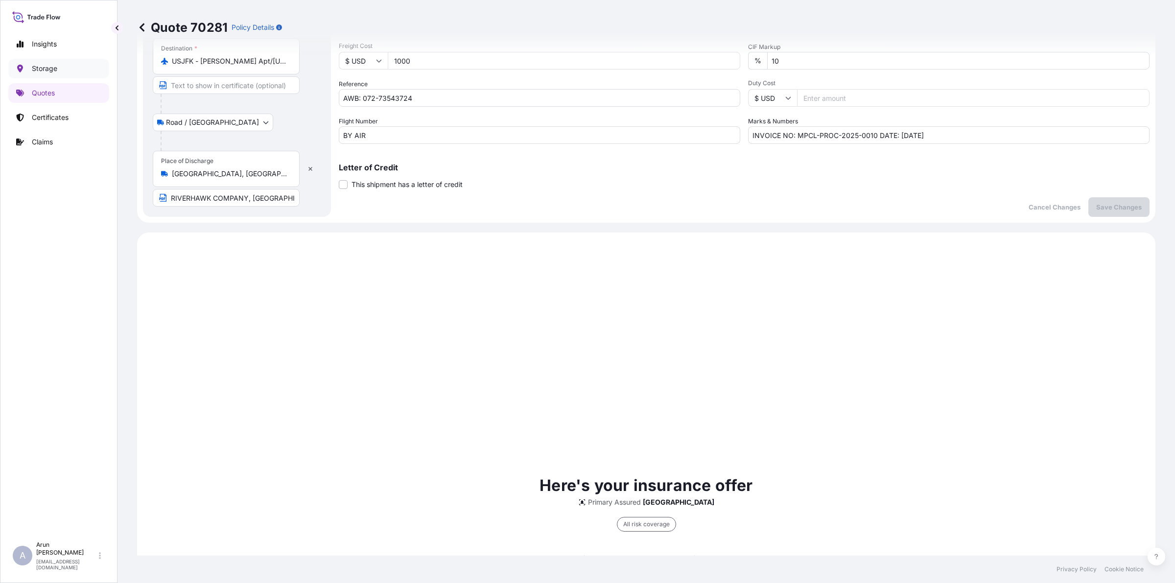
click at [33, 65] on p "Storage" at bounding box center [44, 69] width 25 height 10
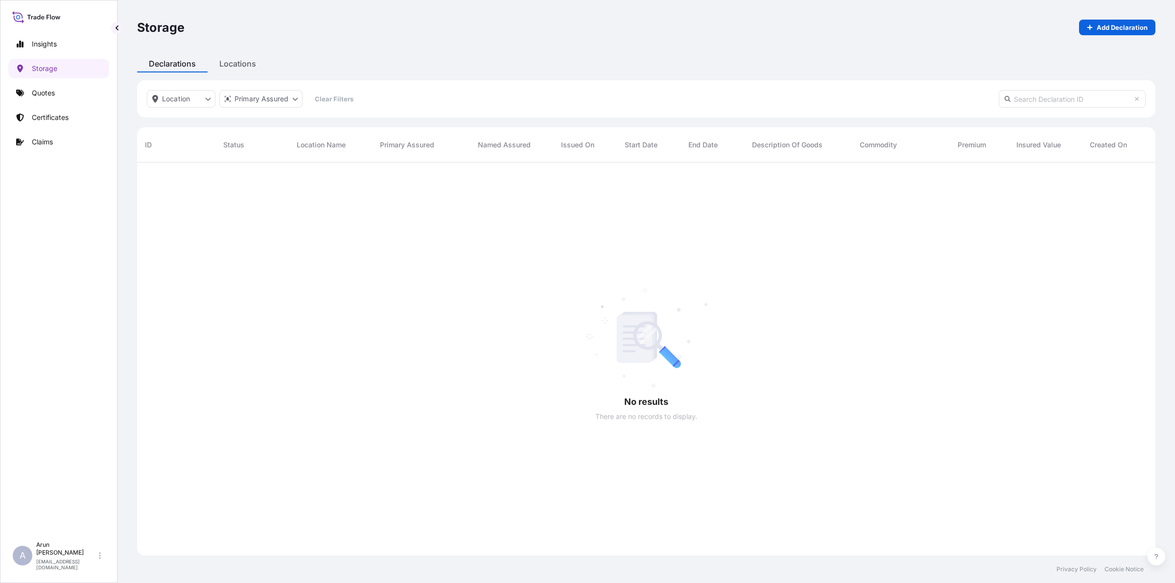
scroll to position [420, 1009]
